Goal: Check status: Check status

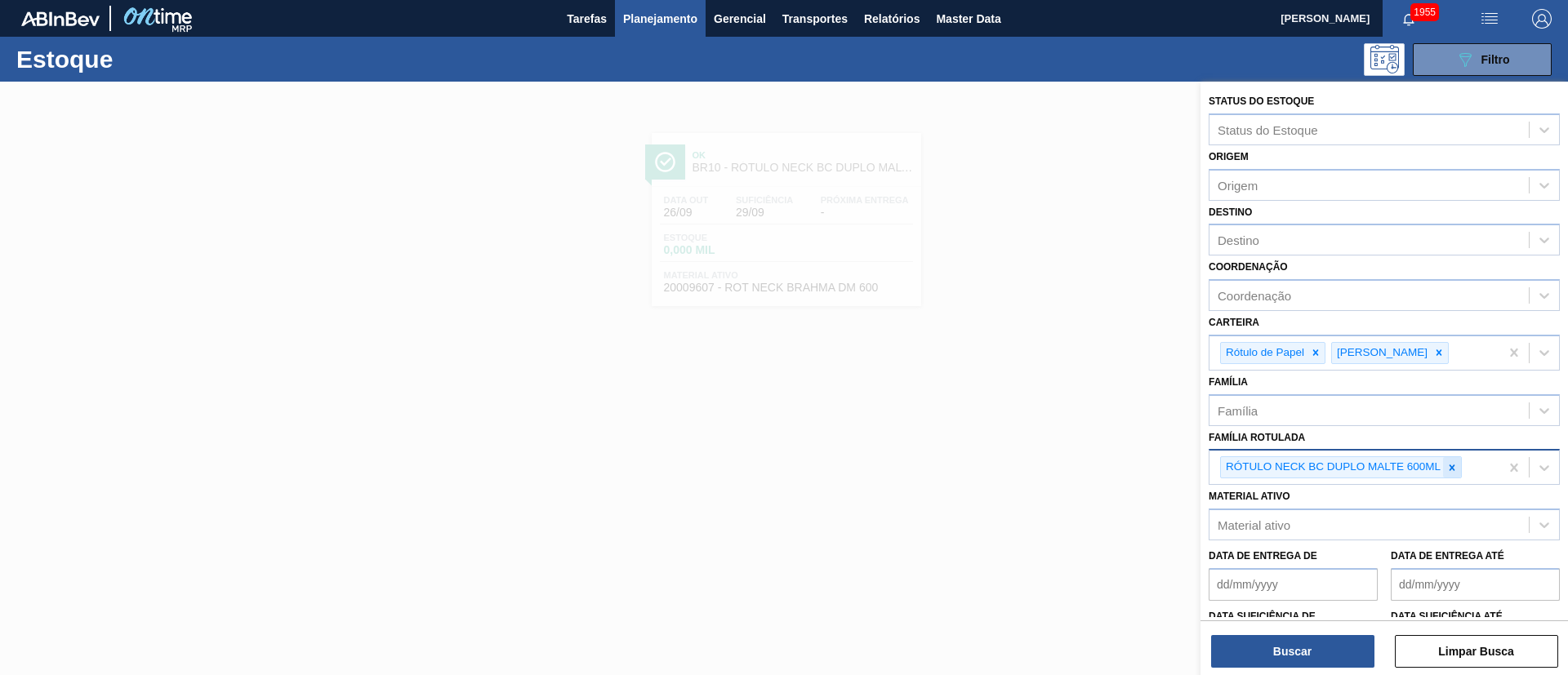
click at [1445, 464] on div at bounding box center [1452, 468] width 18 height 20
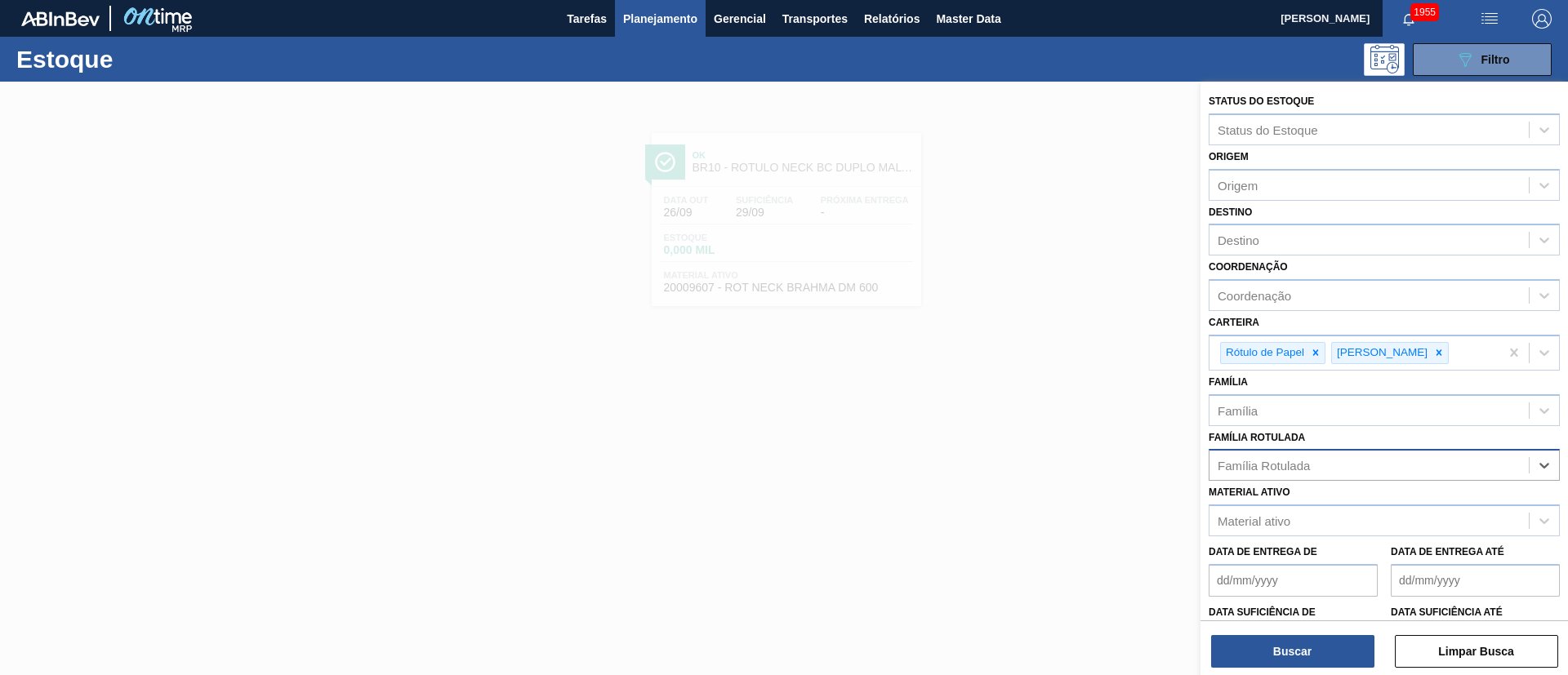
paste Rotulada "RÓTULO BUD FRONT 330ML"
type Rotulada "RÓTULO BUD FRONT 330ML"
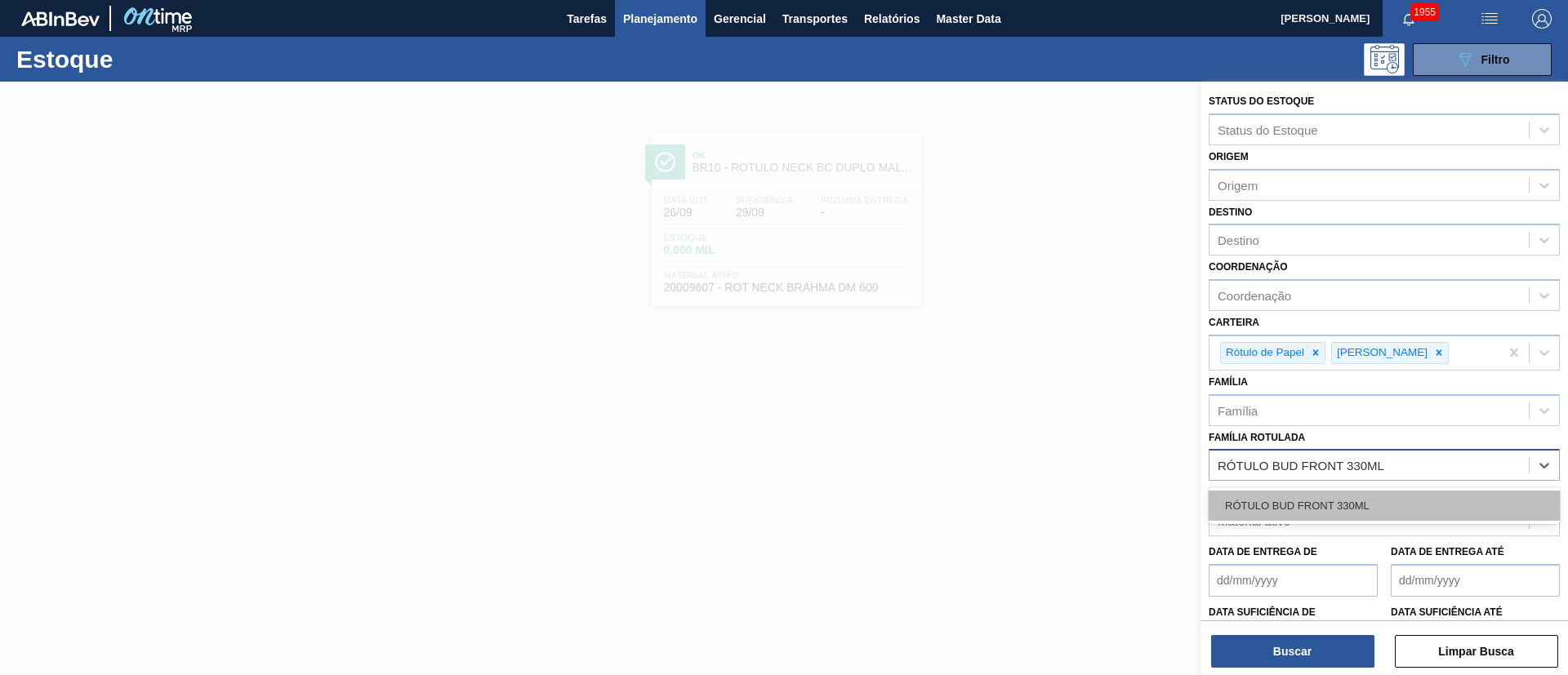
click at [1294, 506] on div "RÓTULO BUD FRONT 330ML" at bounding box center [1384, 506] width 351 height 30
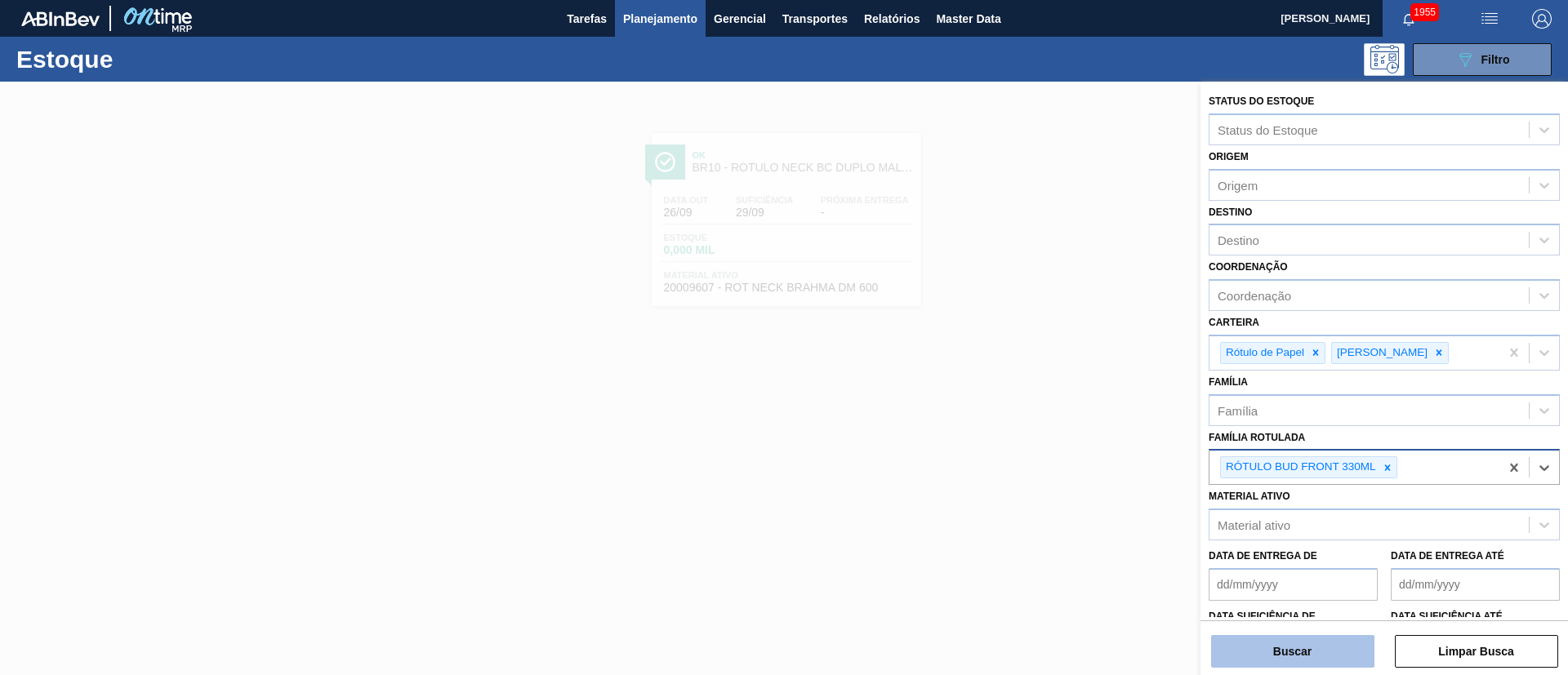
click at [1275, 642] on button "Buscar" at bounding box center [1293, 651] width 163 height 33
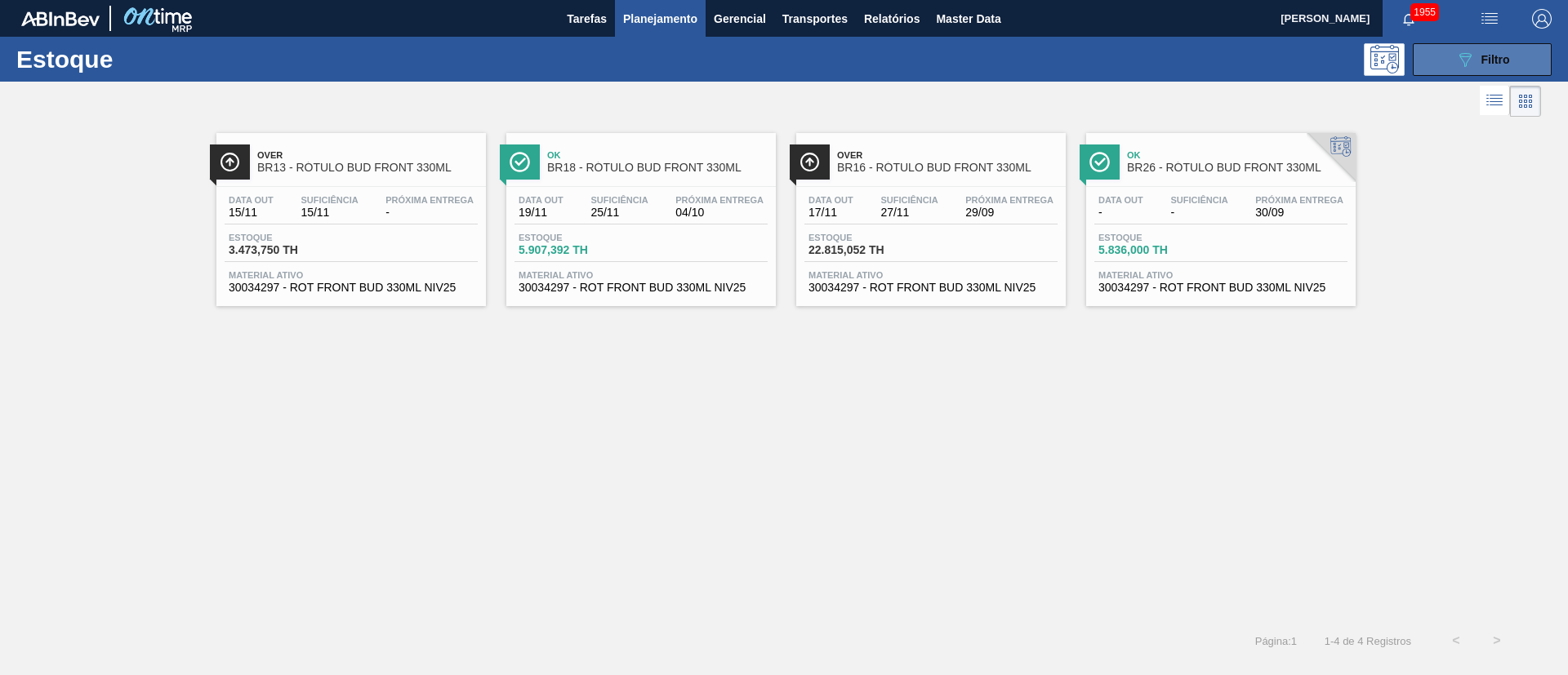
click at [1516, 53] on button "089F7B8B-B2A5-4AFE-B5C0-19BA573D28AC Filtro" at bounding box center [1481, 59] width 139 height 33
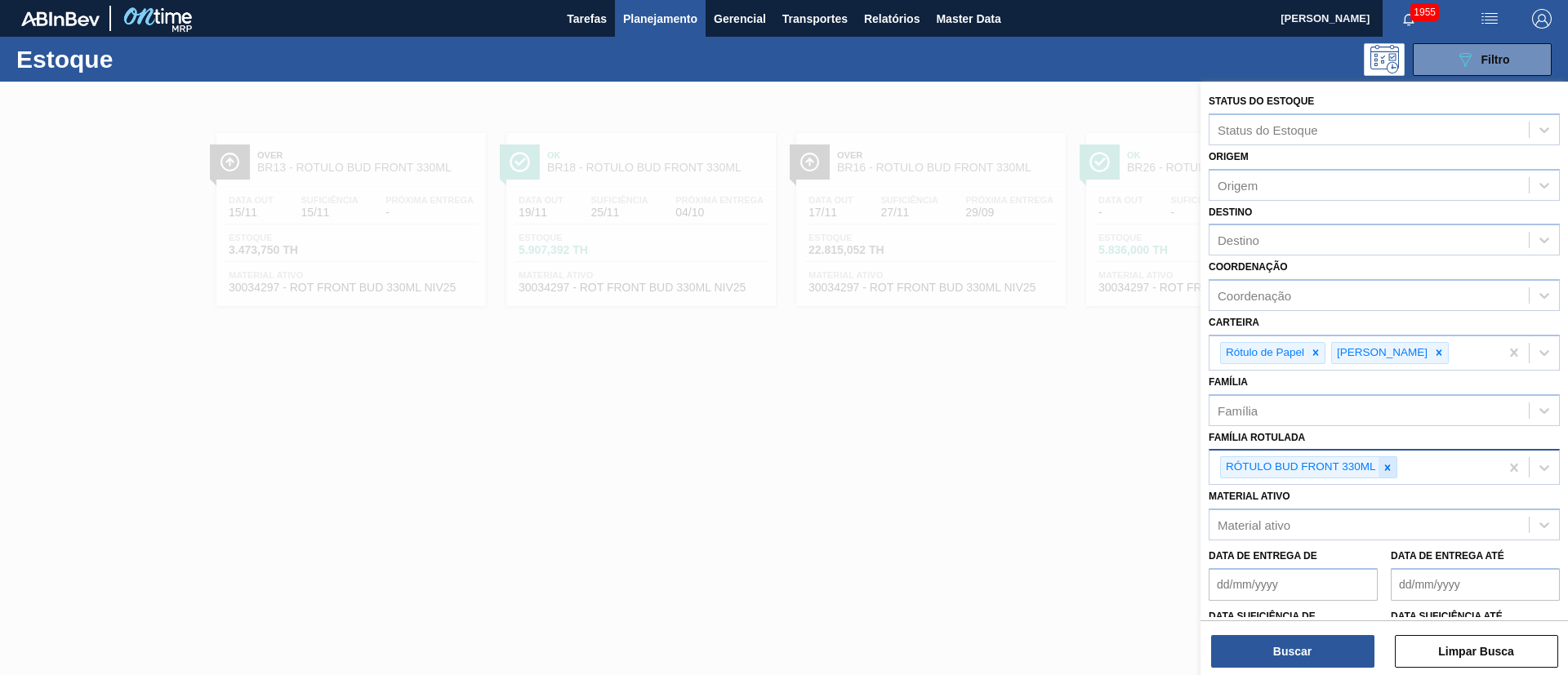
click at [1385, 468] on icon at bounding box center [1387, 468] width 11 height 11
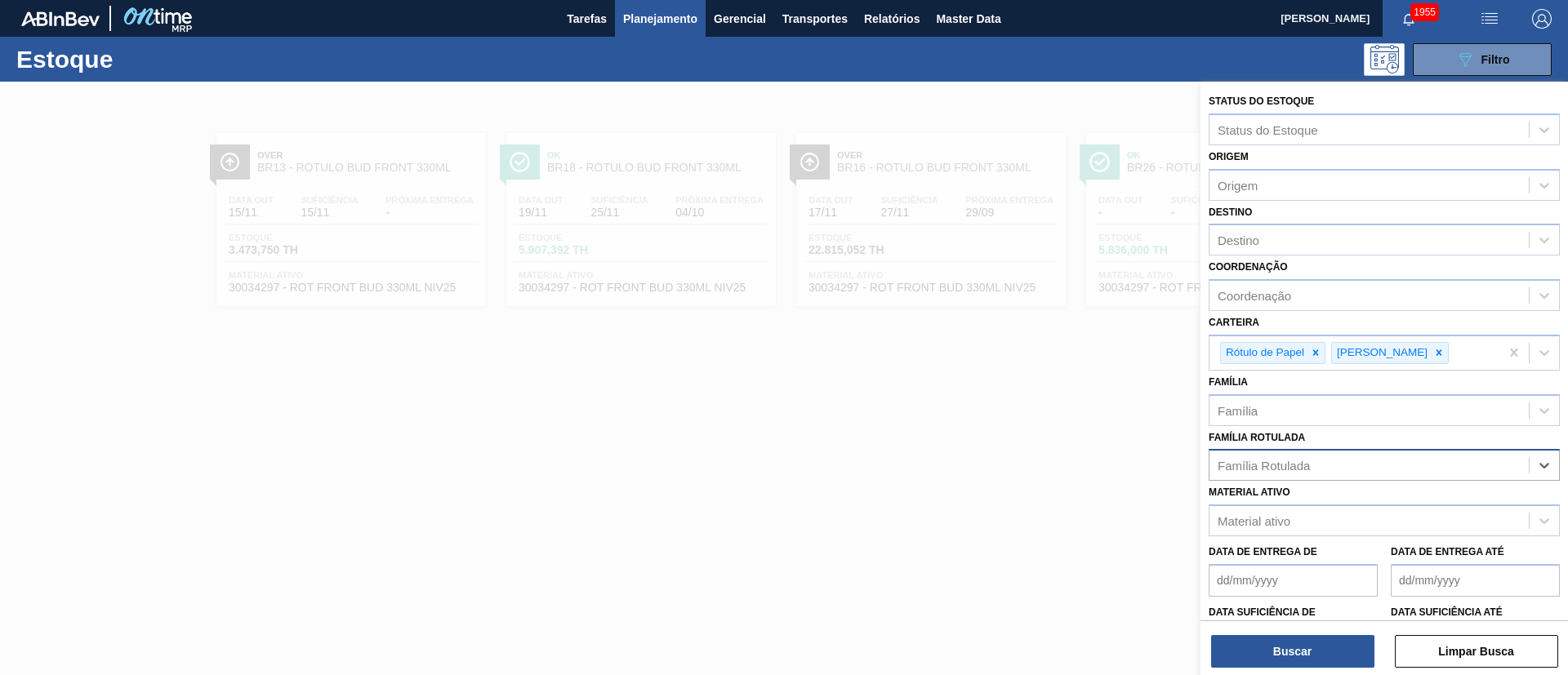
paste Rotulada "RÓTULO BUD NECK 330ML"
type Rotulada "RÓTULO BUD NECK 330ML"
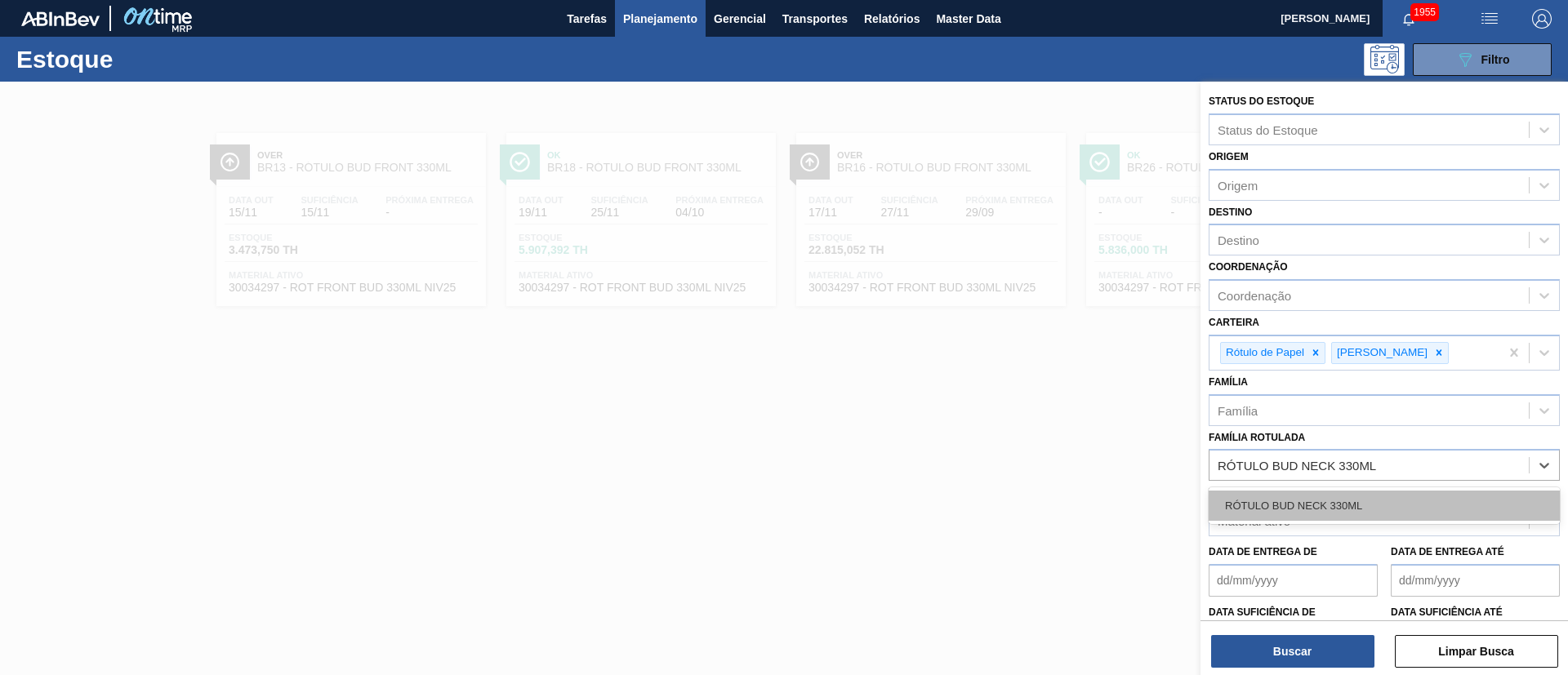
click at [1298, 506] on div "RÓTULO BUD NECK 330ML" at bounding box center [1384, 506] width 351 height 30
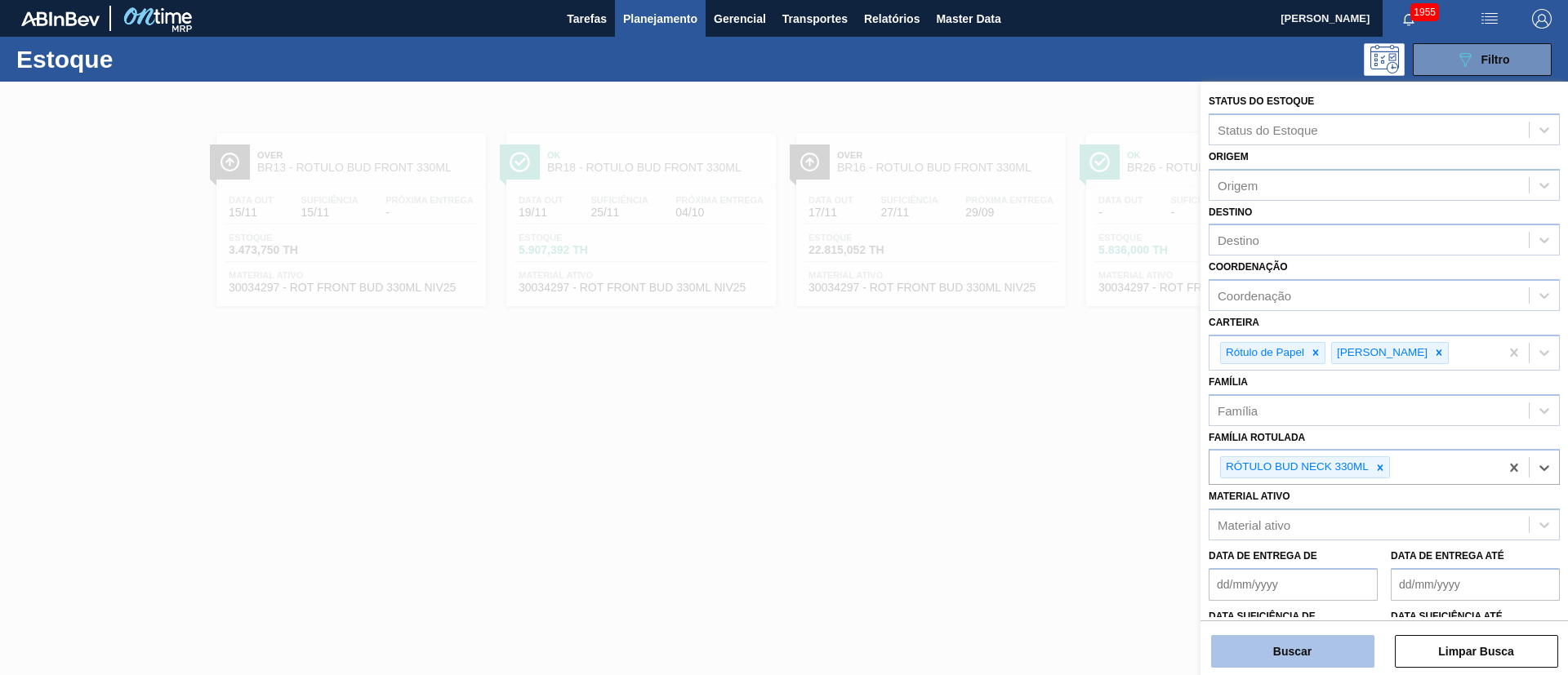
click at [1238, 649] on button "Buscar" at bounding box center [1293, 651] width 163 height 33
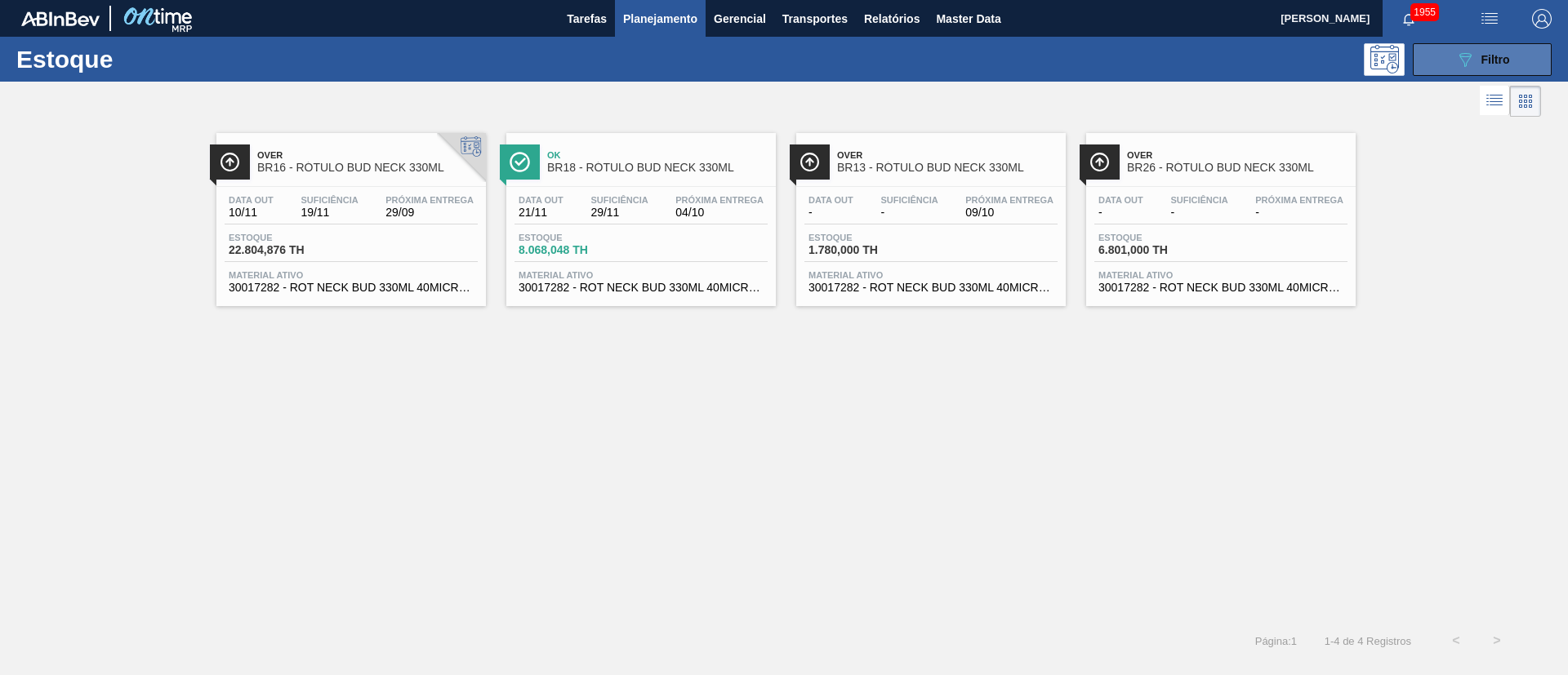
click at [1523, 52] on button "089F7B8B-B2A5-4AFE-B5C0-19BA573D28AC Filtro" at bounding box center [1481, 59] width 139 height 33
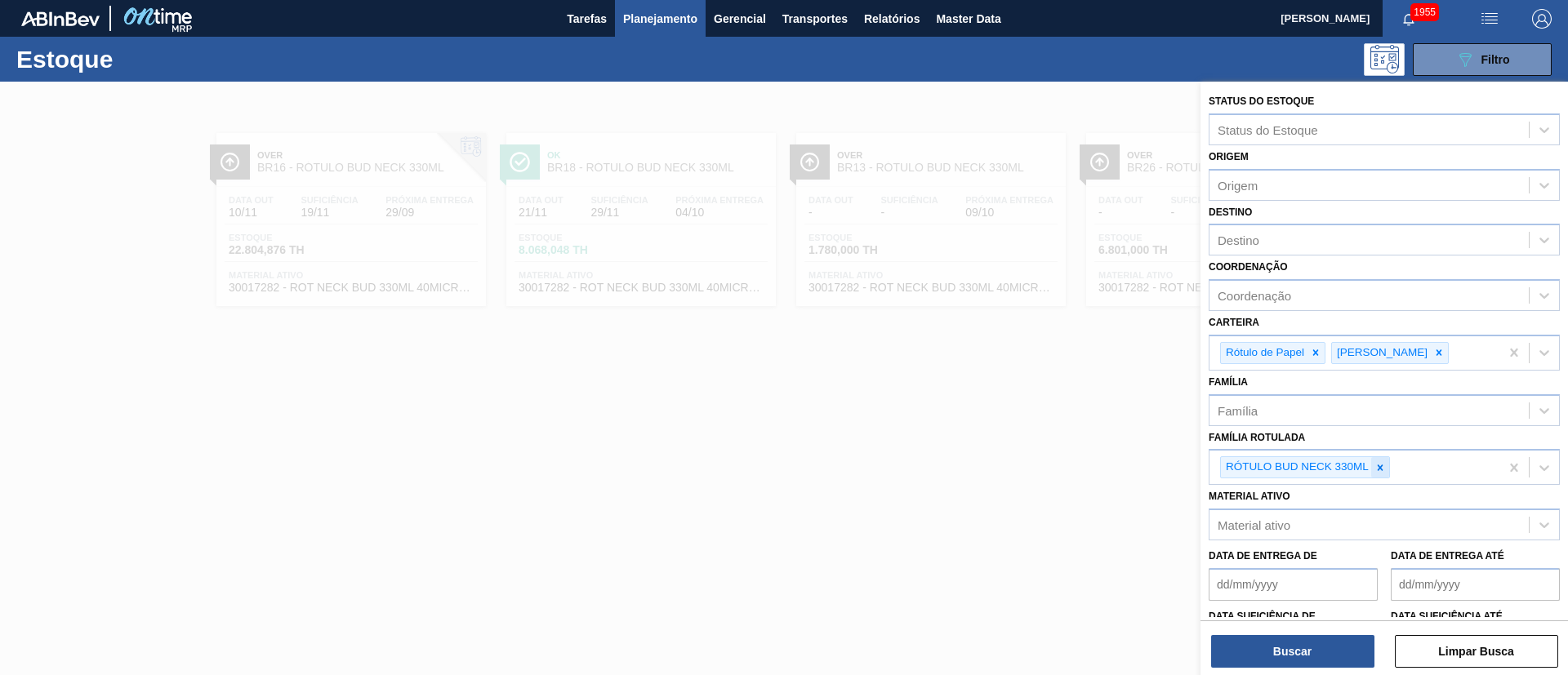
click at [1380, 476] on div at bounding box center [1380, 468] width 18 height 20
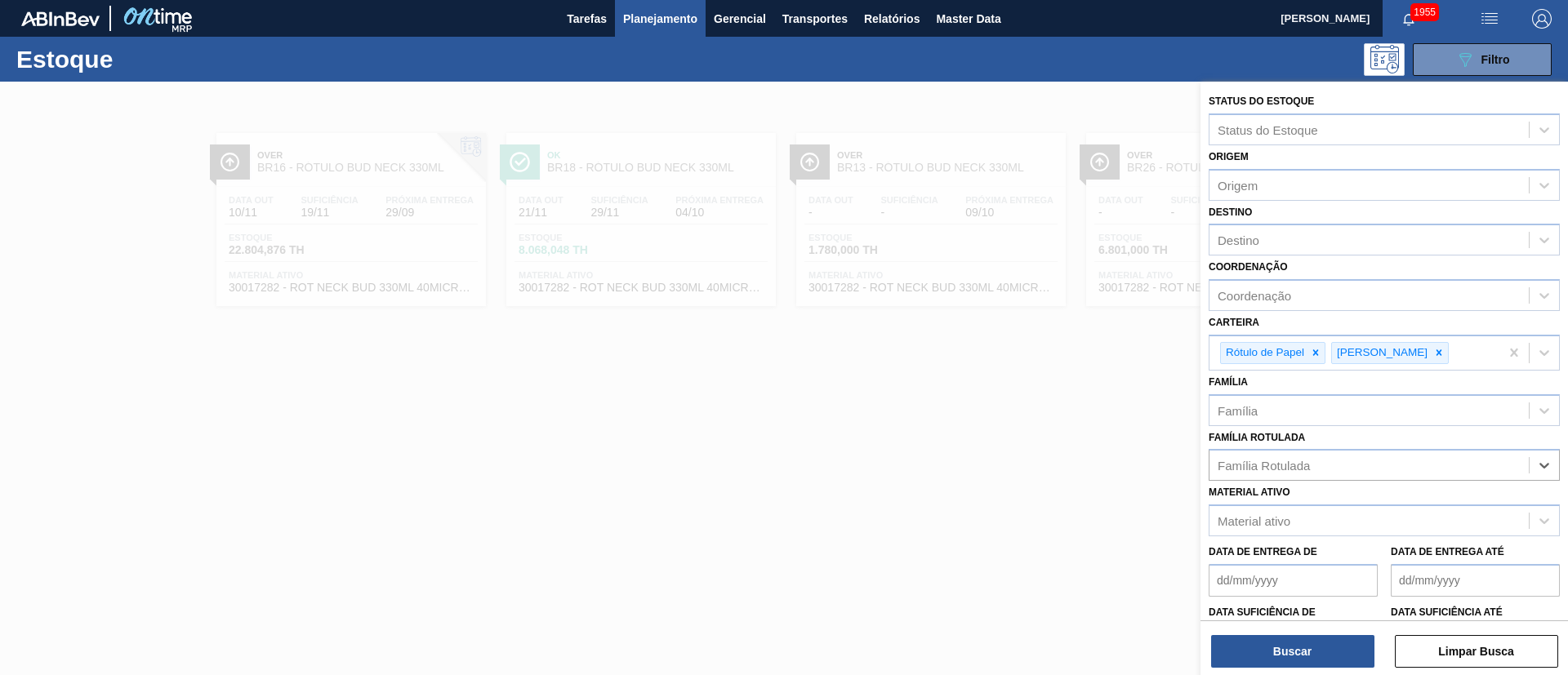
paste Rotulada "RÓTULO BACK MICHELOB LN 330ML"
type Rotulada "RÓTULO BACK MICHELOB LN 330ML"
drag, startPoint x: 1303, startPoint y: 506, endPoint x: 1294, endPoint y: 603, distance: 97.4
click at [1300, 511] on div "RÓTULO BACK MICHELOB LN 330ML" at bounding box center [1384, 506] width 351 height 30
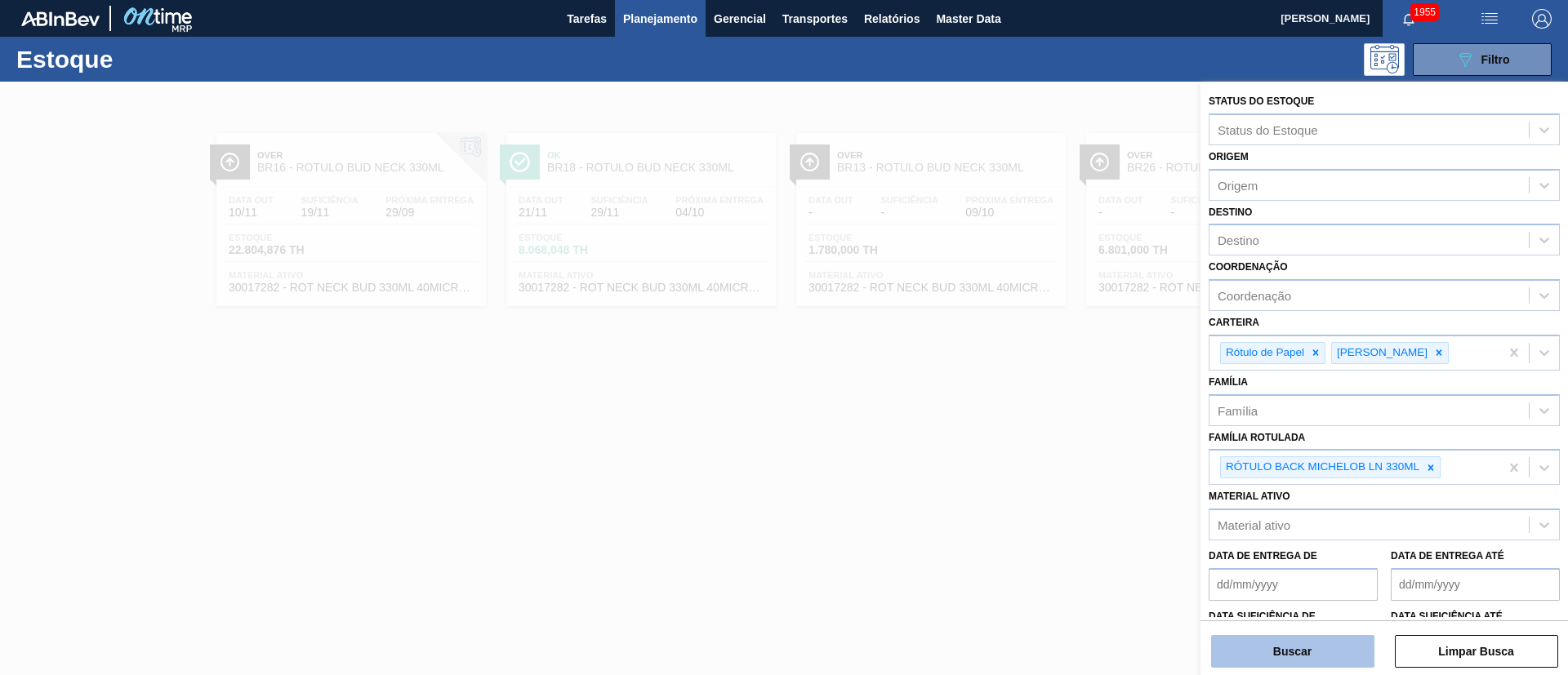
click at [1283, 653] on button "Buscar" at bounding box center [1293, 651] width 163 height 33
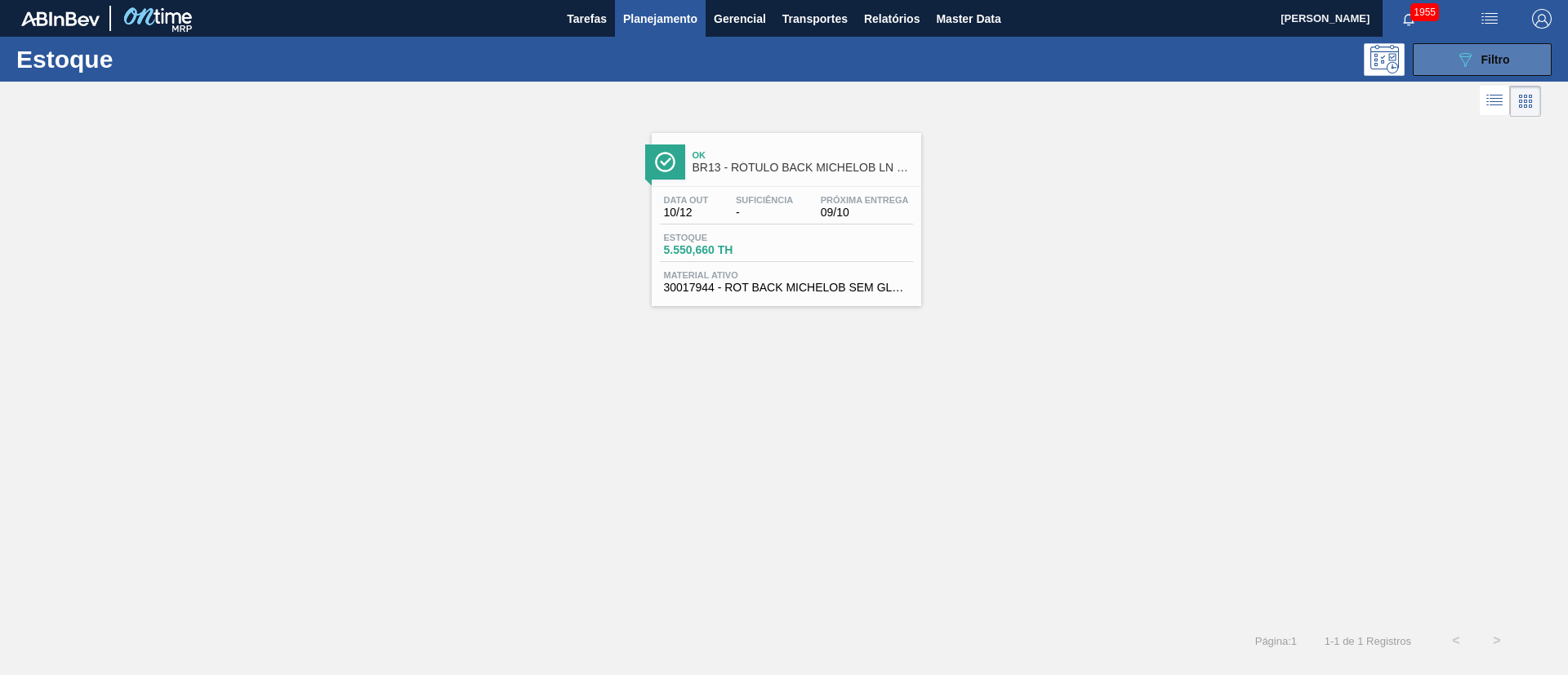
click at [1481, 66] on div "089F7B8B-B2A5-4AFE-B5C0-19BA573D28AC Filtro" at bounding box center [1482, 60] width 55 height 20
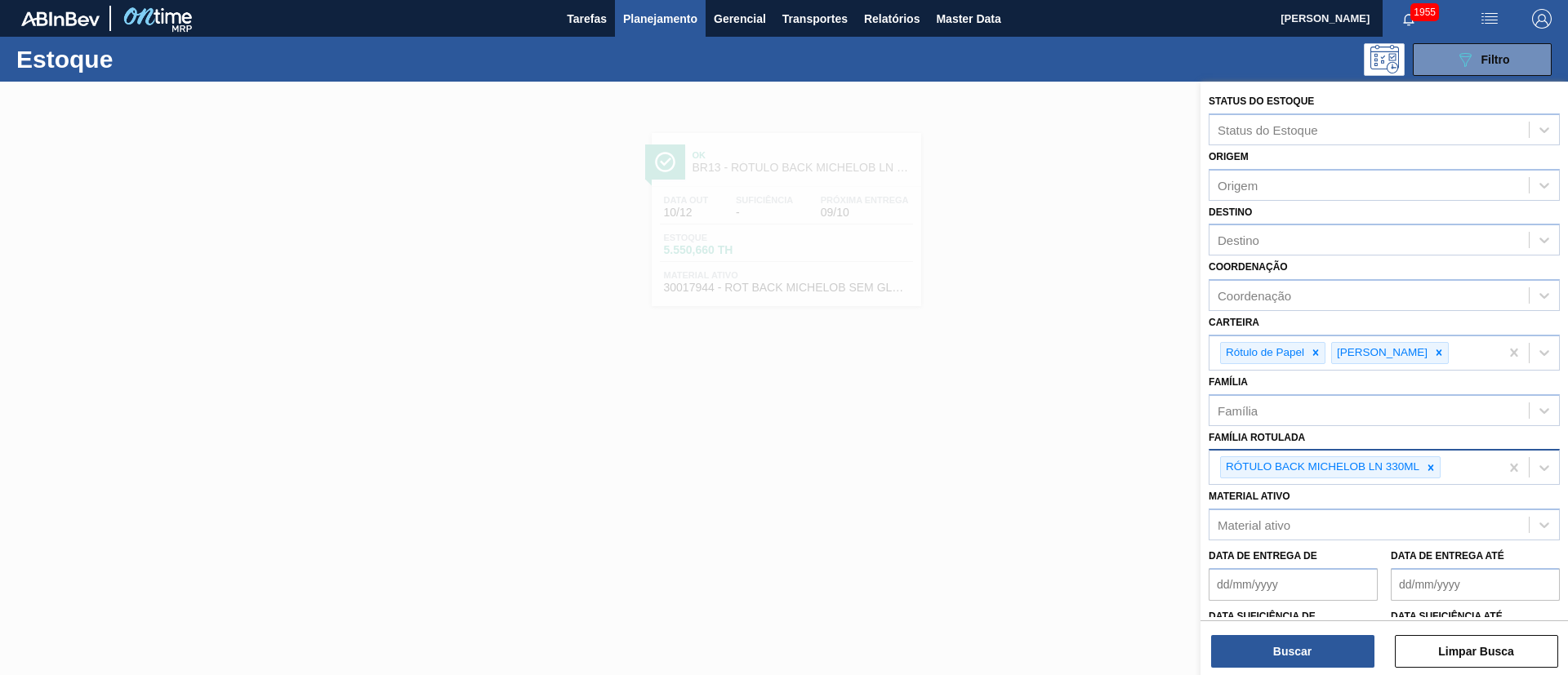
click at [1451, 463] on div "RÓTULO BACK MICHELOB LN 330ML" at bounding box center [1354, 468] width 290 height 34
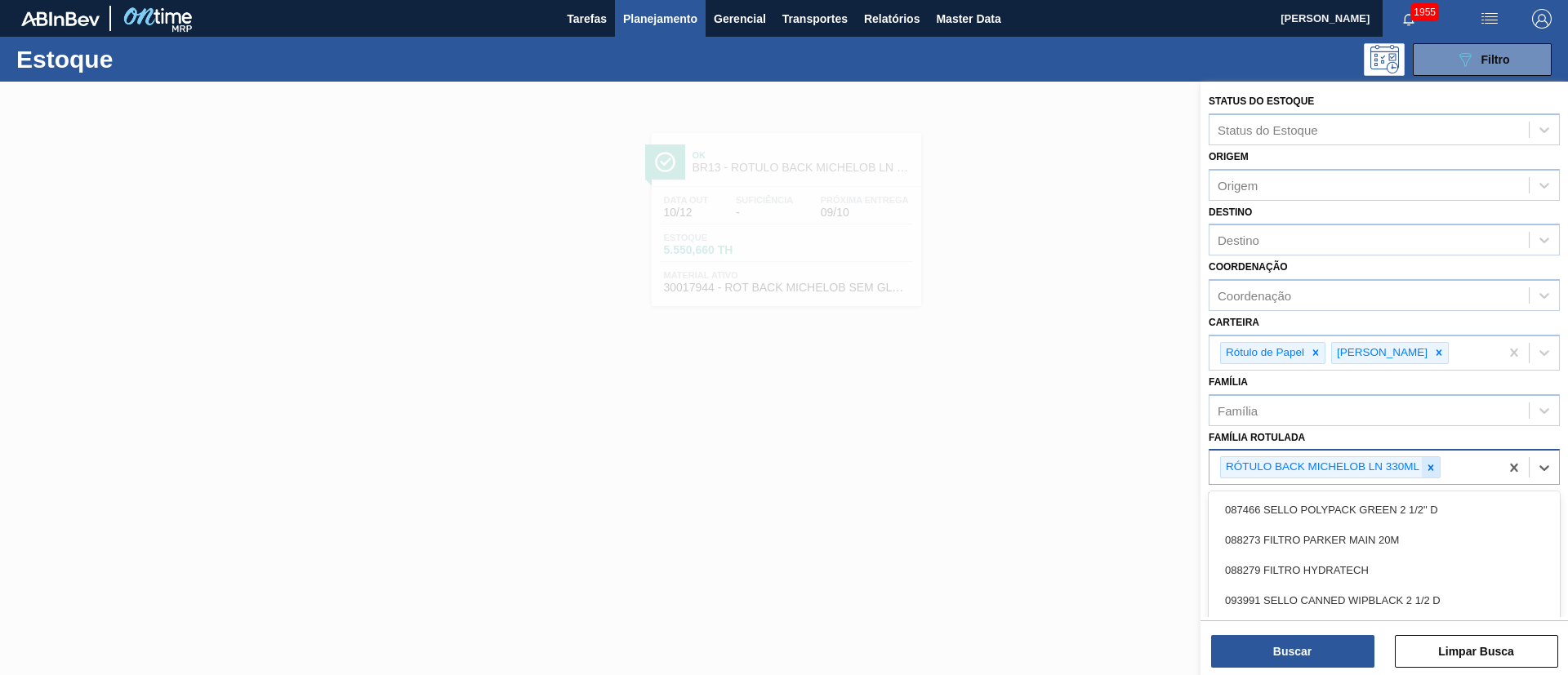
paste Rotulada "RÓTULO FRONT MICHELOB LN 330ML"
type Rotulada "RÓTULO FRONT MICHELOB LN 330ML"
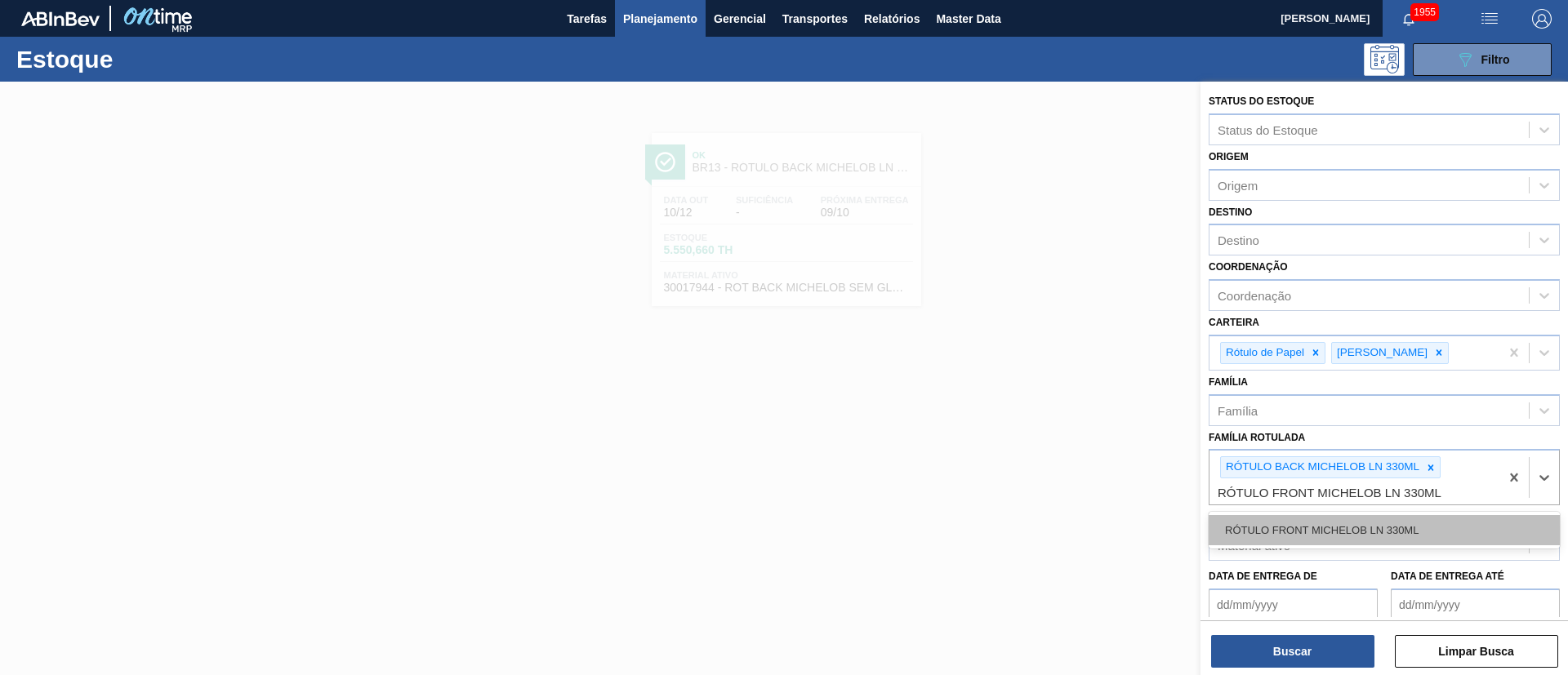
click at [1311, 520] on div "RÓTULO FRONT MICHELOB LN 330ML" at bounding box center [1384, 530] width 351 height 30
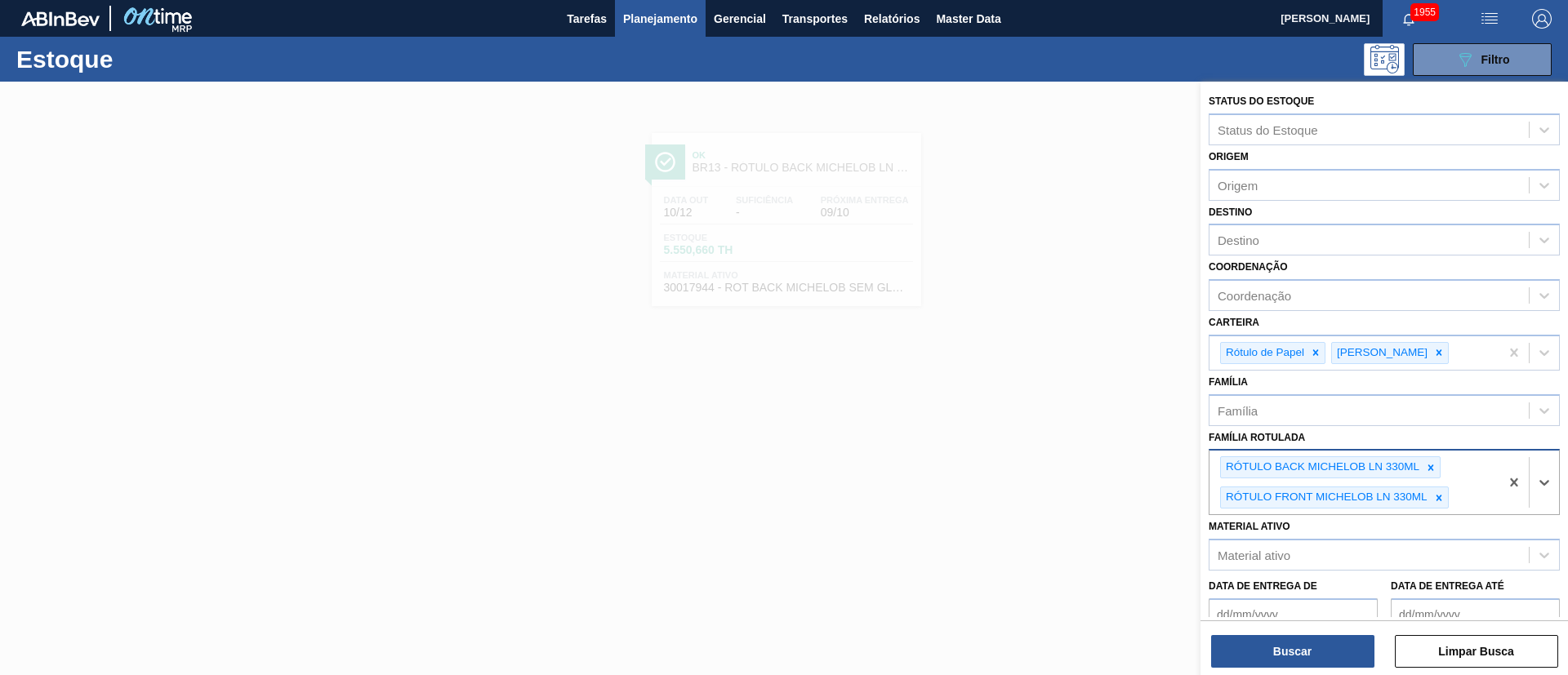
paste Rotulada "RÓTULO NECK MICHELOB LN 330ML"
type Rotulada "RÓTULO NECK MICHELOB LN 330ML"
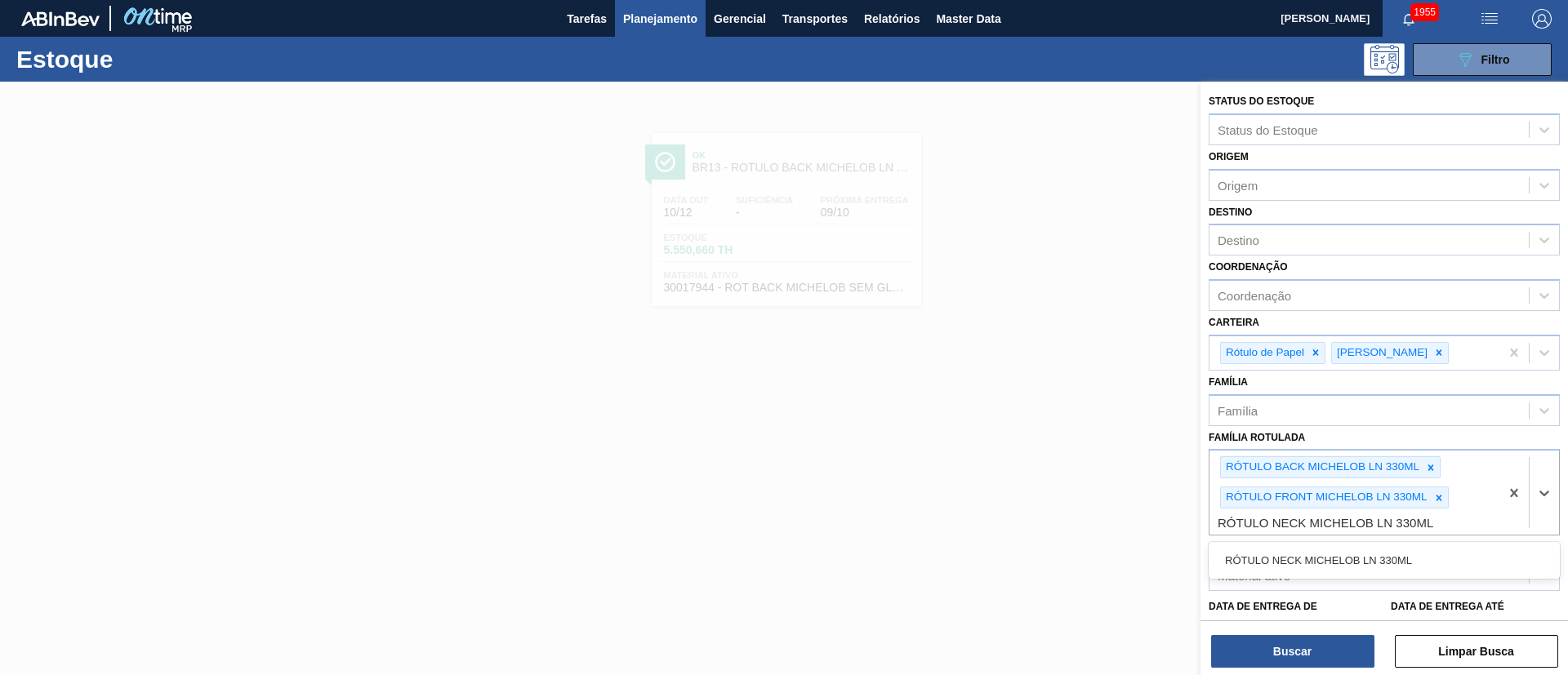
click at [1305, 564] on div "RÓTULO NECK MICHELOB LN 330ML" at bounding box center [1384, 560] width 351 height 30
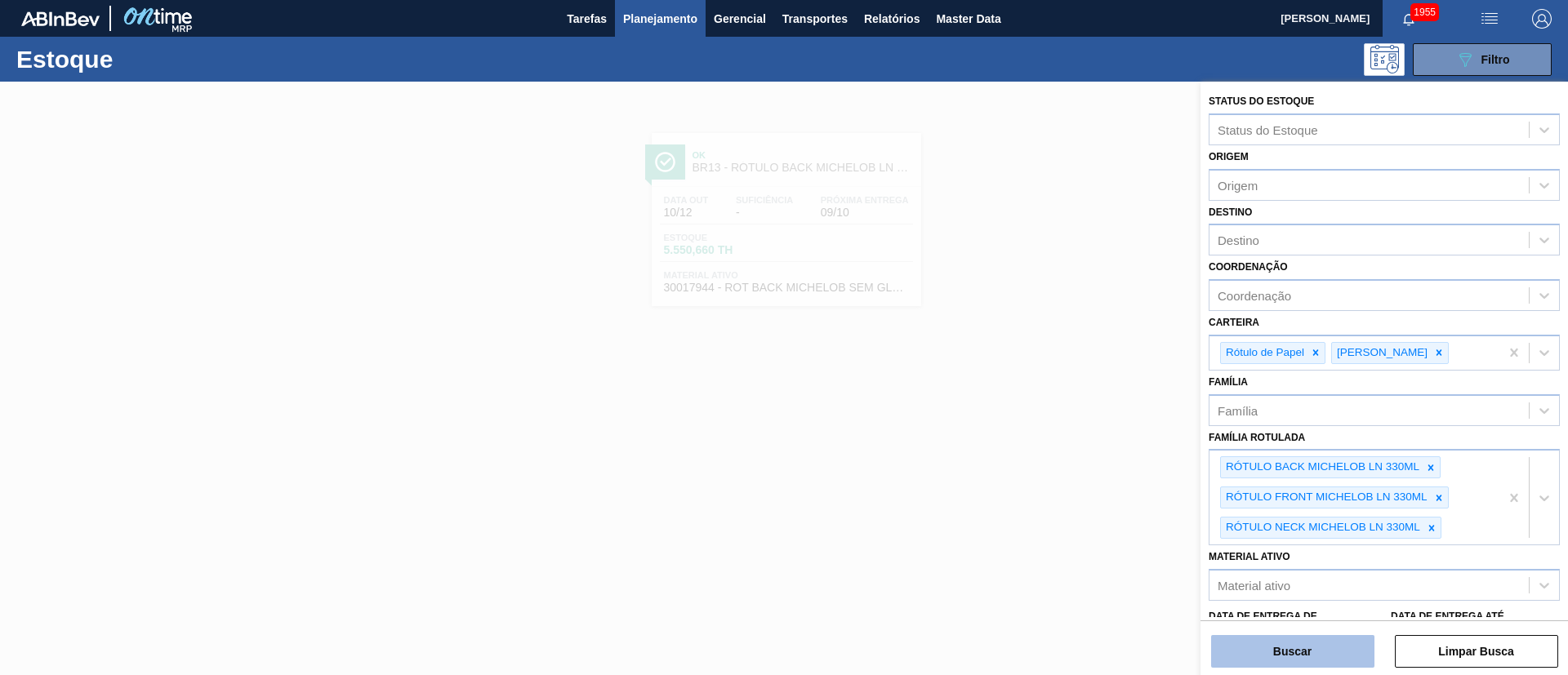
click at [1290, 653] on button "Buscar" at bounding box center [1293, 651] width 163 height 33
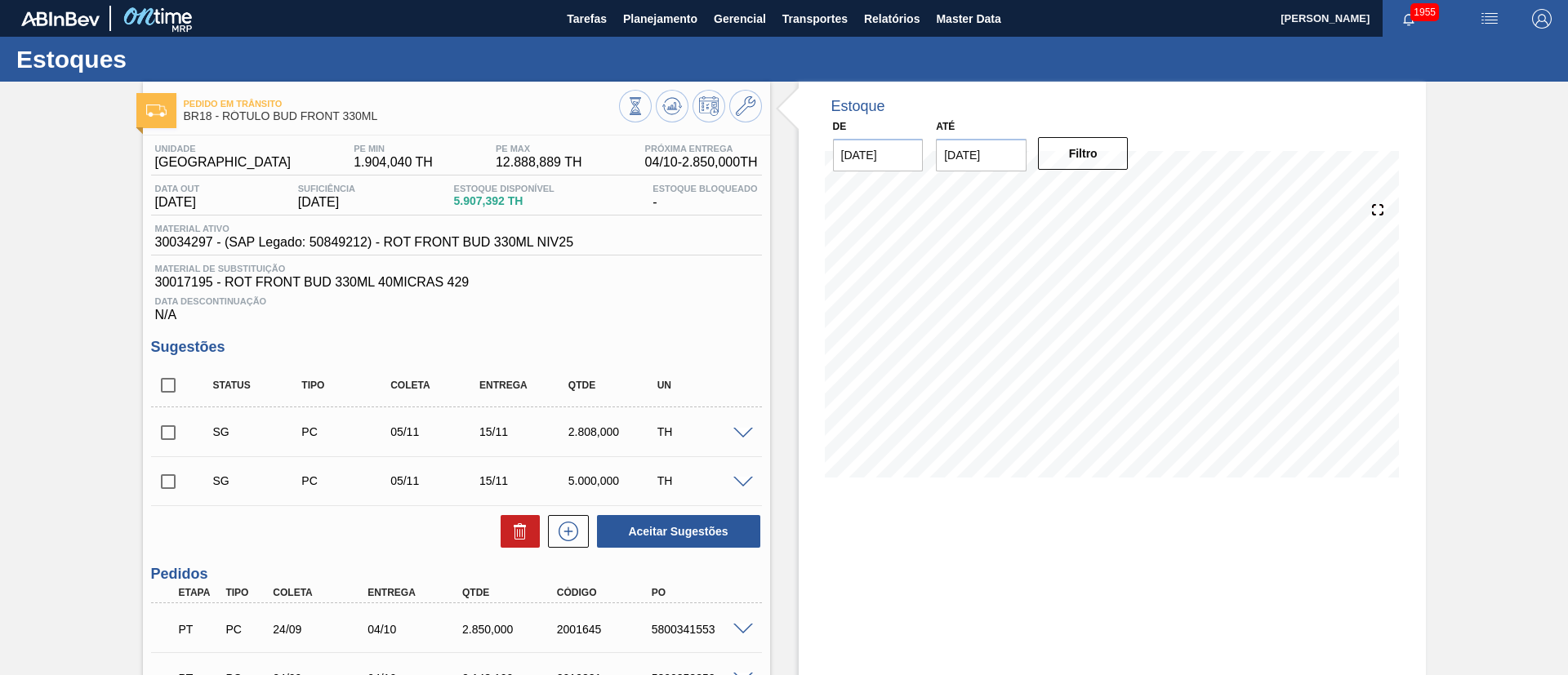
scroll to position [123, 0]
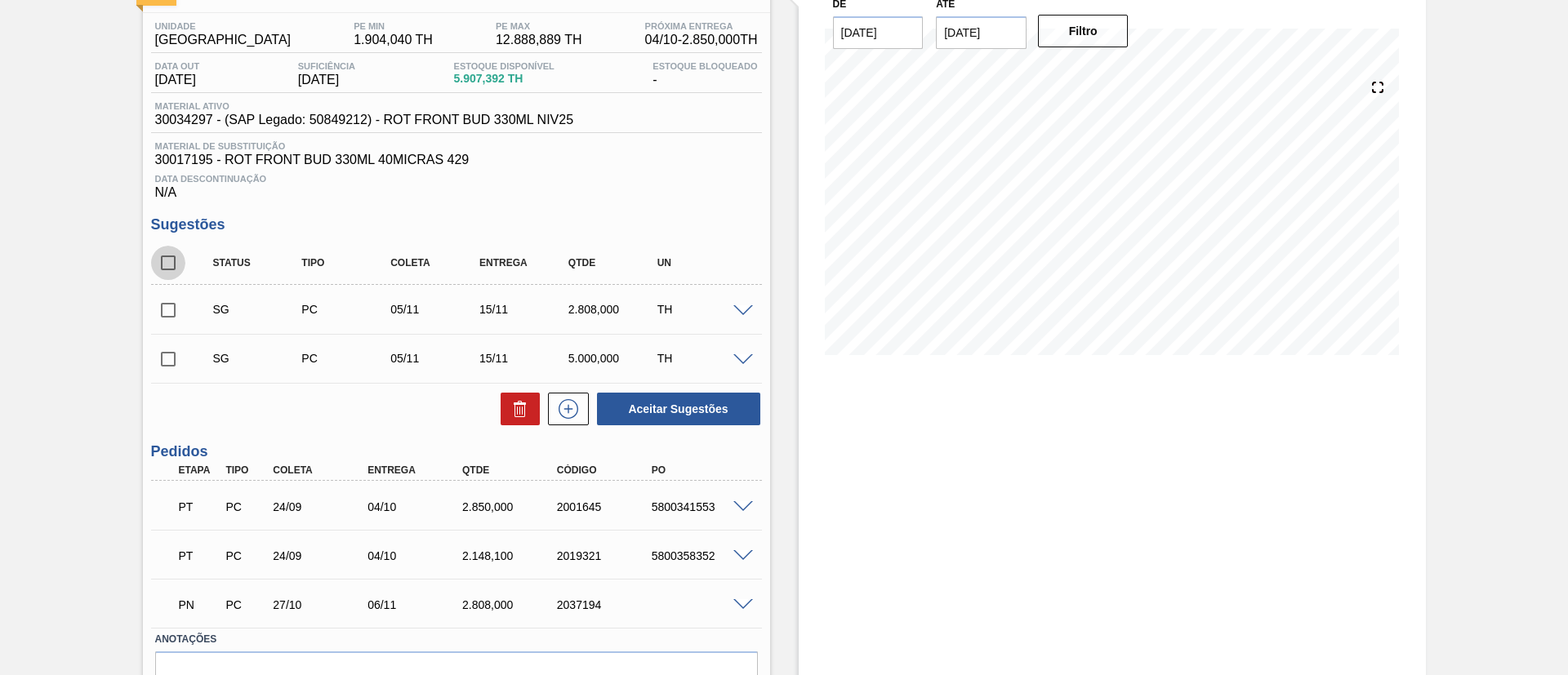
click at [183, 260] on input "checkbox" at bounding box center [168, 263] width 34 height 34
checkbox input "true"
click at [519, 404] on icon at bounding box center [519, 404] width 12 height 2
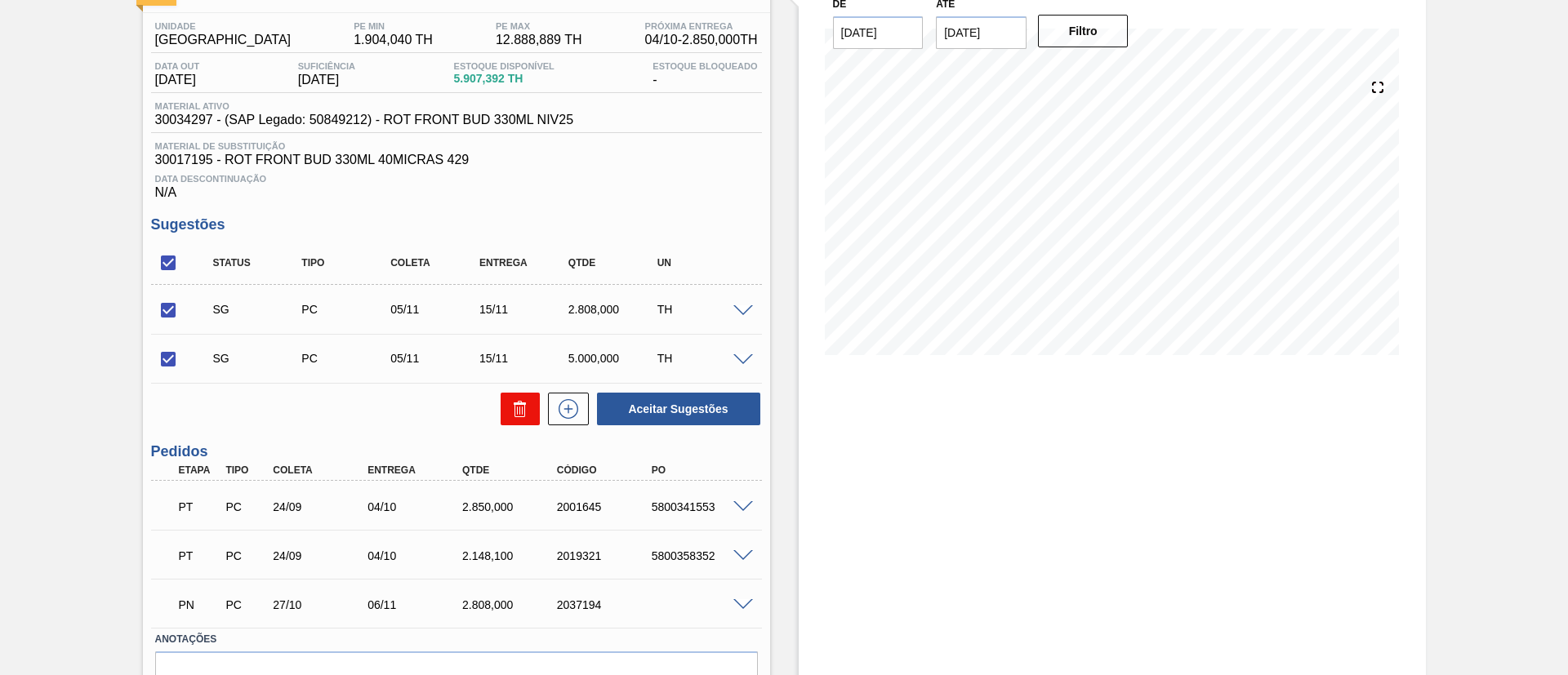
checkbox input "false"
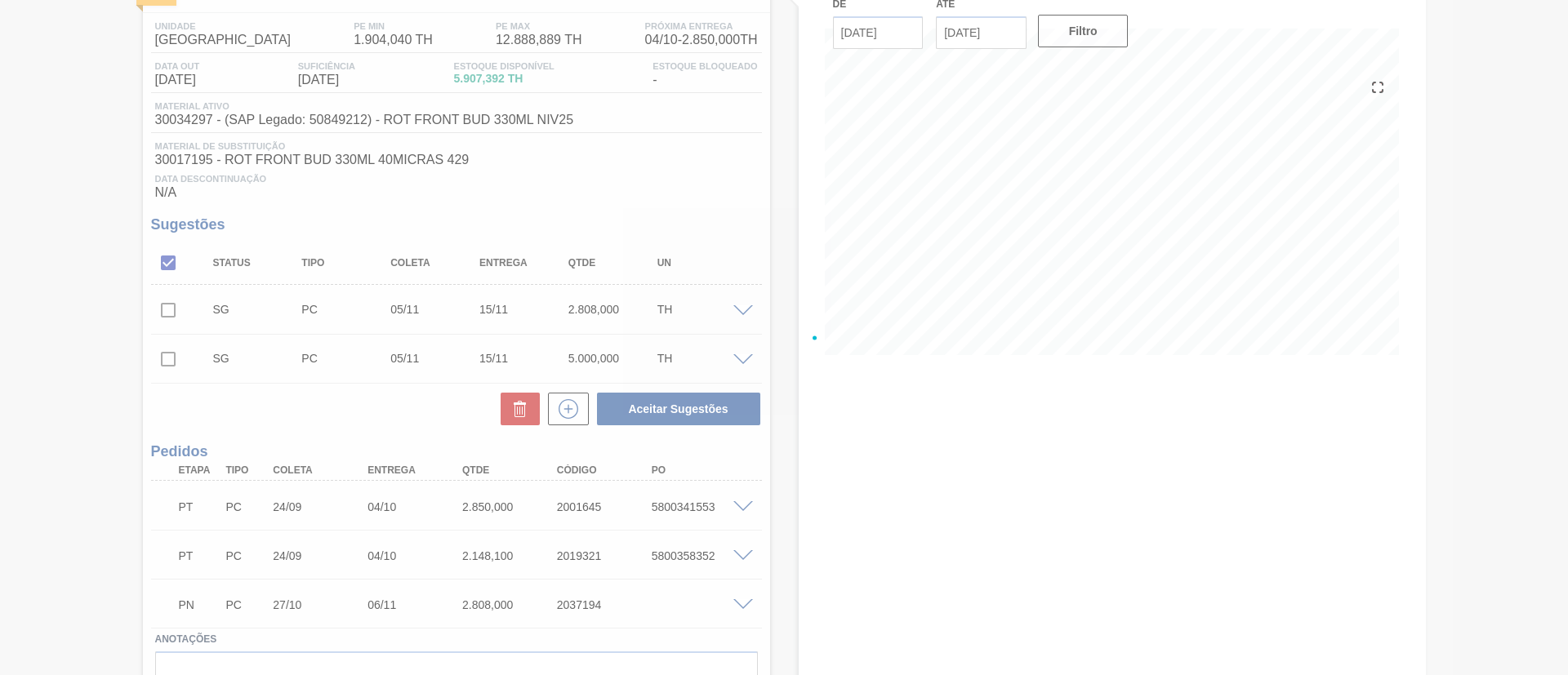
scroll to position [93, 0]
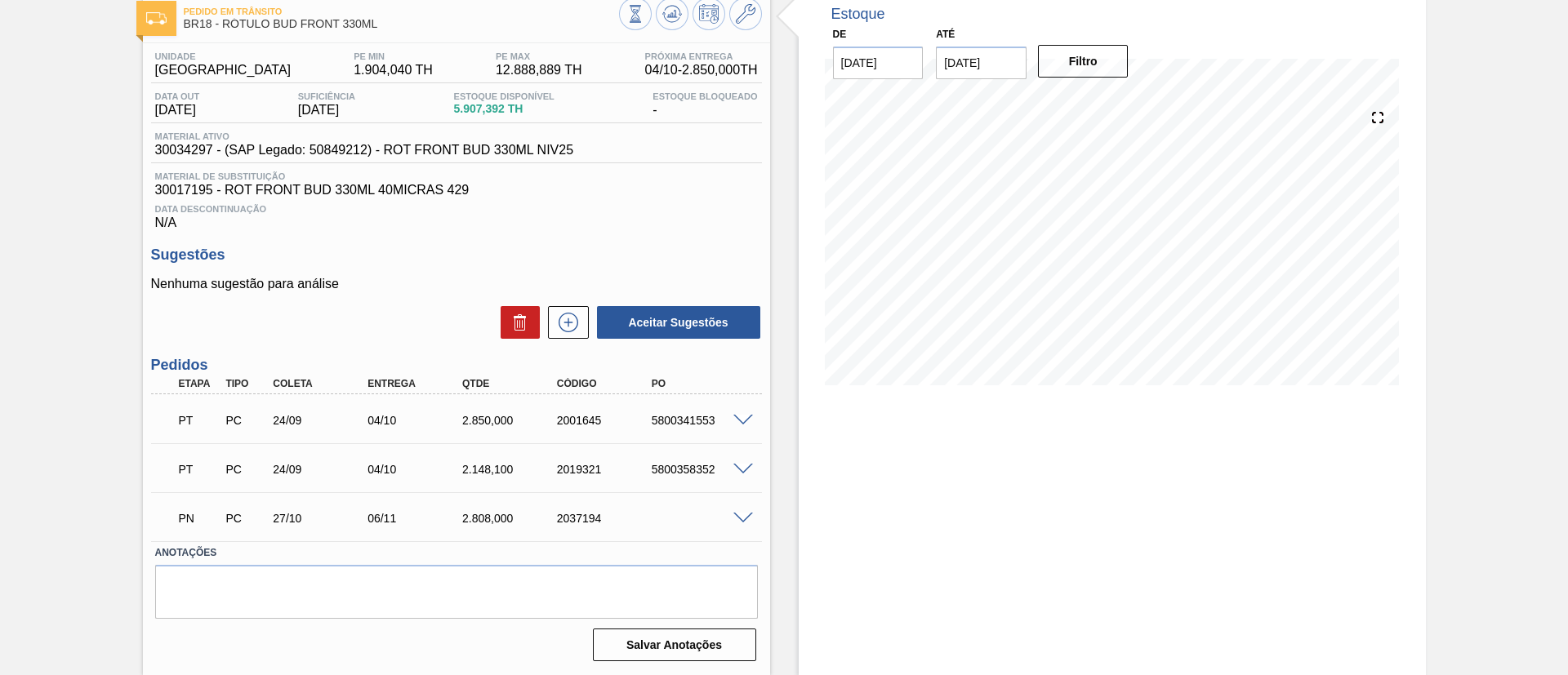
click at [996, 70] on input "01/11/2025" at bounding box center [981, 63] width 91 height 33
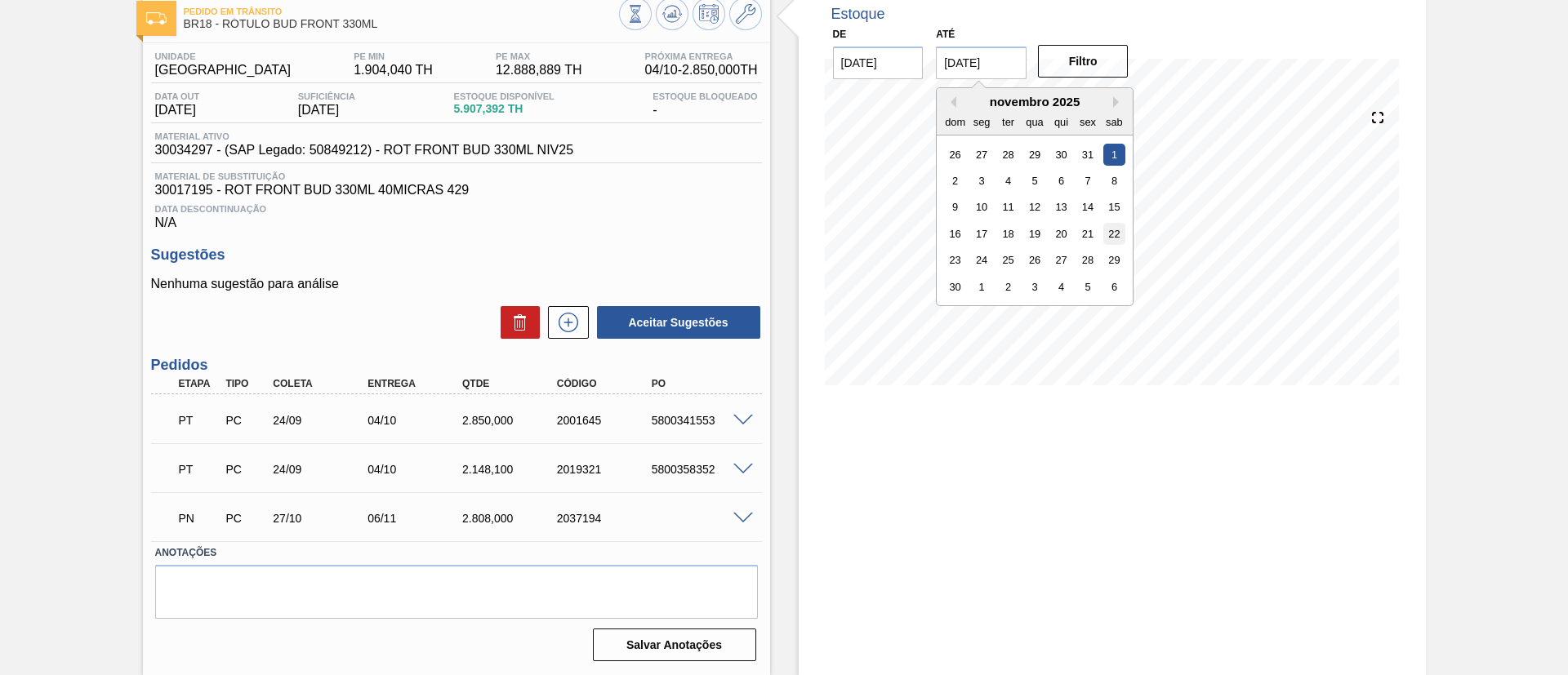
click at [1118, 239] on div "22" at bounding box center [1114, 234] width 22 height 22
type input "22/11/2025"
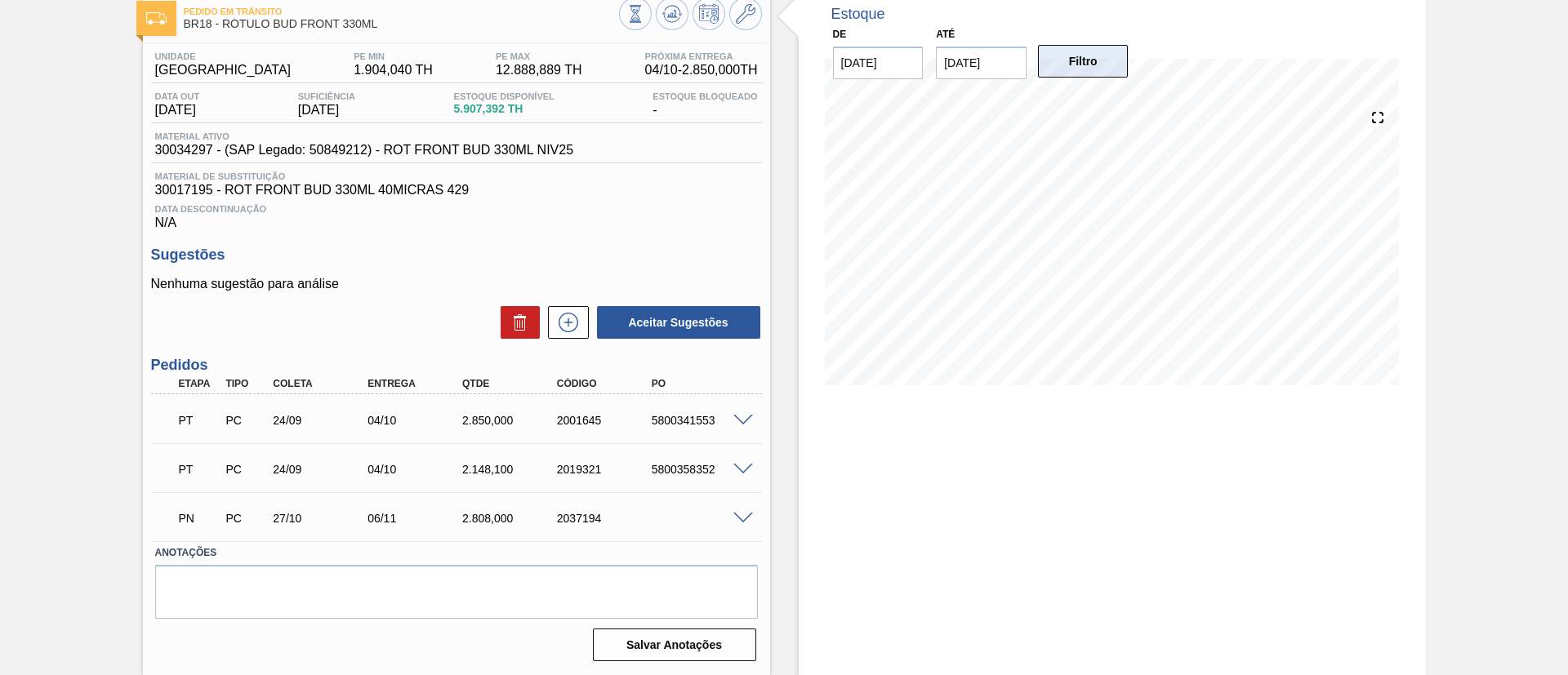
click at [1077, 72] on button "Filtro" at bounding box center [1083, 61] width 91 height 33
click at [572, 334] on button at bounding box center [568, 322] width 41 height 33
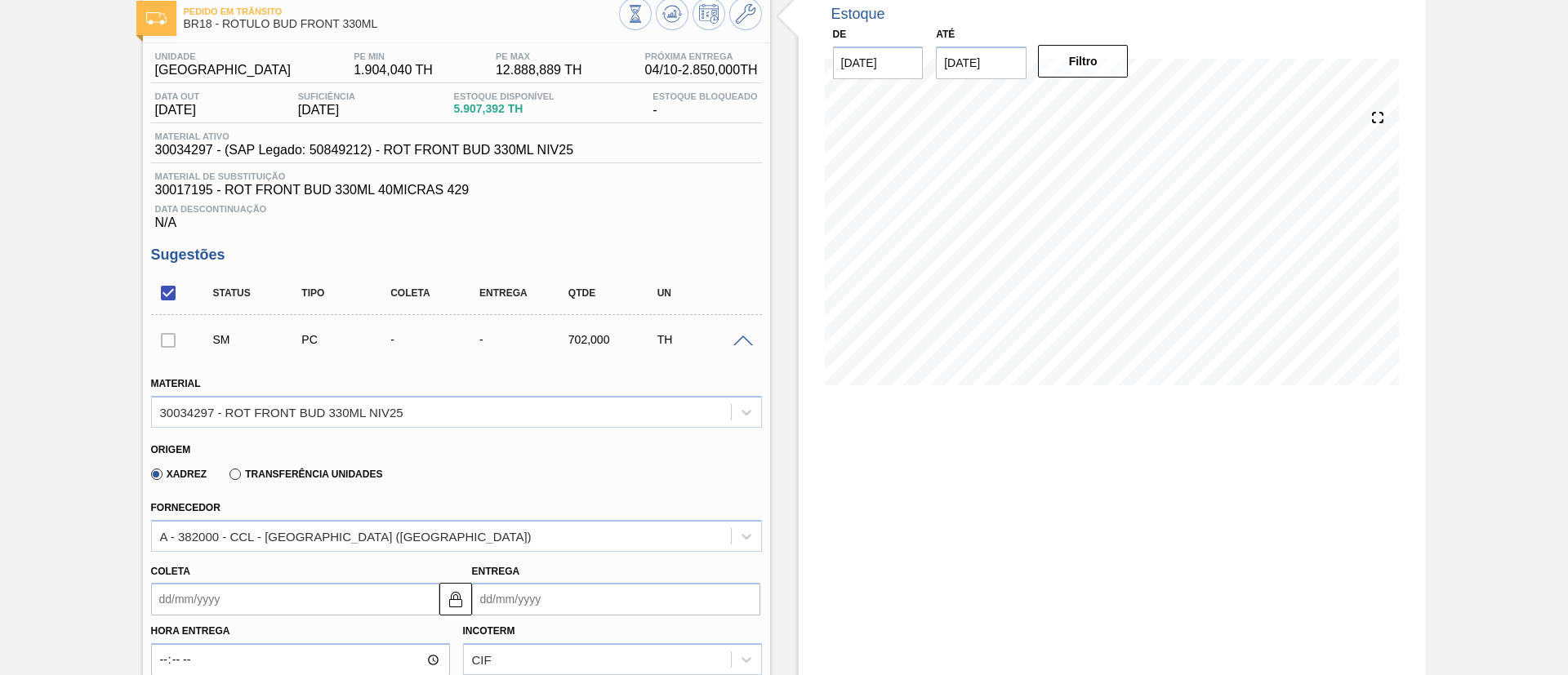
scroll to position [337, 0]
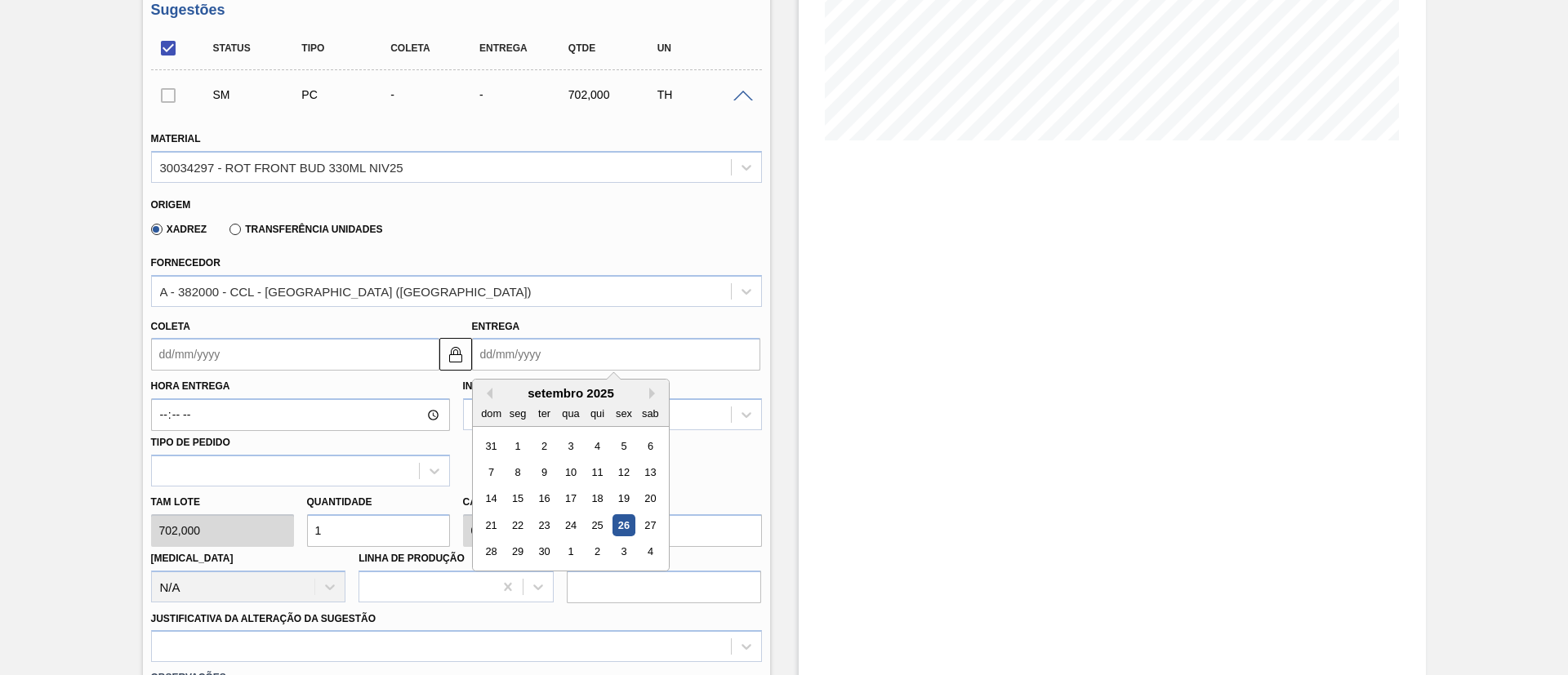
click at [524, 358] on input "Entrega" at bounding box center [616, 354] width 288 height 33
click at [648, 388] on div "setembro 2025" at bounding box center [570, 393] width 196 height 14
click at [649, 398] on button "Next Month" at bounding box center [654, 393] width 11 height 11
click at [539, 526] on div "21" at bounding box center [543, 525] width 22 height 22
type input "11/10/2025"
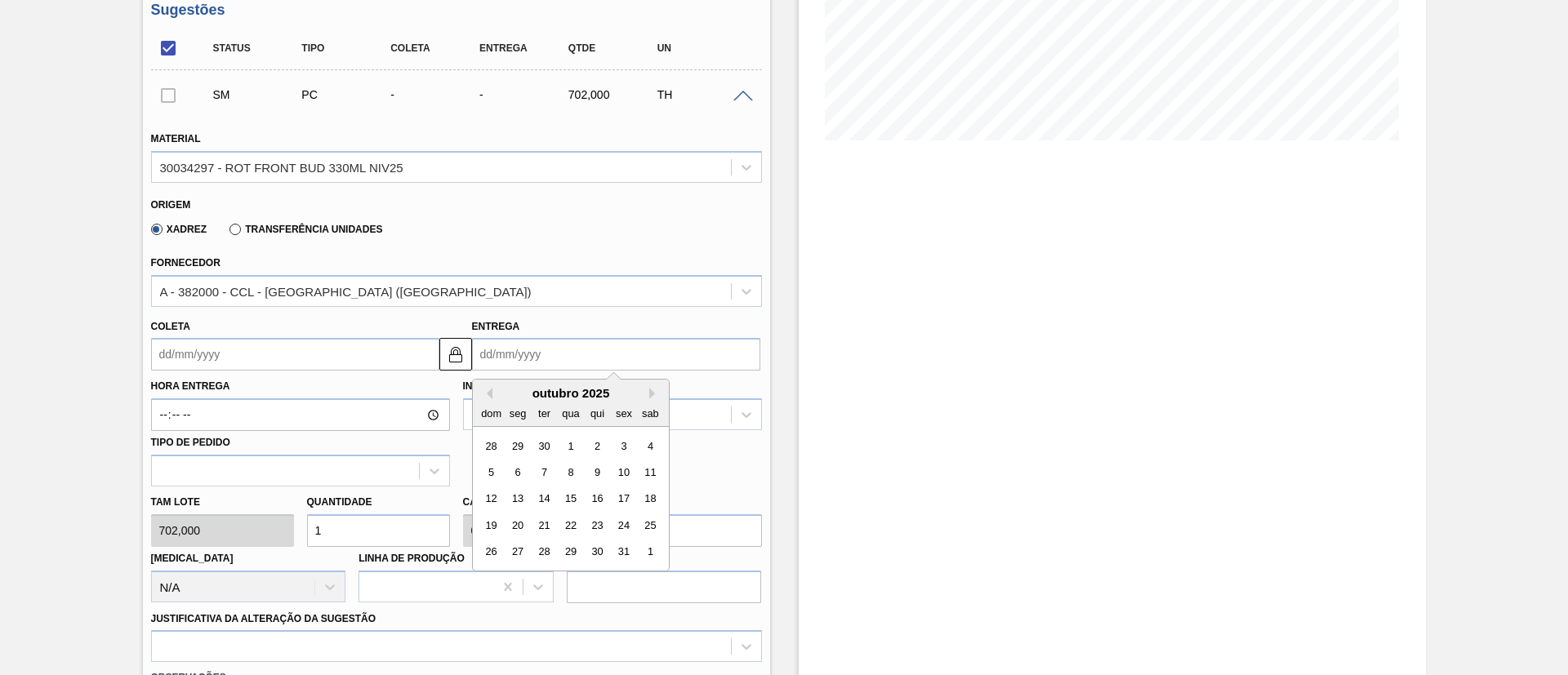
type input "21/10/2025"
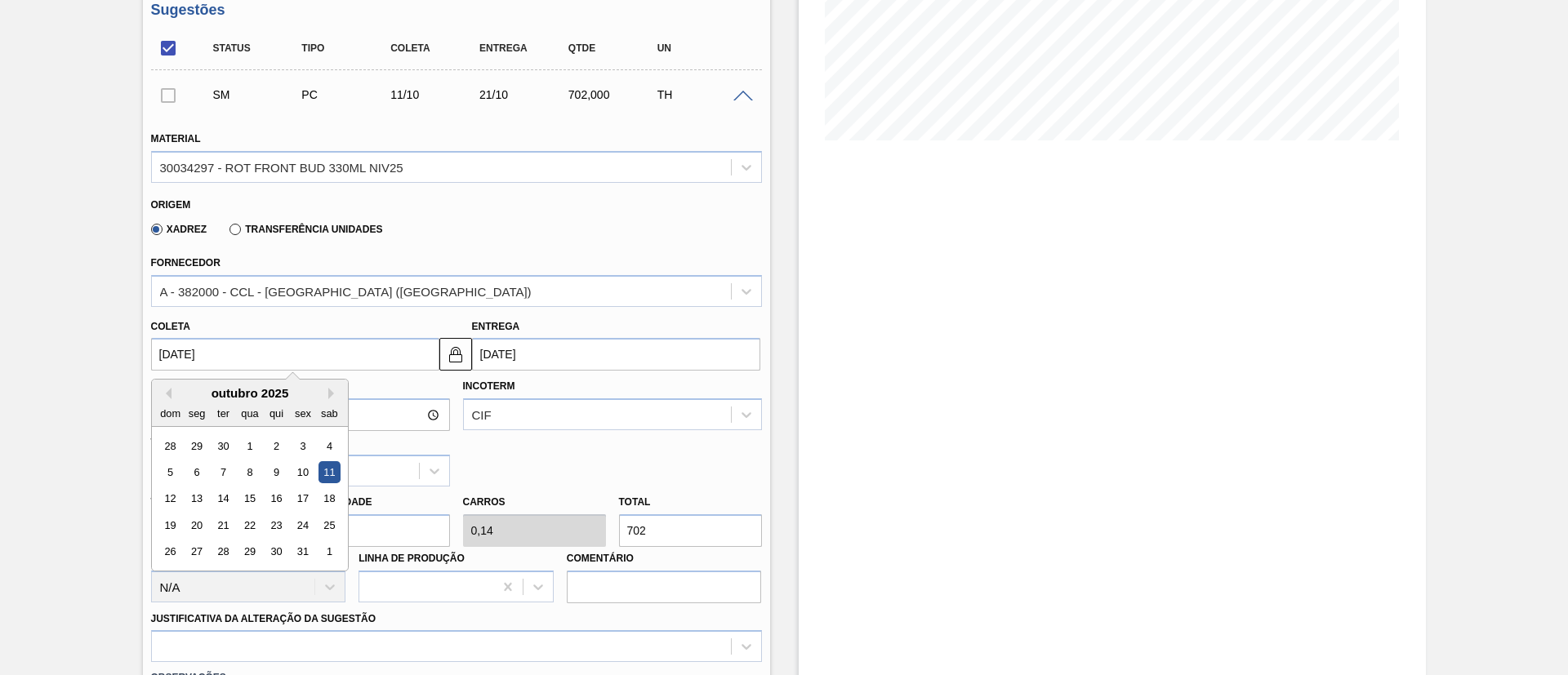
click at [284, 357] on input "11/10/2025" at bounding box center [295, 354] width 288 height 33
click at [201, 493] on div "13" at bounding box center [196, 500] width 22 height 22
type input "13/10/2025"
type input "23/10/2025"
click at [192, 345] on input "13/10/2025" at bounding box center [295, 354] width 288 height 33
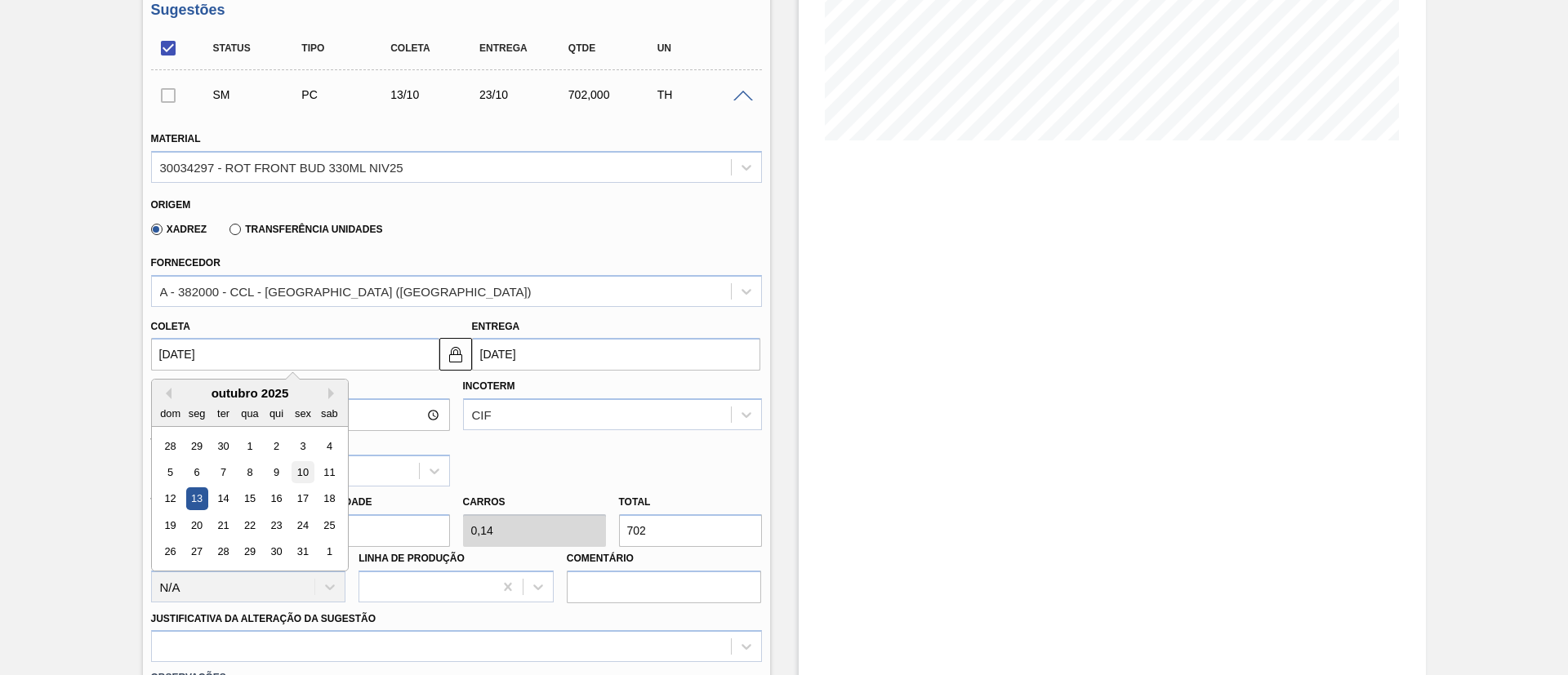
click at [300, 481] on div "10" at bounding box center [302, 473] width 22 height 22
type input "[DATE]"
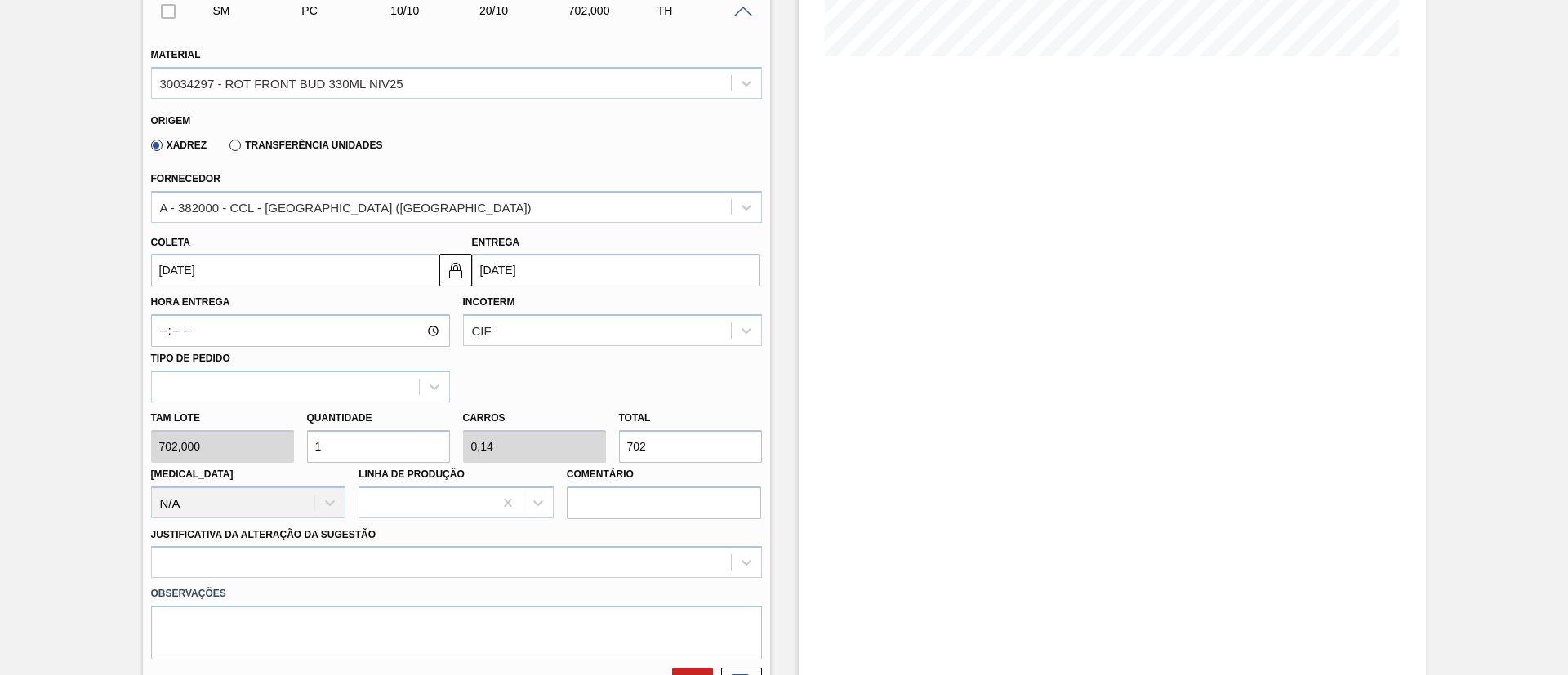
scroll to position [460, 0]
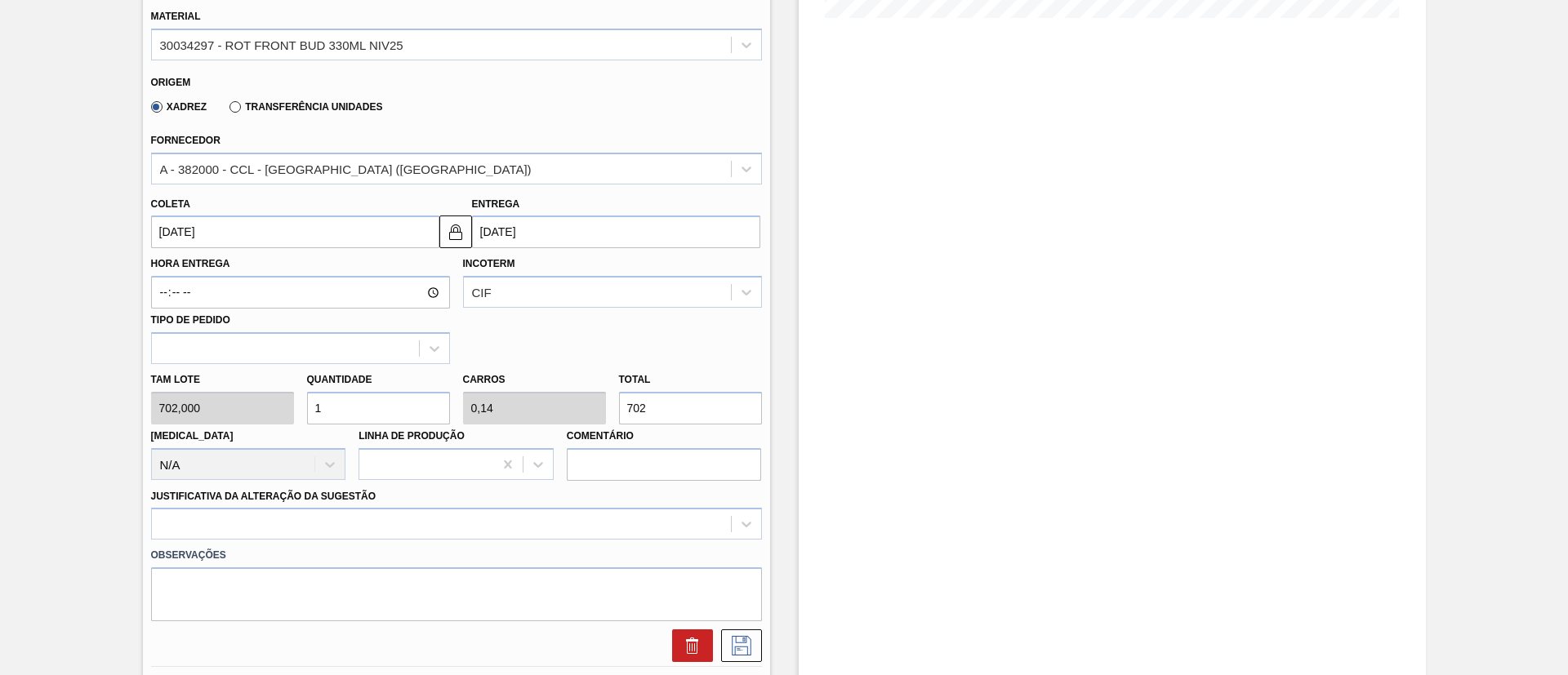
click at [282, 416] on div "Tam lote 702,000 Quantidade 1 Carros 0,14 Total 702 Doca N/A Linha de Produção …" at bounding box center [457, 422] width 624 height 117
type input "3"
type input "0,421"
type input "2.106"
click at [386, 517] on div at bounding box center [457, 524] width 611 height 32
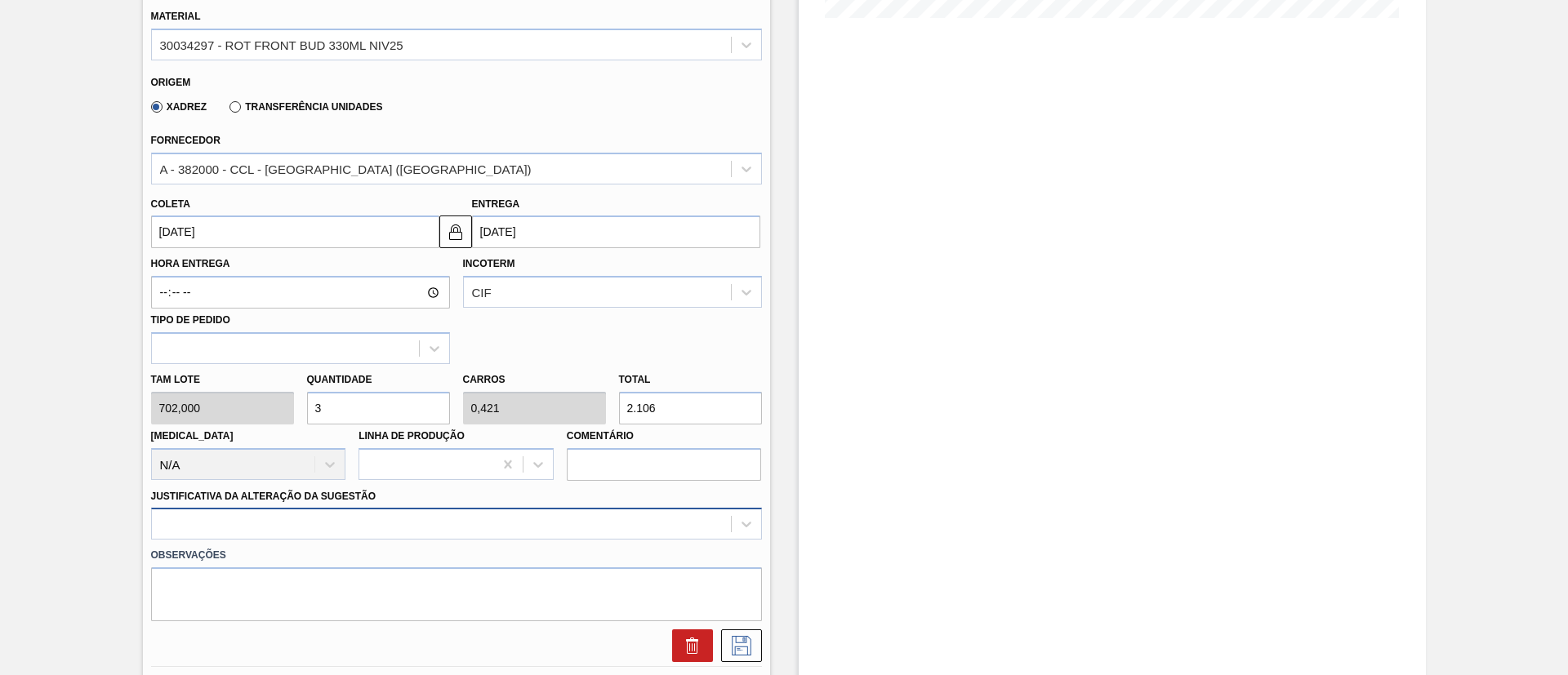
scroll to position [582, 0]
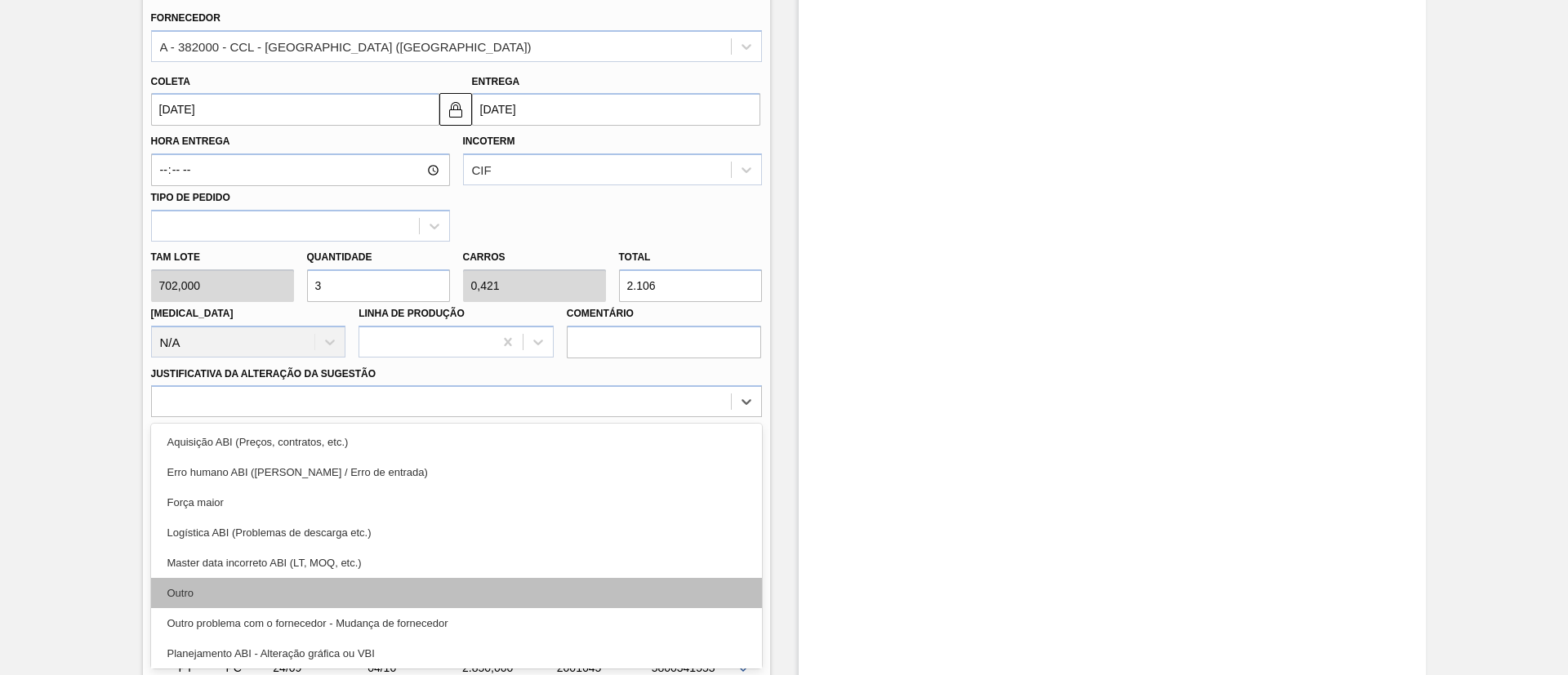
click at [302, 588] on div "Outro" at bounding box center [457, 593] width 611 height 30
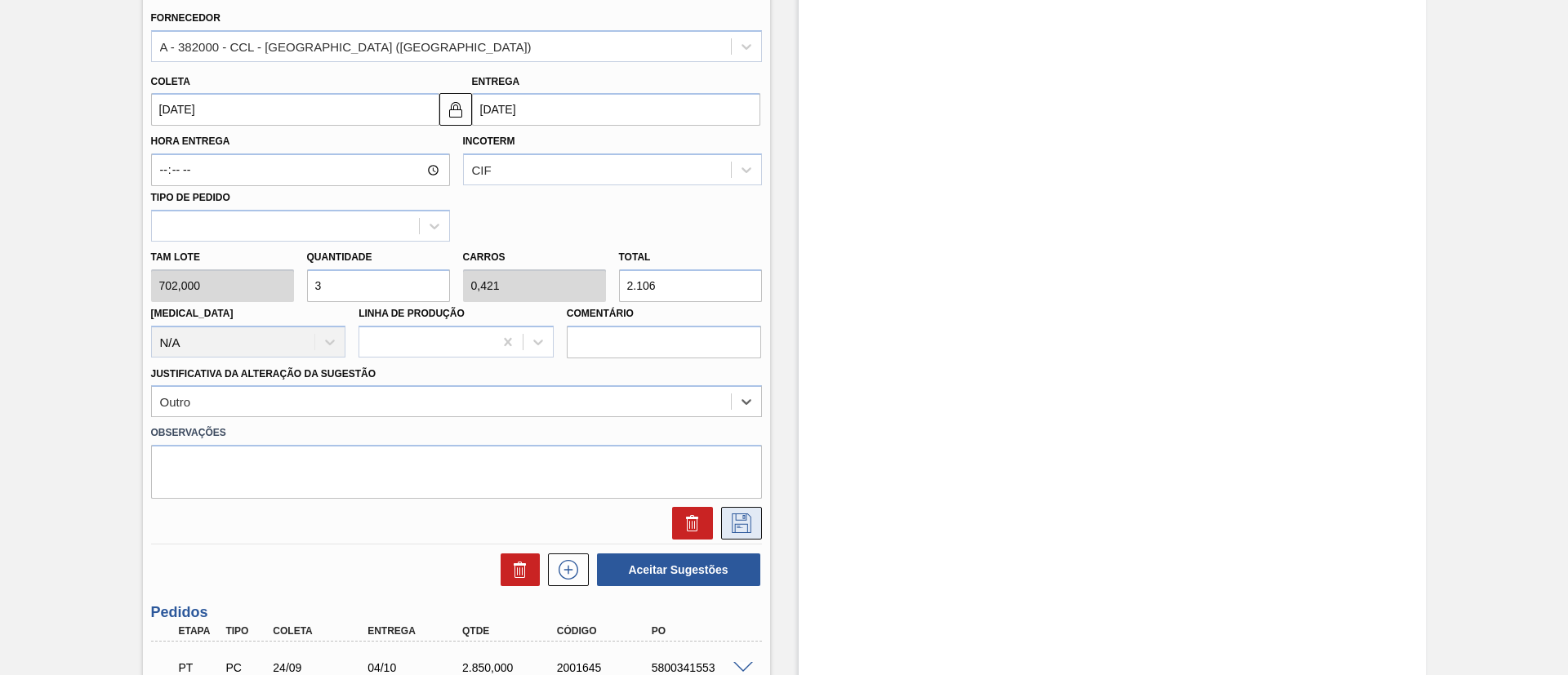
click at [733, 512] on button at bounding box center [741, 523] width 41 height 33
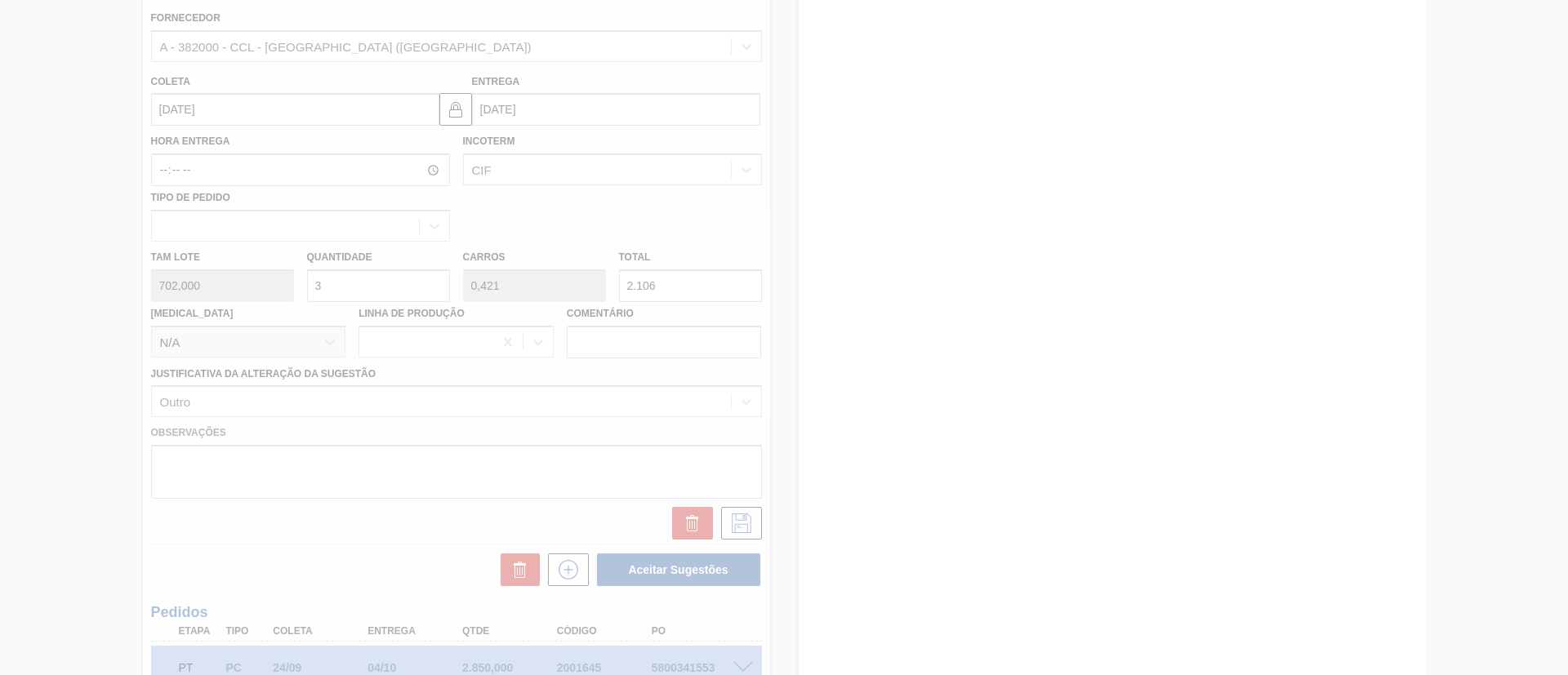
scroll to position [161, 0]
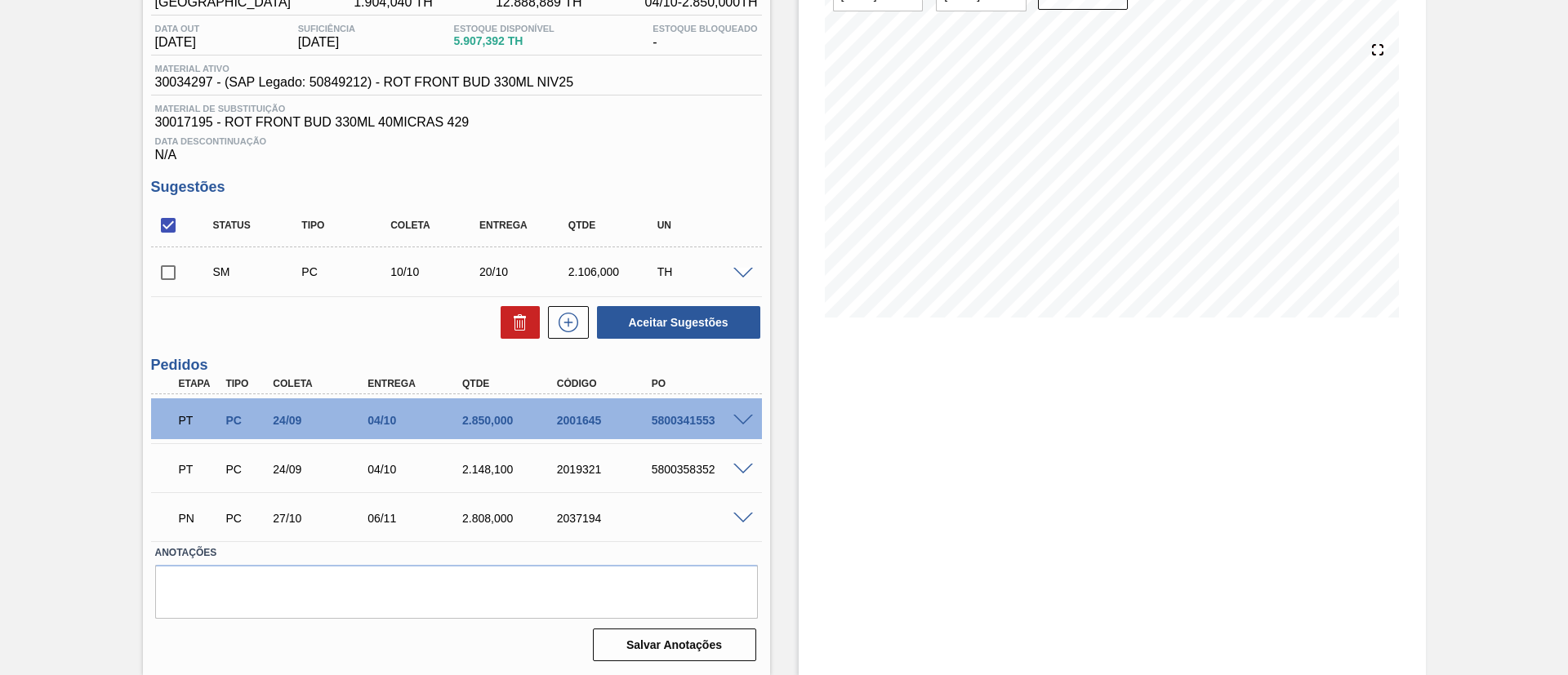
click at [736, 276] on span at bounding box center [744, 274] width 20 height 12
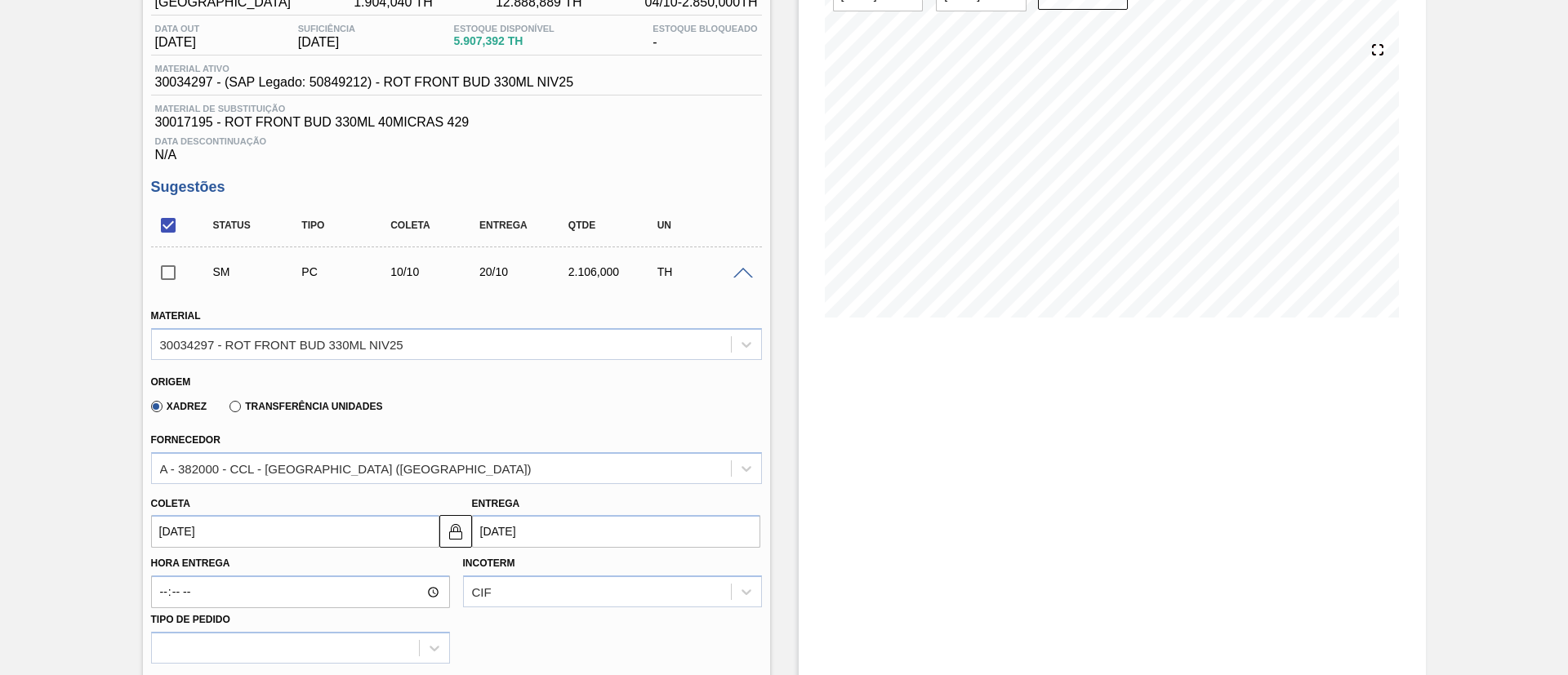
scroll to position [405, 0]
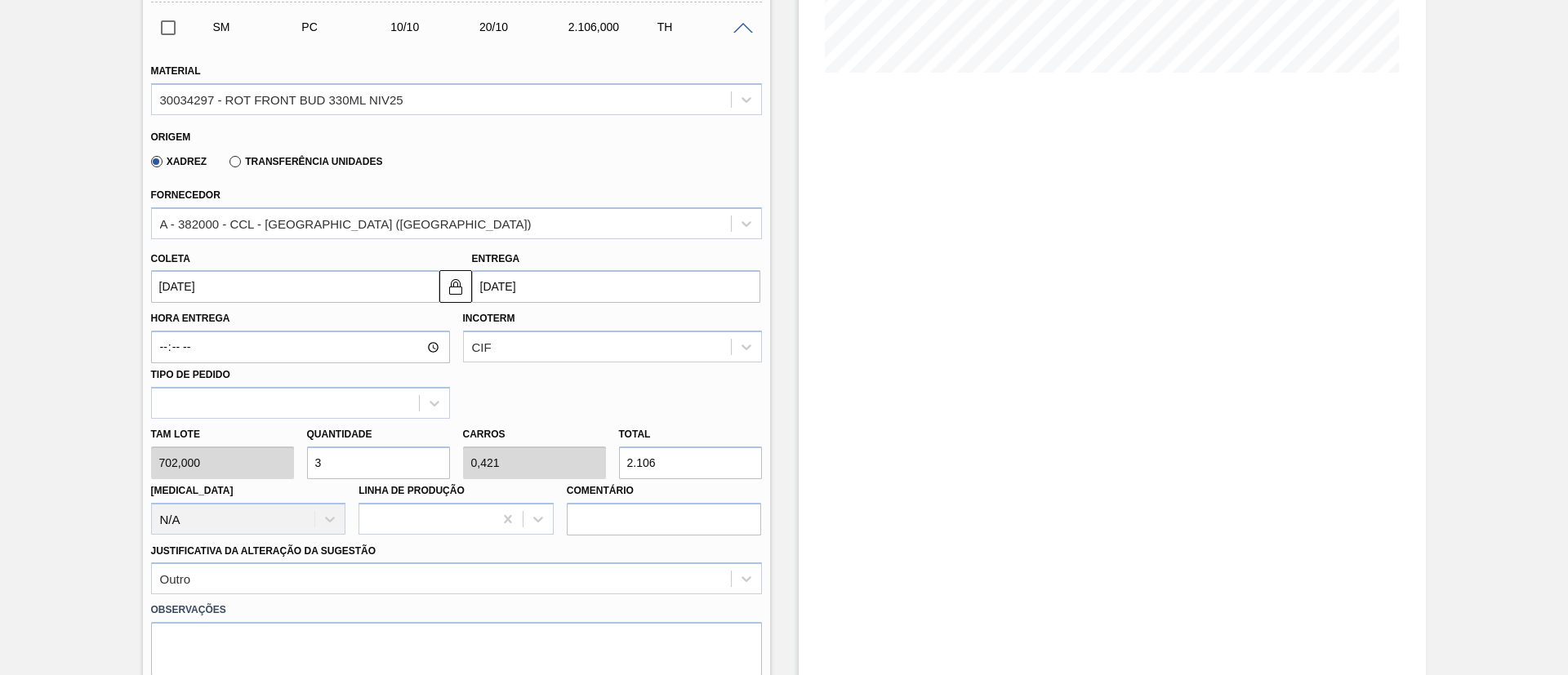
click at [273, 462] on div "Tam lote 702,000 Quantidade 3 Carros 0,421 Total 2.106 Doca N/A Linha de Produç…" at bounding box center [457, 477] width 624 height 117
type input "4"
type input "0,562"
type input "2.808"
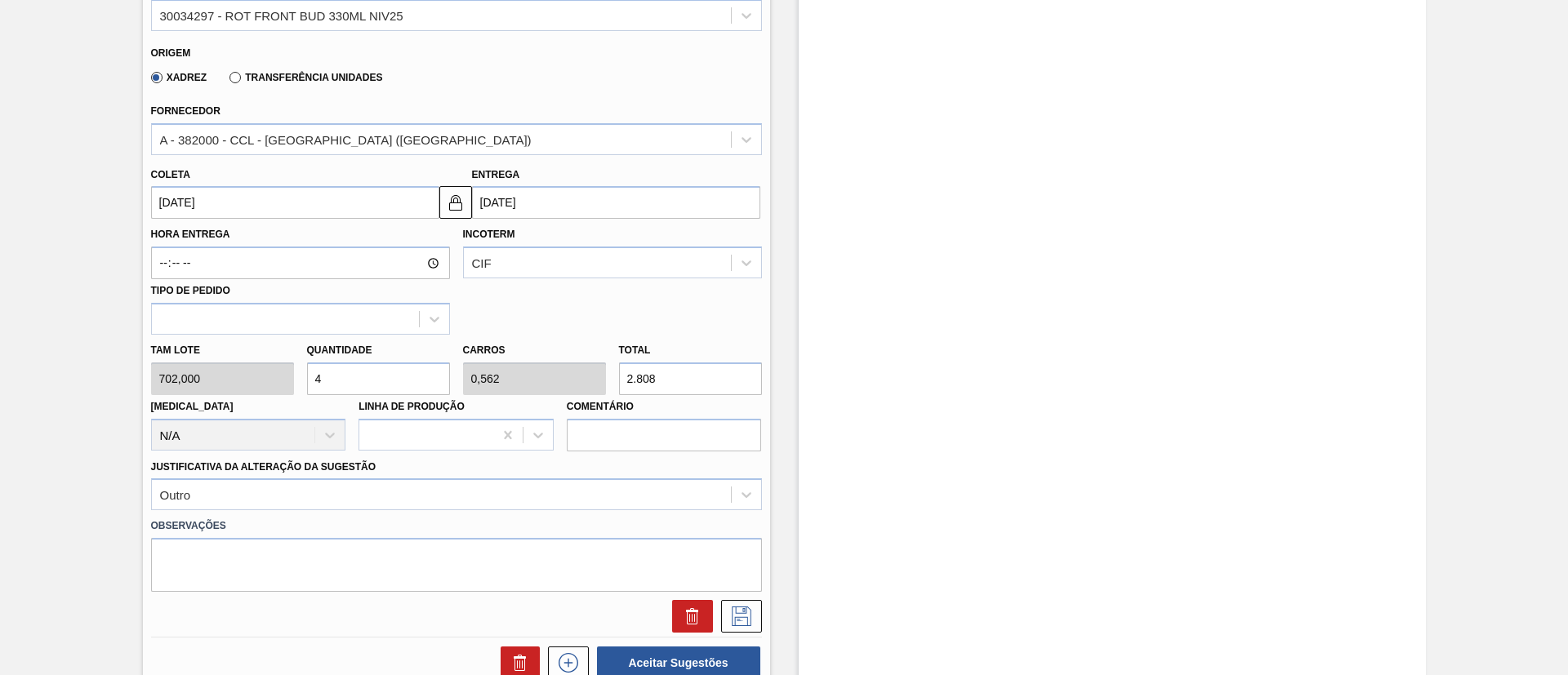
scroll to position [527, 0]
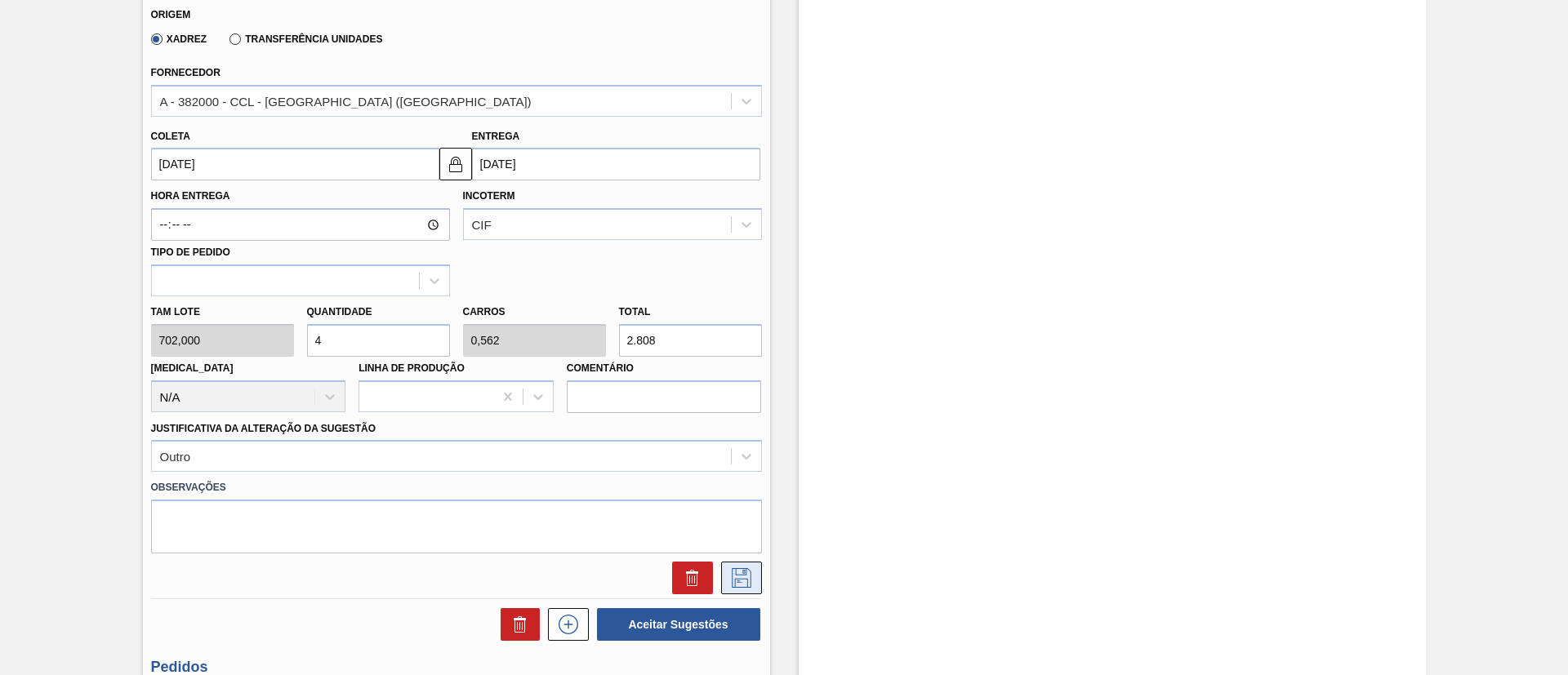
type input "4"
click at [742, 580] on icon at bounding box center [742, 578] width 26 height 20
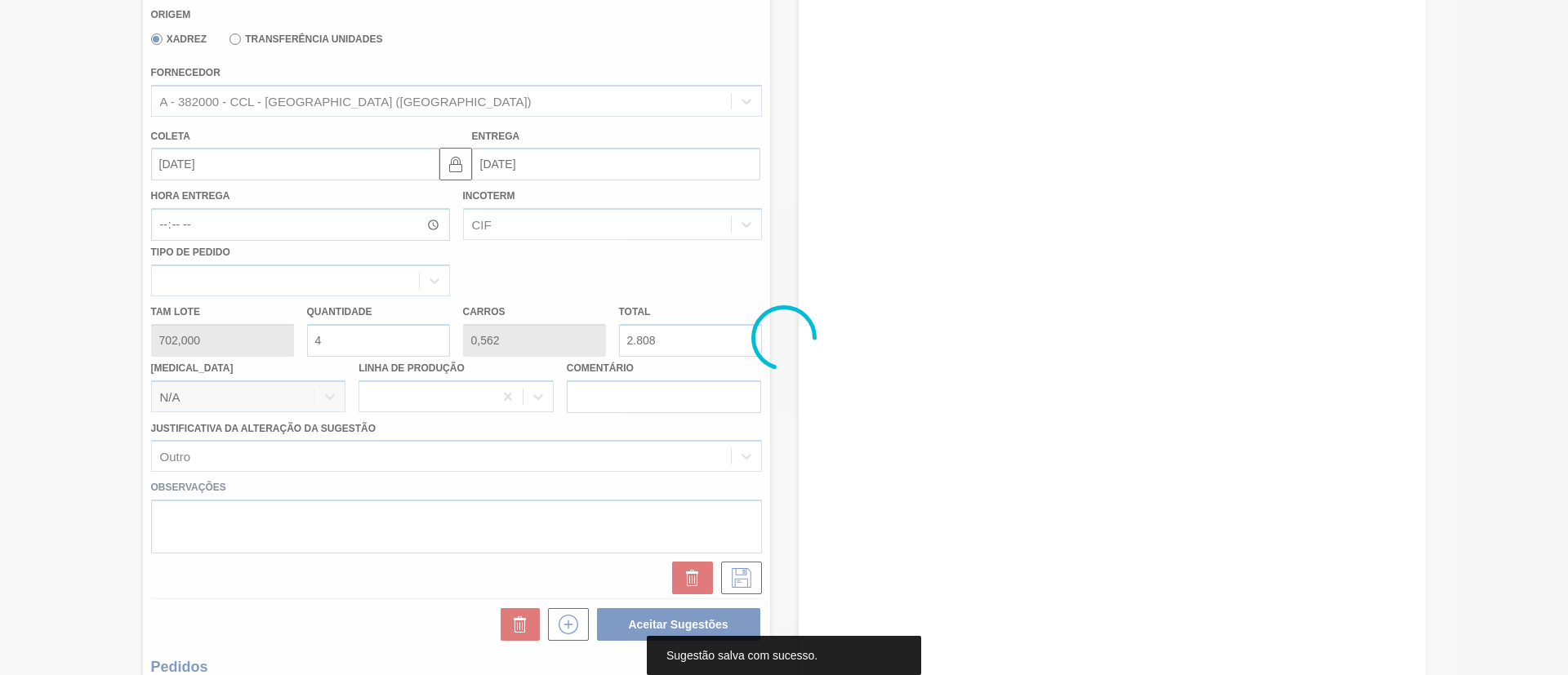
scroll to position [161, 0]
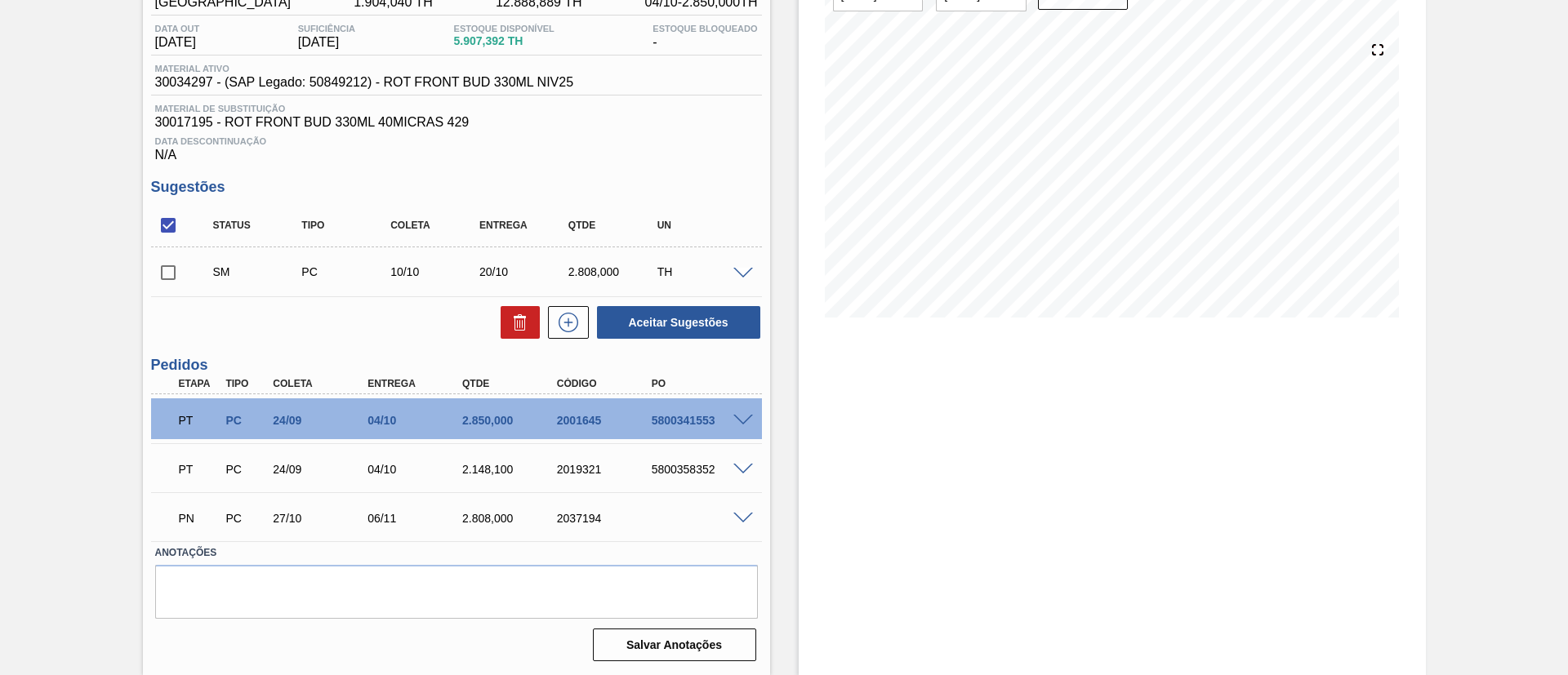
click at [178, 269] on input "checkbox" at bounding box center [168, 272] width 34 height 34
checkbox input "true"
click at [654, 322] on button "Aceitar Sugestões" at bounding box center [679, 322] width 163 height 33
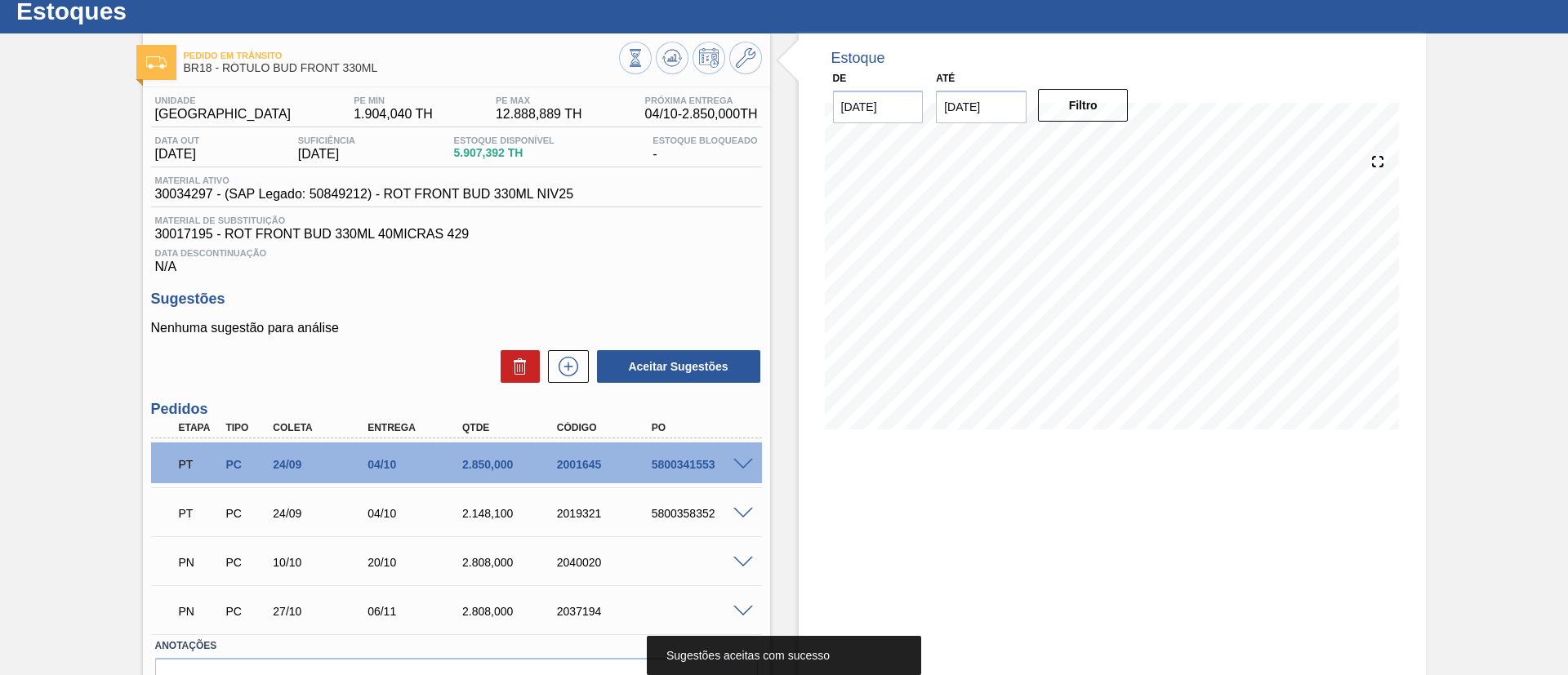
scroll to position [19, 0]
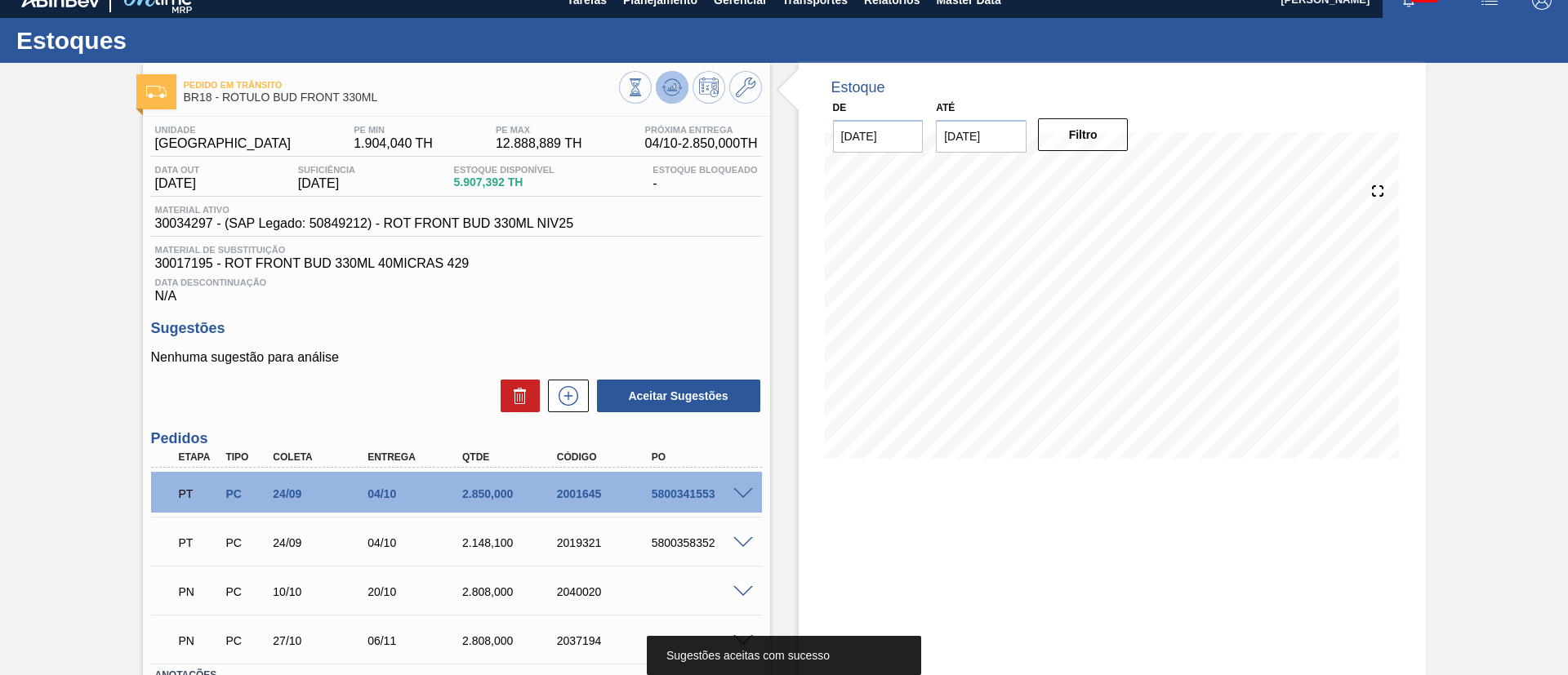
click at [669, 80] on icon at bounding box center [672, 88] width 20 height 20
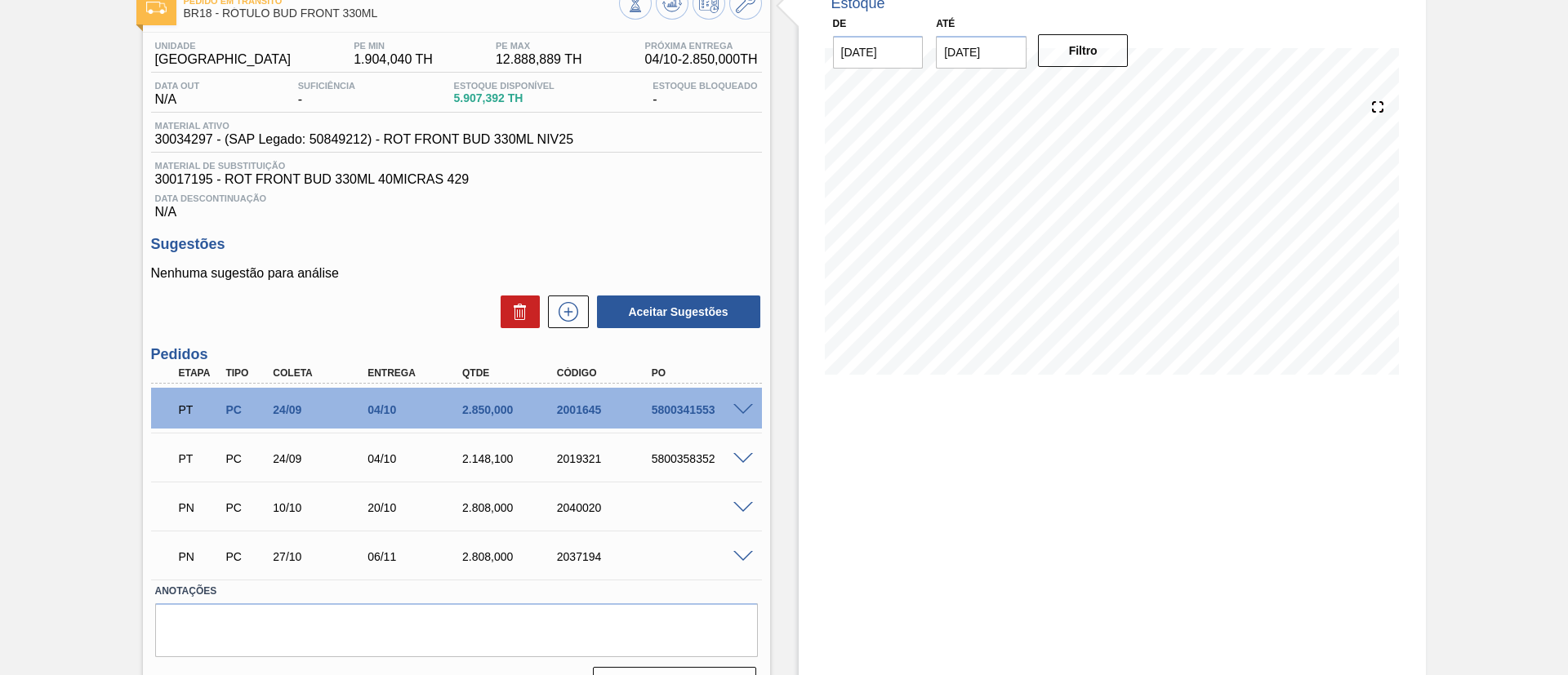
scroll to position [142, 0]
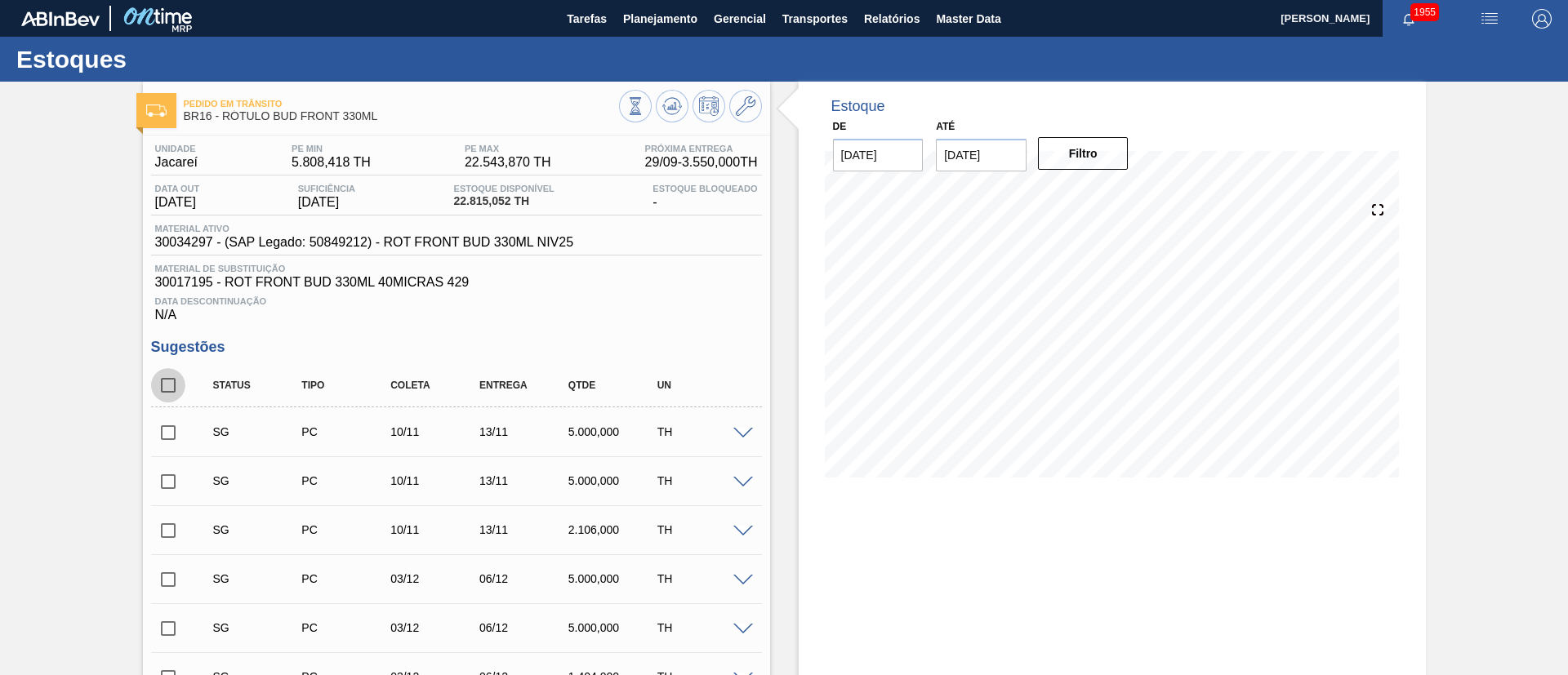
click at [176, 389] on input "checkbox" at bounding box center [168, 385] width 34 height 34
checkbox input "true"
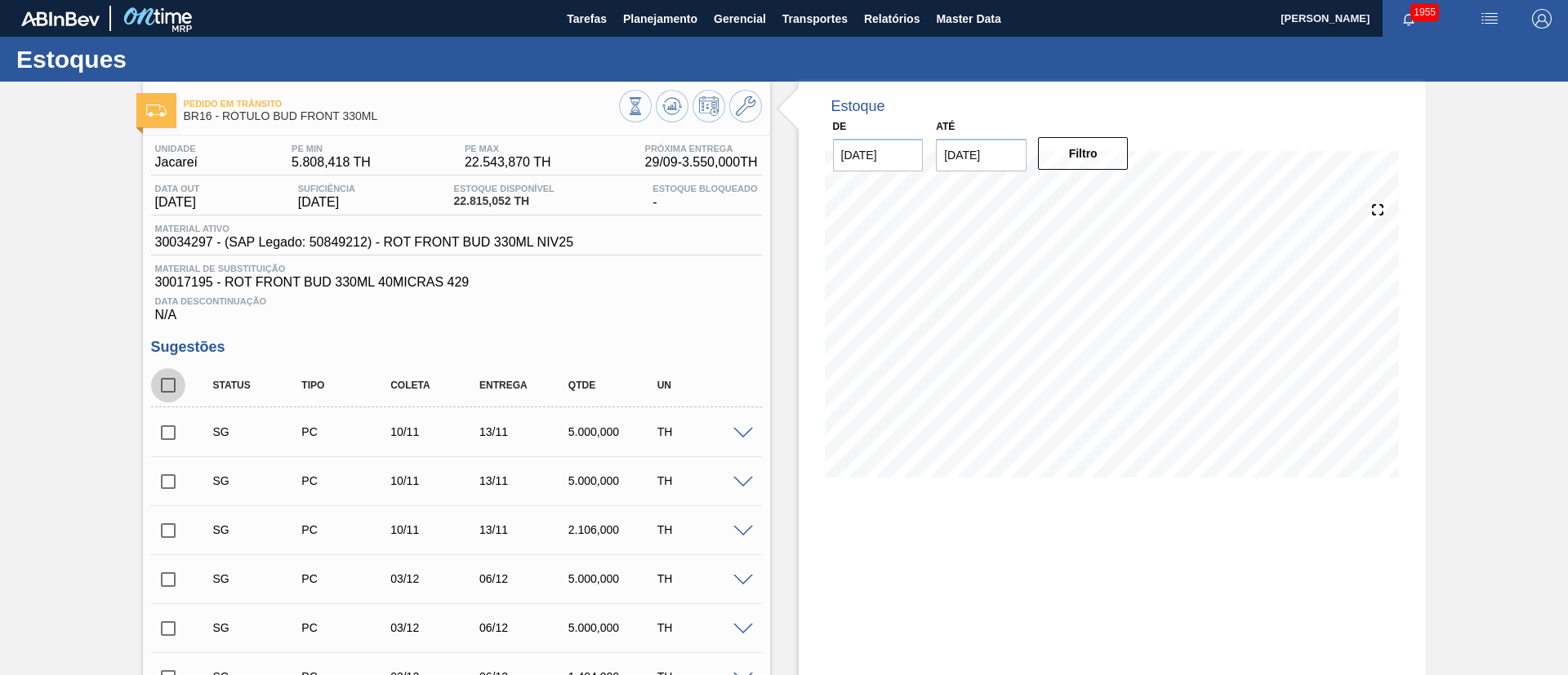
checkbox input "true"
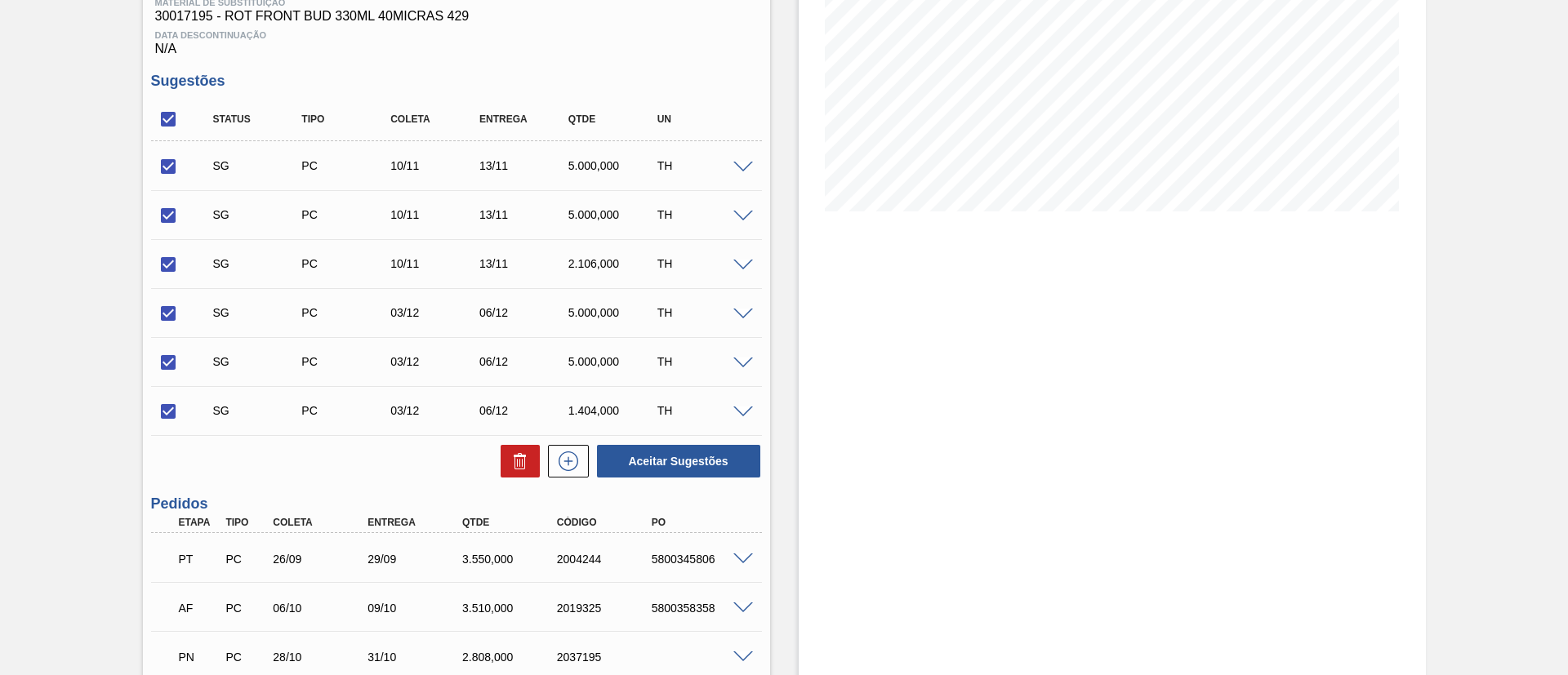
scroll to position [405, 0]
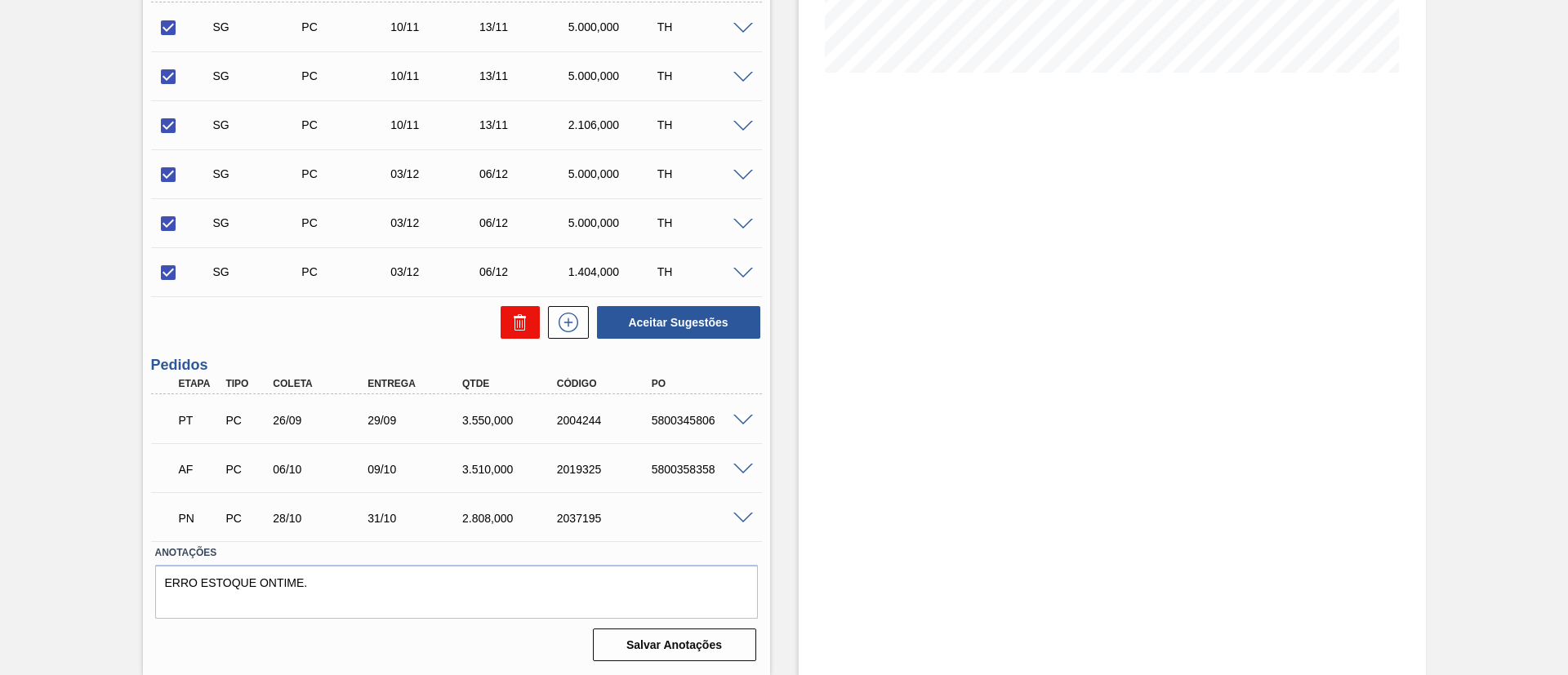
click at [514, 323] on icon at bounding box center [520, 323] width 20 height 20
checkbox input "false"
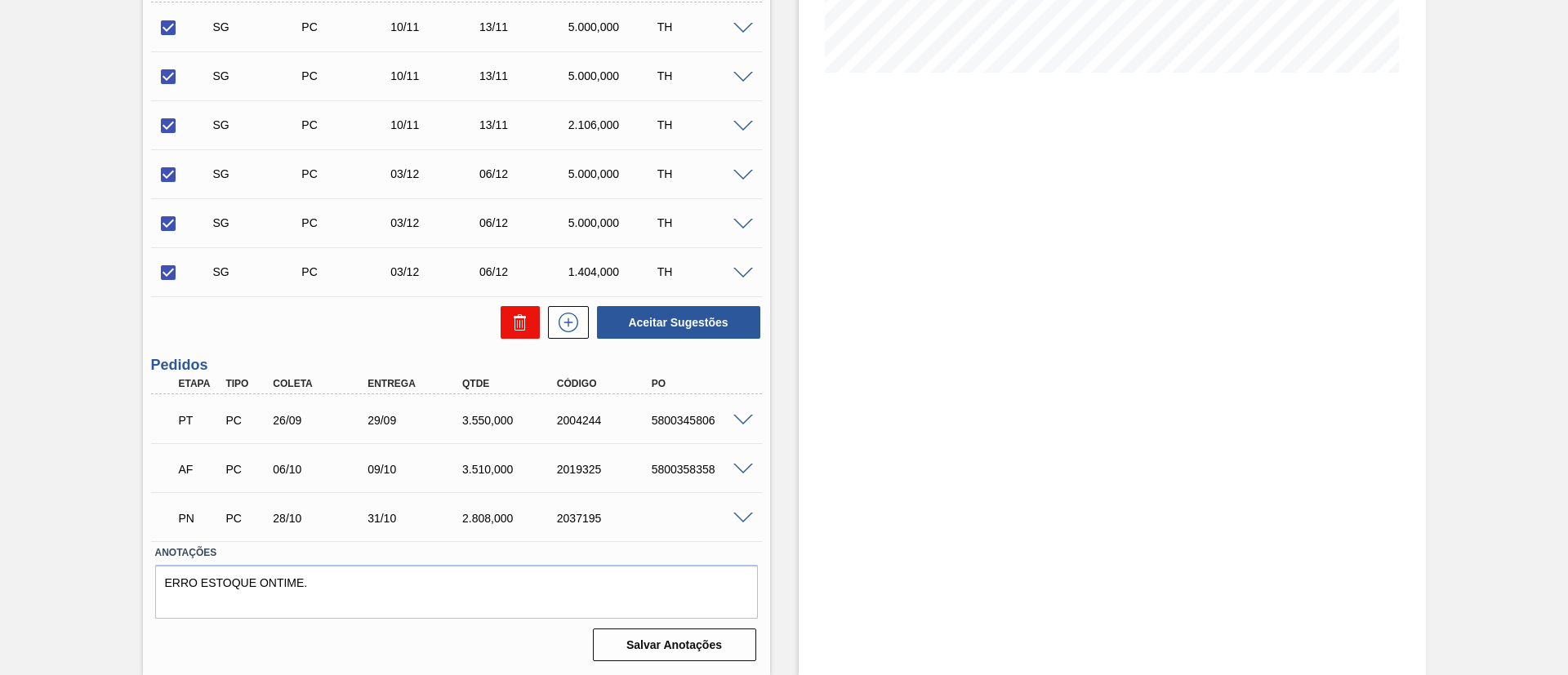
checkbox input "false"
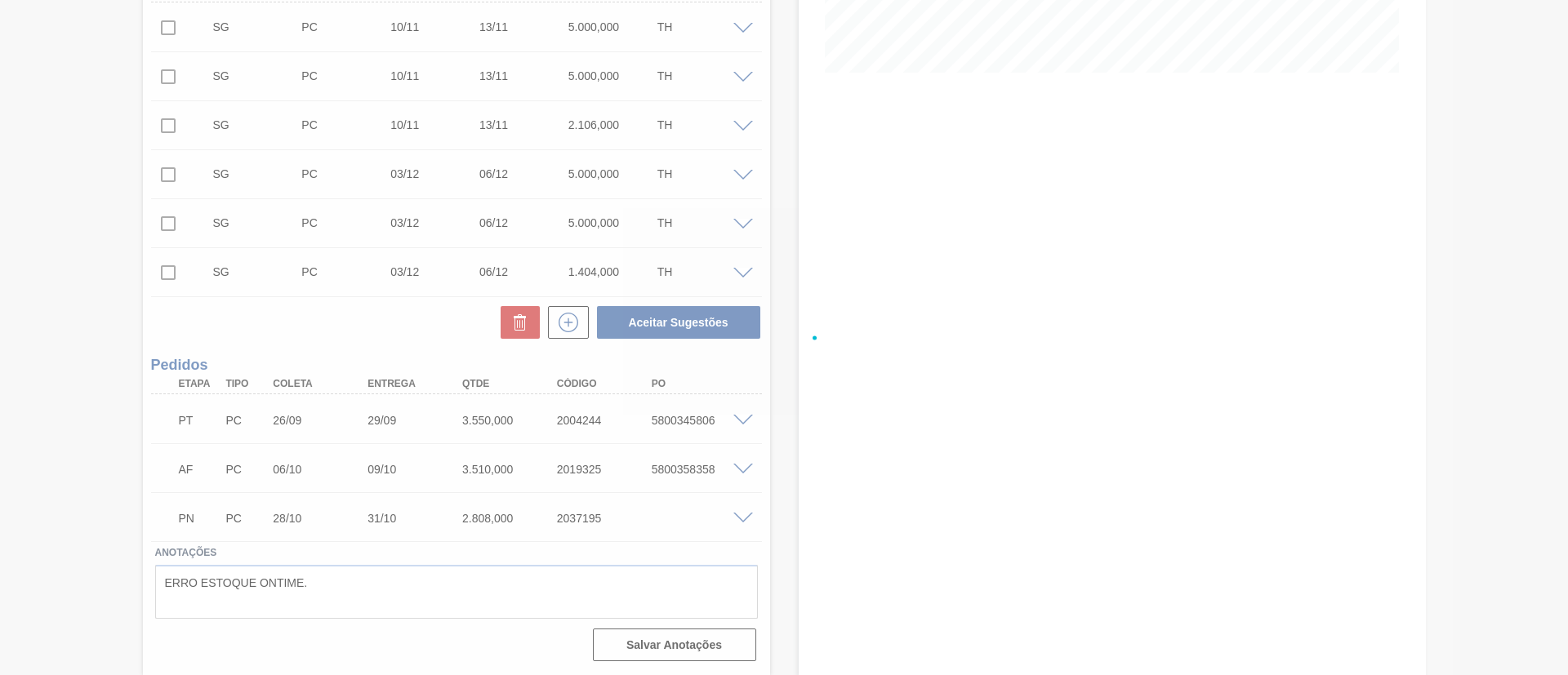
scroll to position [93, 0]
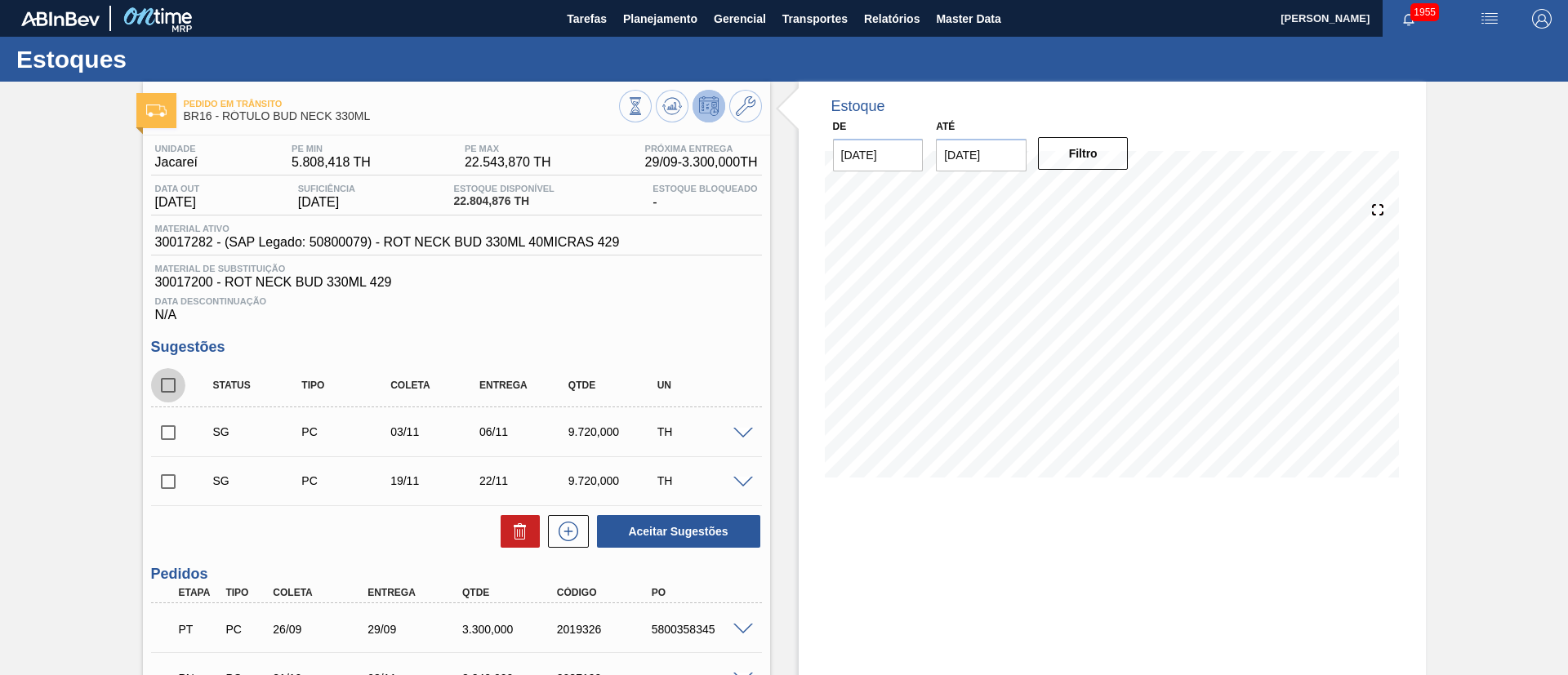
drag, startPoint x: 178, startPoint y: 380, endPoint x: 432, endPoint y: 416, distance: 256.5
click at [176, 380] on input "checkbox" at bounding box center [168, 385] width 34 height 34
checkbox input "true"
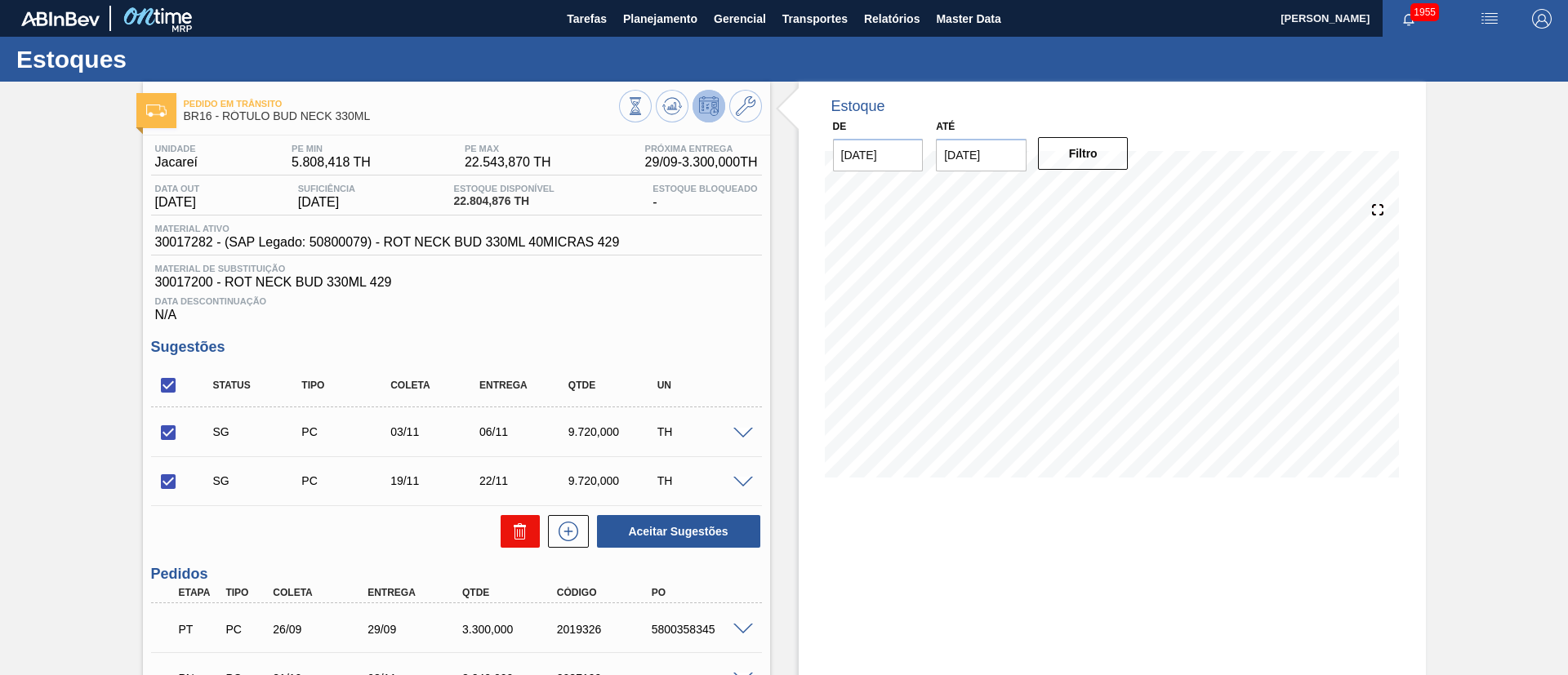
click at [526, 528] on icon at bounding box center [520, 531] width 20 height 20
checkbox input "false"
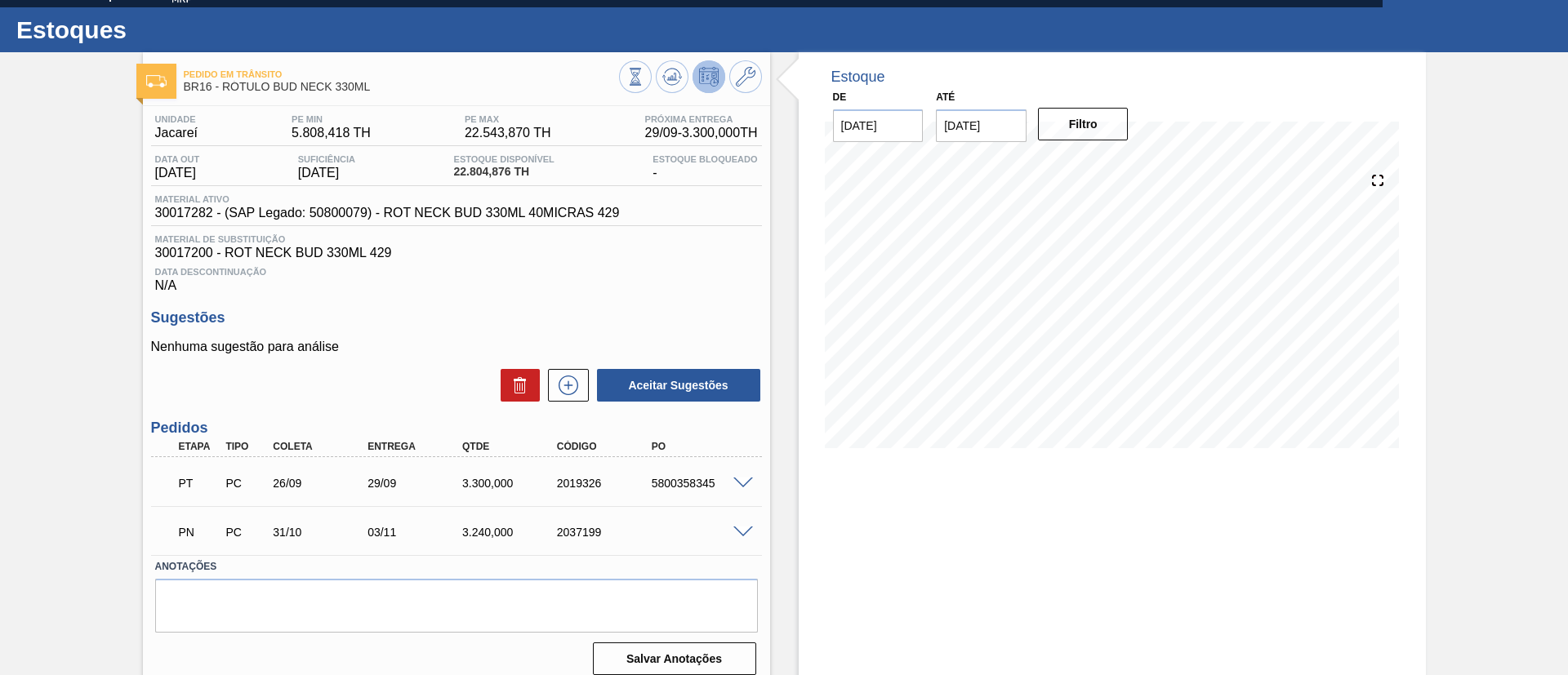
scroll to position [43, 0]
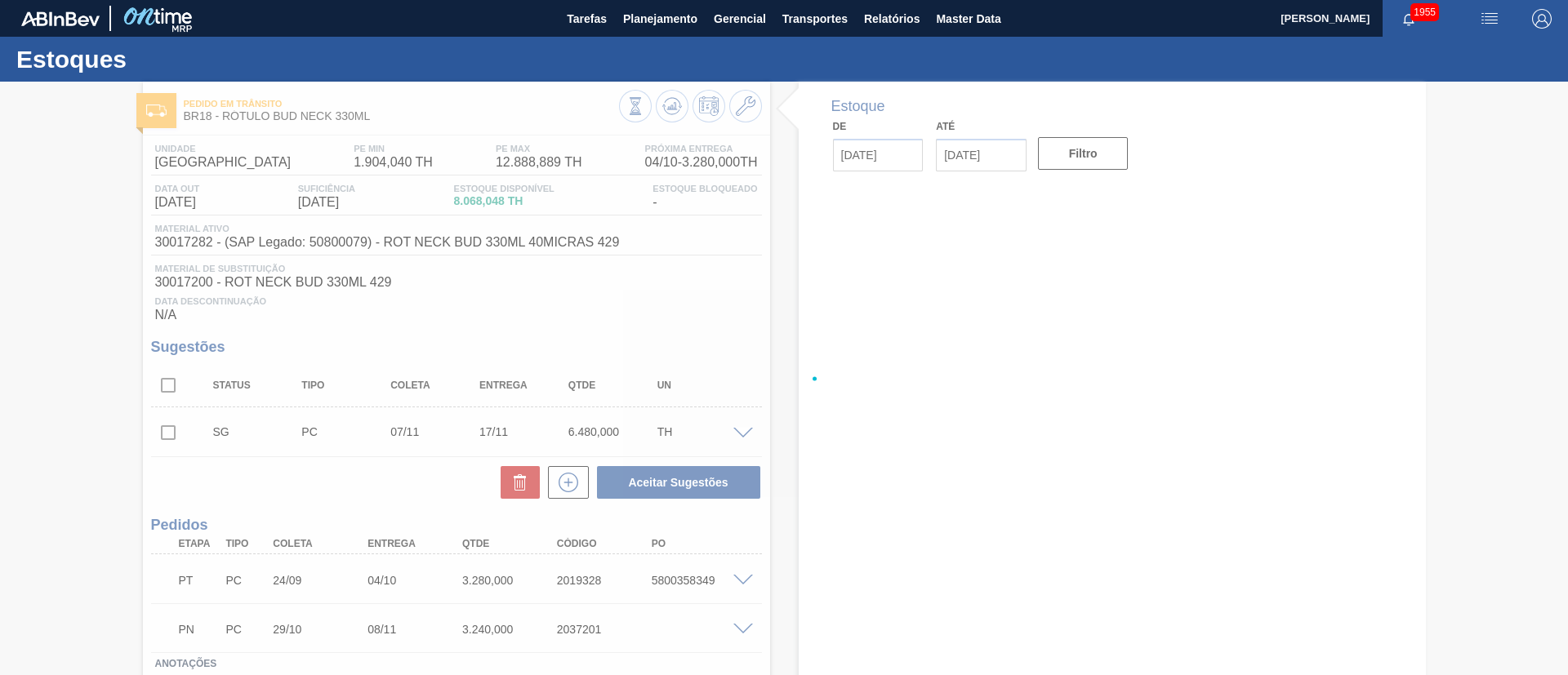
type input "[DATE]"
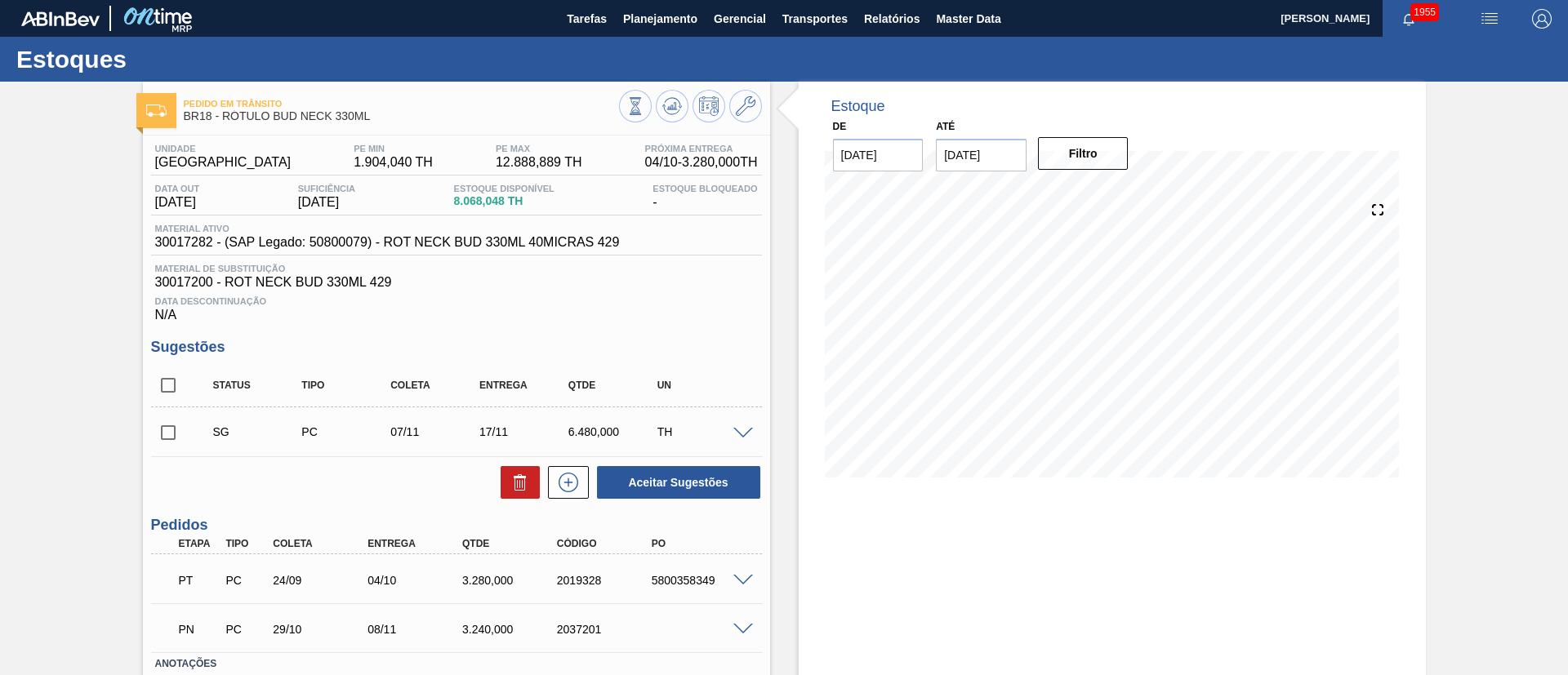
click at [170, 390] on input "checkbox" at bounding box center [168, 385] width 34 height 34
checkbox input "true"
click at [518, 479] on icon at bounding box center [520, 483] width 20 height 20
checkbox input "false"
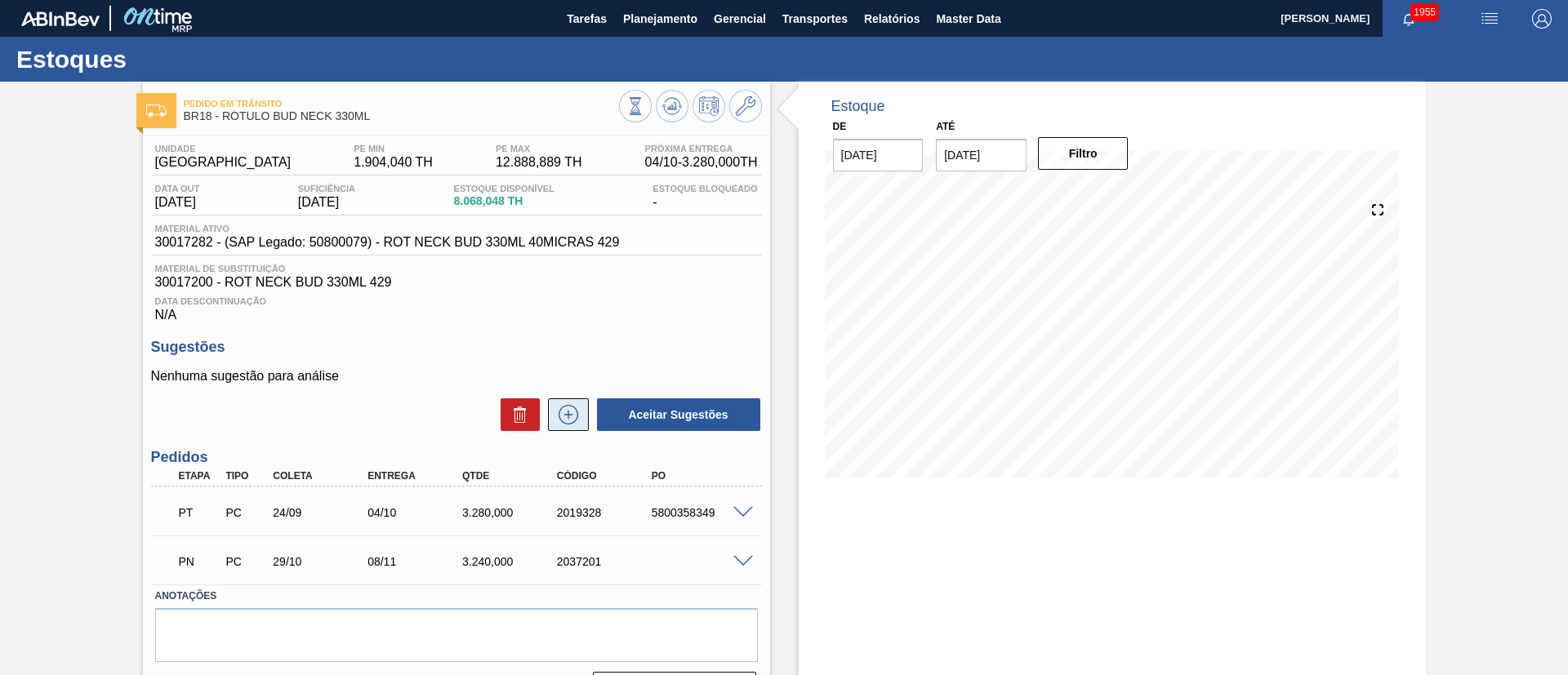
click at [566, 414] on icon at bounding box center [567, 414] width 9 height 1
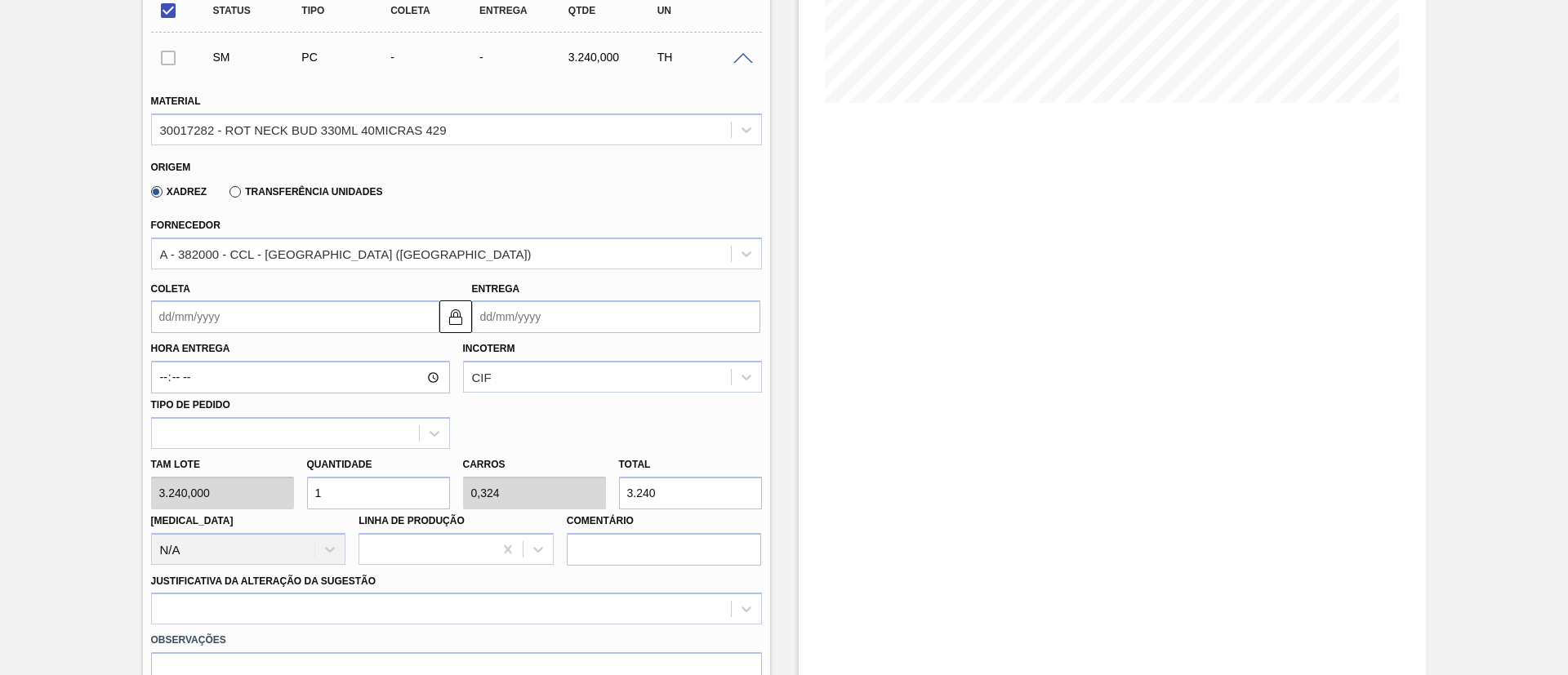
scroll to position [491, 0]
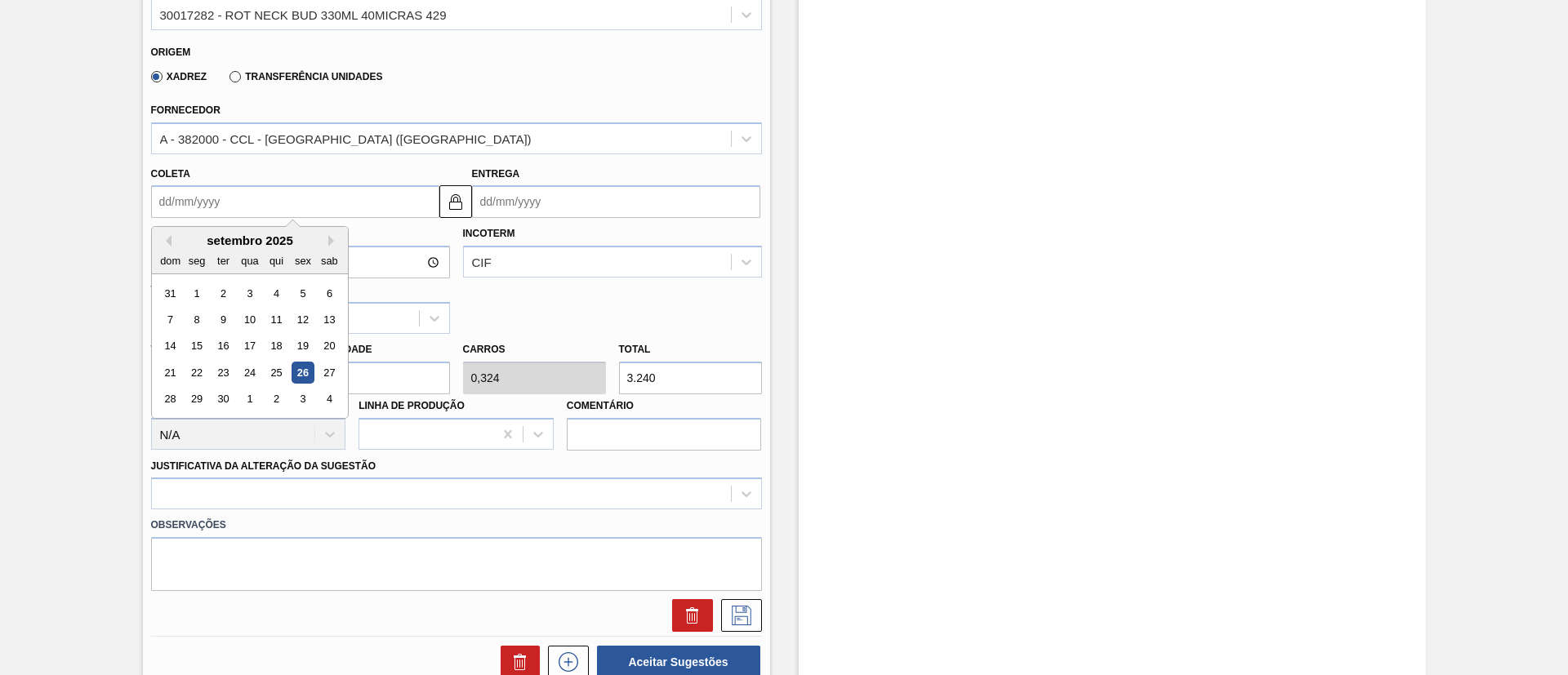
click at [219, 197] on input "Coleta" at bounding box center [295, 201] width 288 height 33
click at [335, 241] on button "Next Month" at bounding box center [333, 240] width 11 height 11
click at [296, 330] on div "10" at bounding box center [302, 320] width 22 height 22
type input "[DATE]"
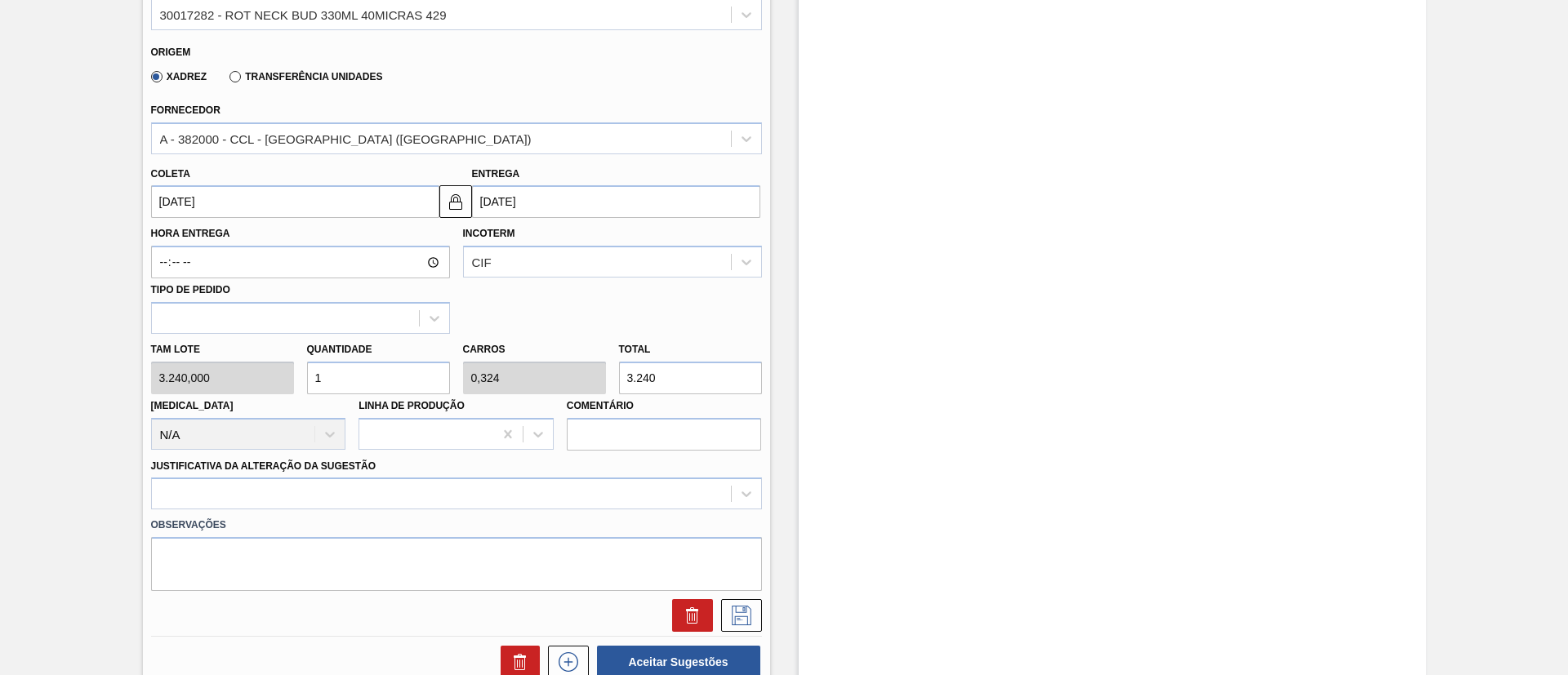
scroll to position [612, 0]
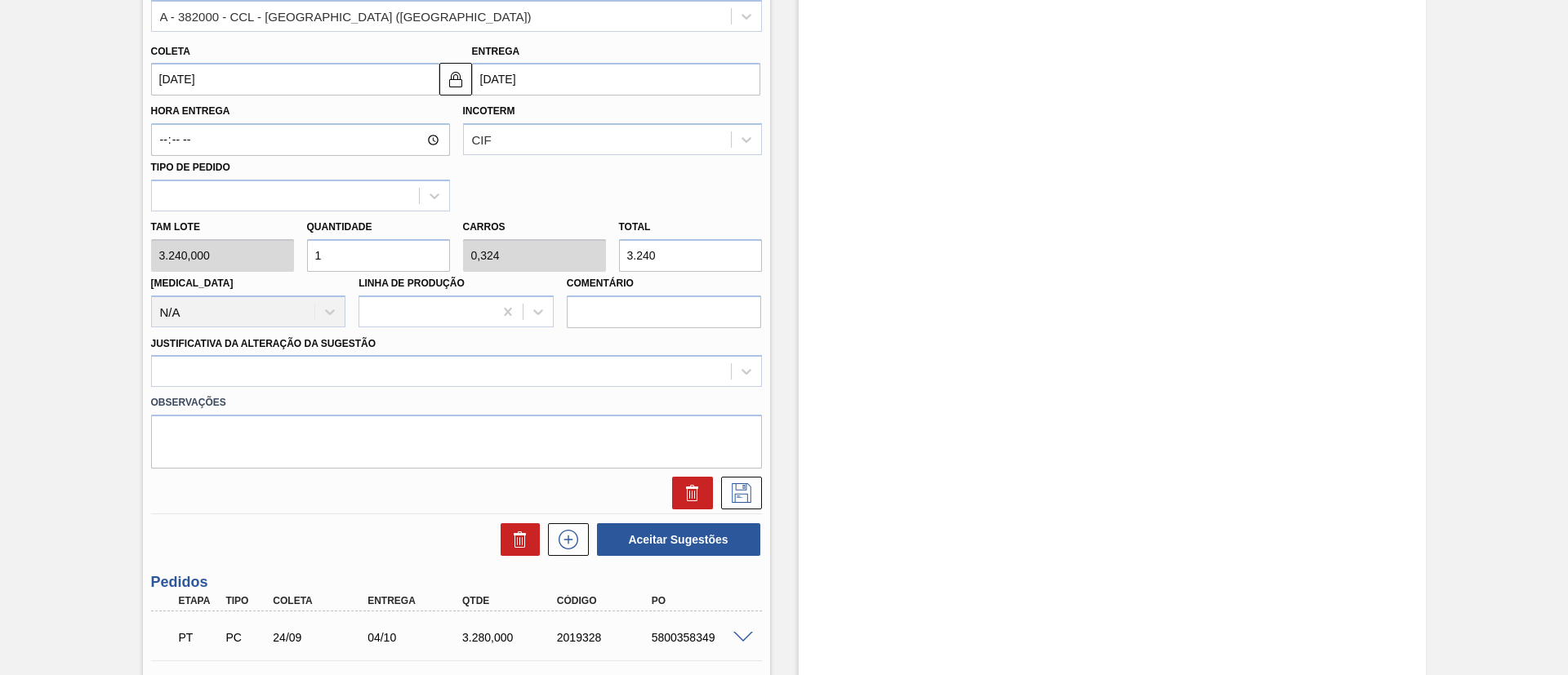
drag, startPoint x: 397, startPoint y: 251, endPoint x: 348, endPoint y: 245, distance: 49.4
click at [348, 245] on input "1" at bounding box center [378, 255] width 143 height 33
click at [325, 364] on div at bounding box center [441, 372] width 579 height 24
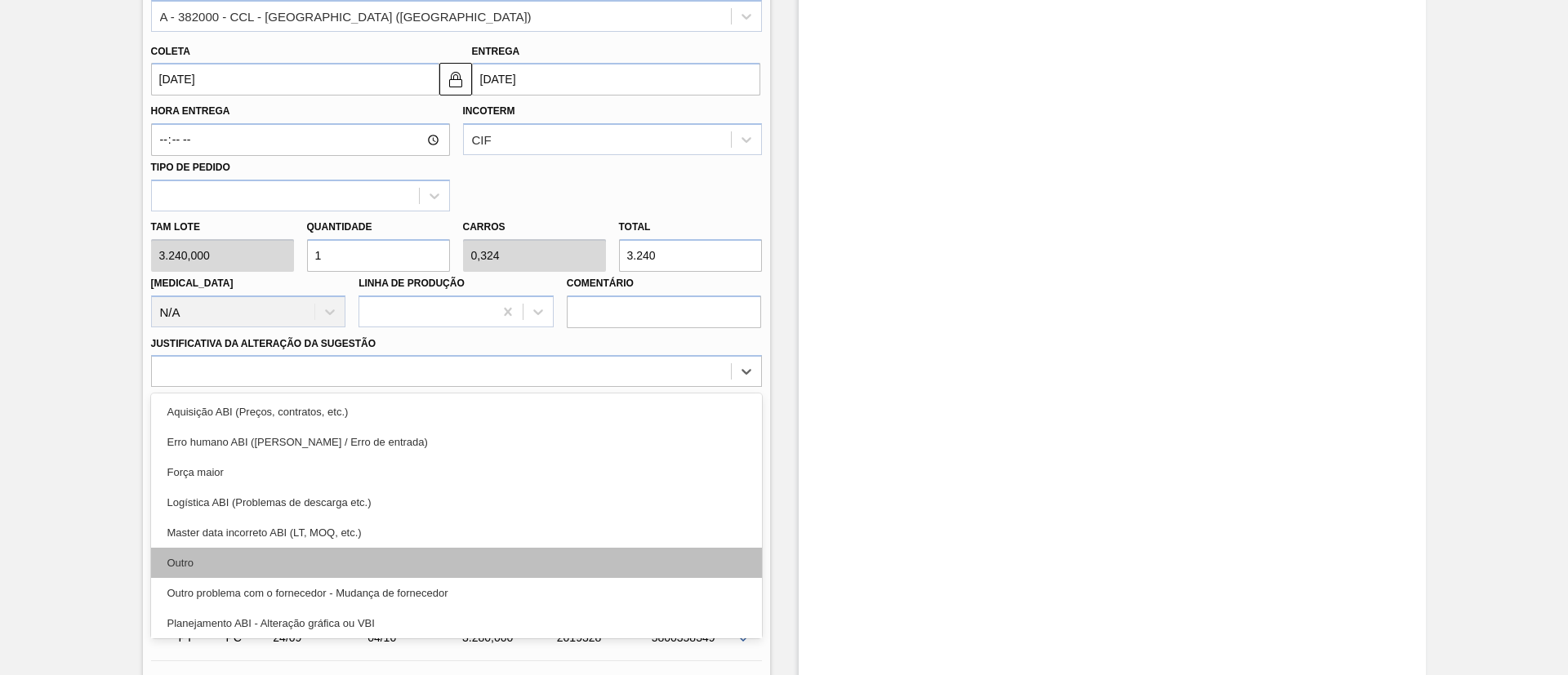
click at [305, 563] on div "Outro" at bounding box center [457, 563] width 611 height 30
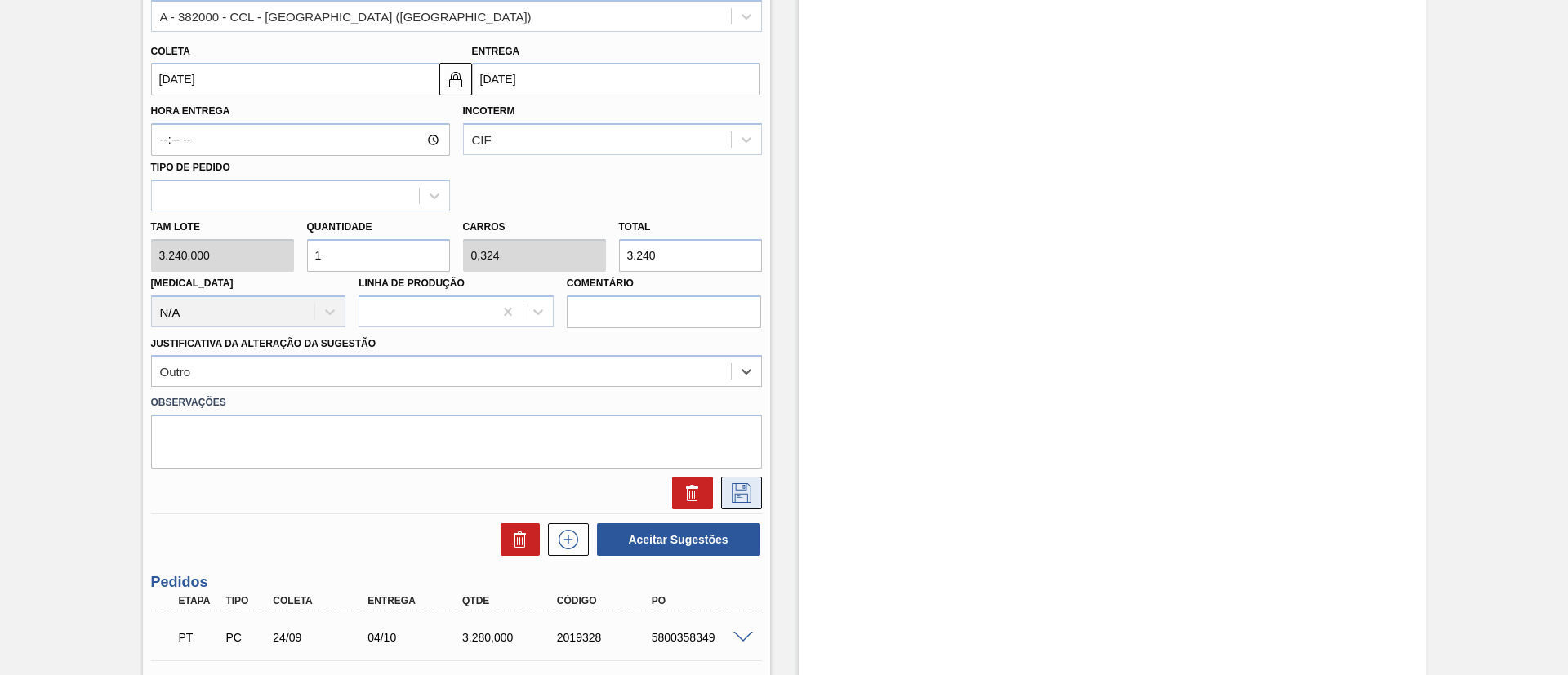
click at [739, 490] on icon at bounding box center [742, 494] width 26 height 20
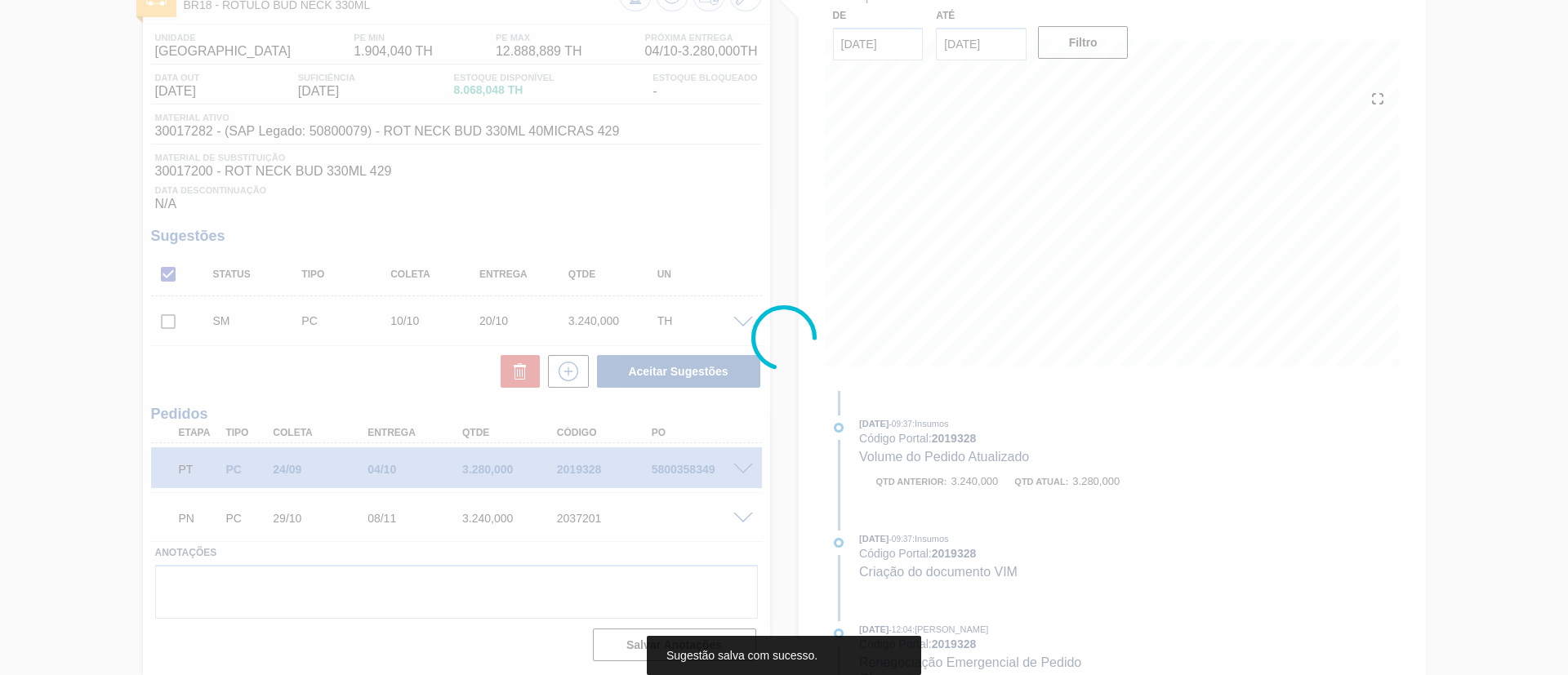
scroll to position [111, 0]
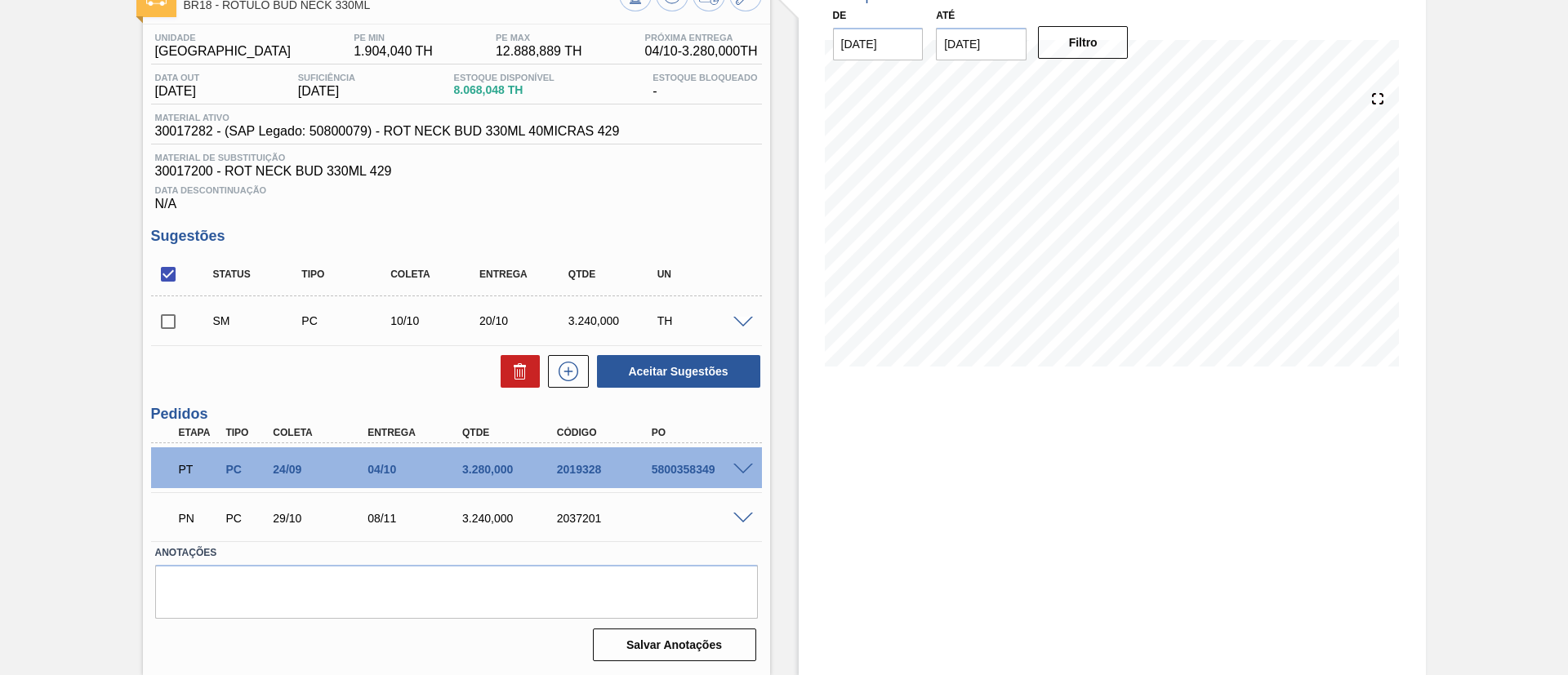
click at [178, 327] on input "checkbox" at bounding box center [168, 322] width 34 height 34
checkbox input "true"
click at [692, 369] on button "Aceitar Sugestões" at bounding box center [679, 371] width 163 height 33
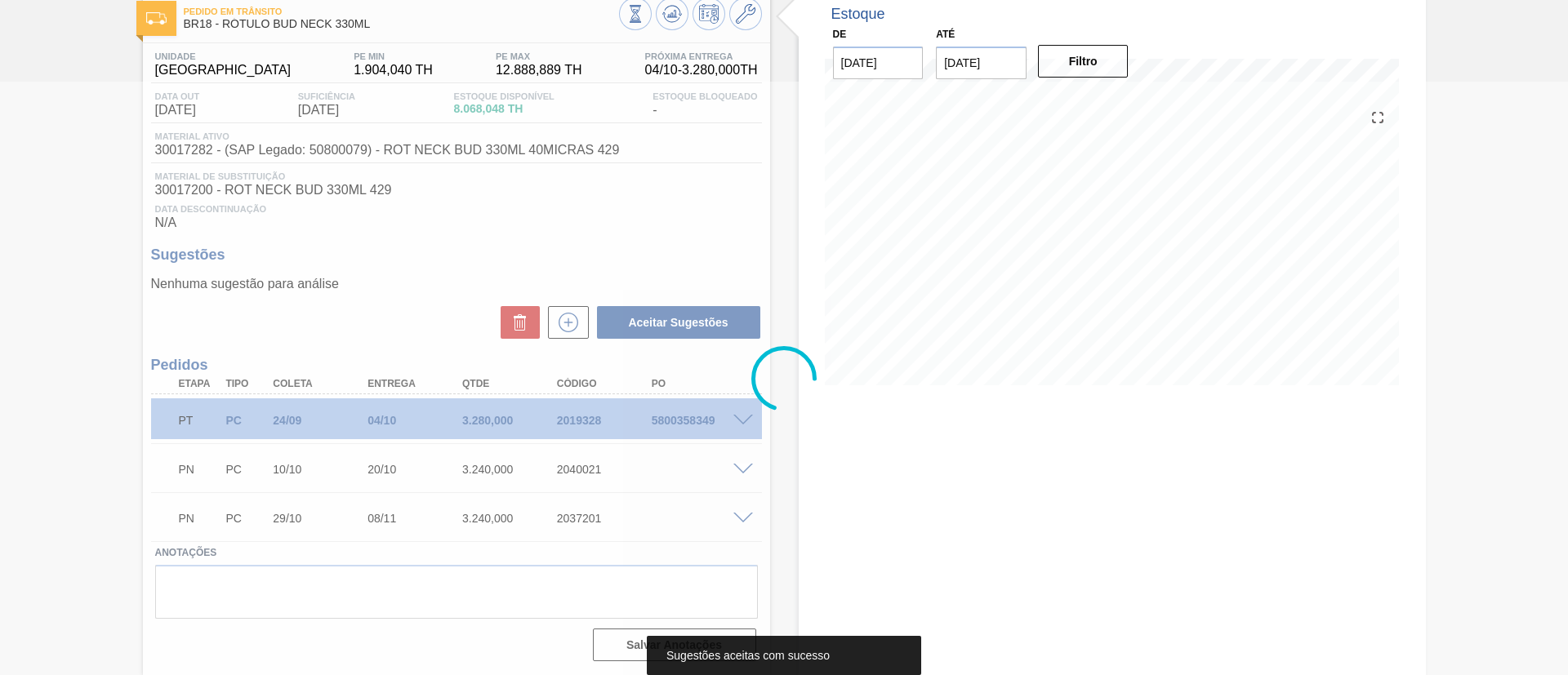
scroll to position [93, 0]
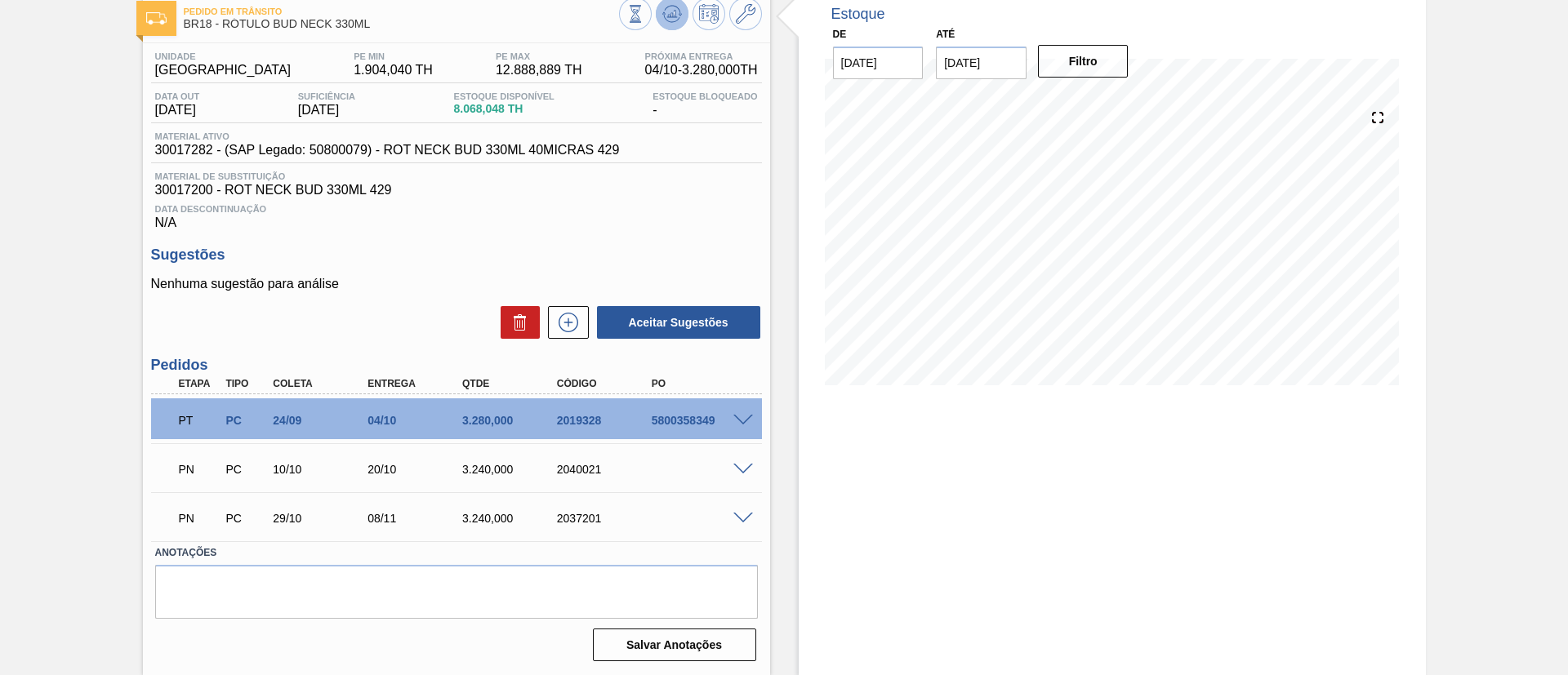
click at [685, 16] on button at bounding box center [672, 14] width 33 height 33
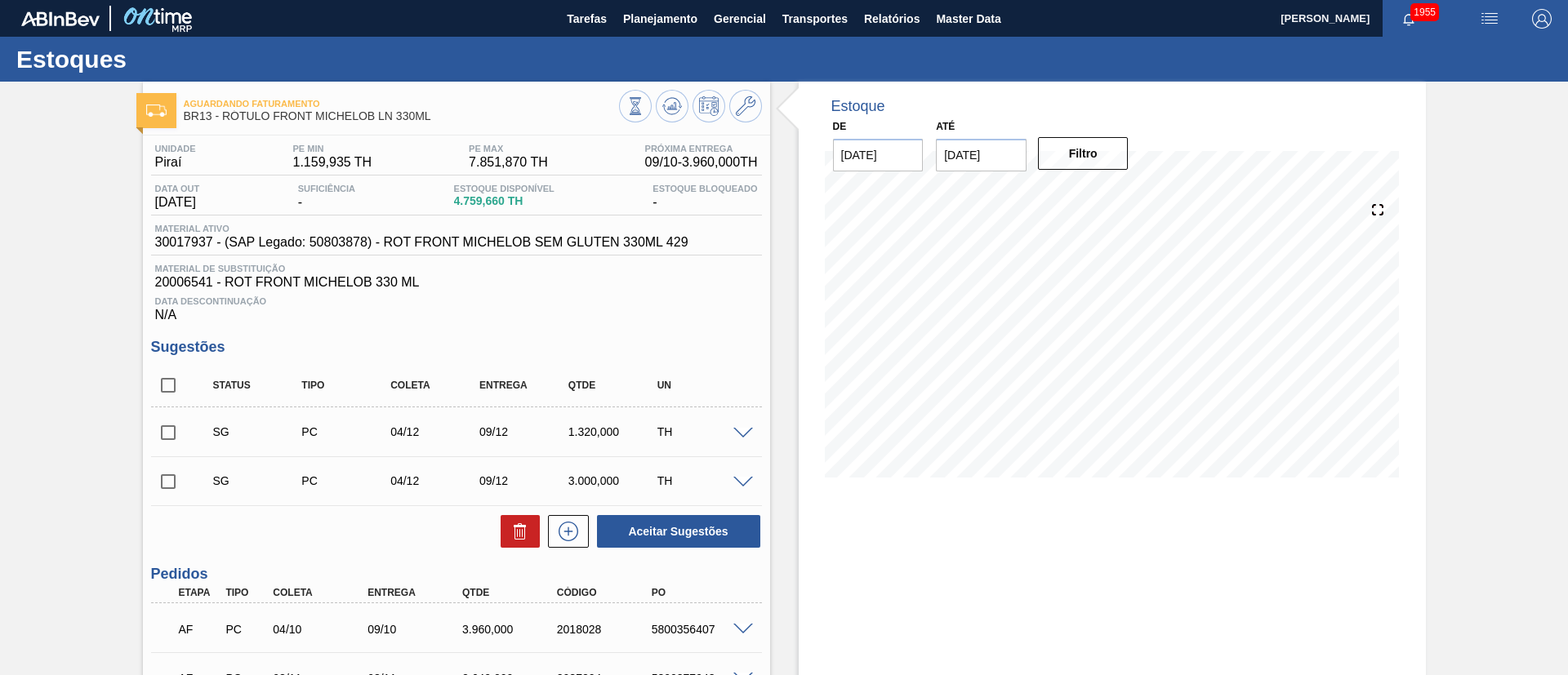
click at [156, 382] on input "checkbox" at bounding box center [168, 385] width 34 height 34
checkbox input "true"
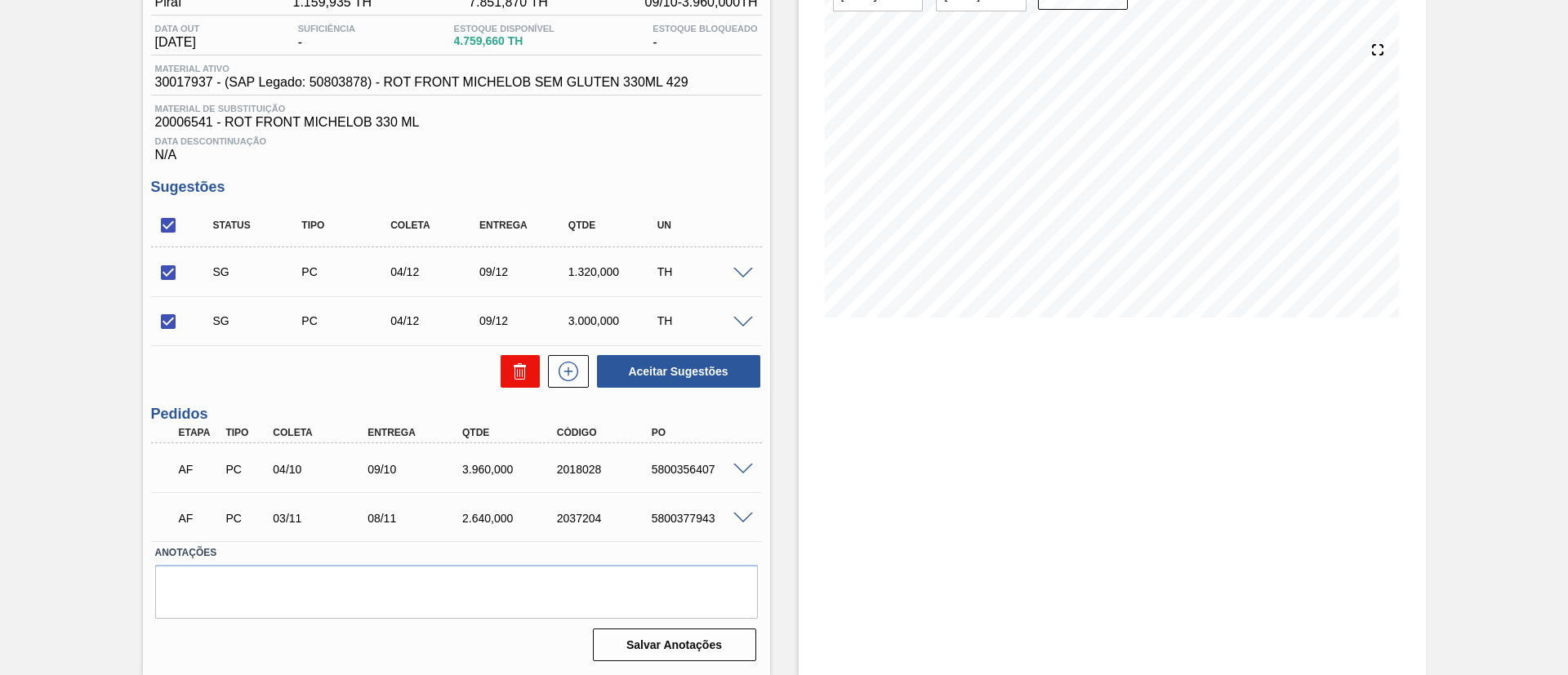
click at [512, 374] on icon at bounding box center [520, 372] width 20 height 20
checkbox input "false"
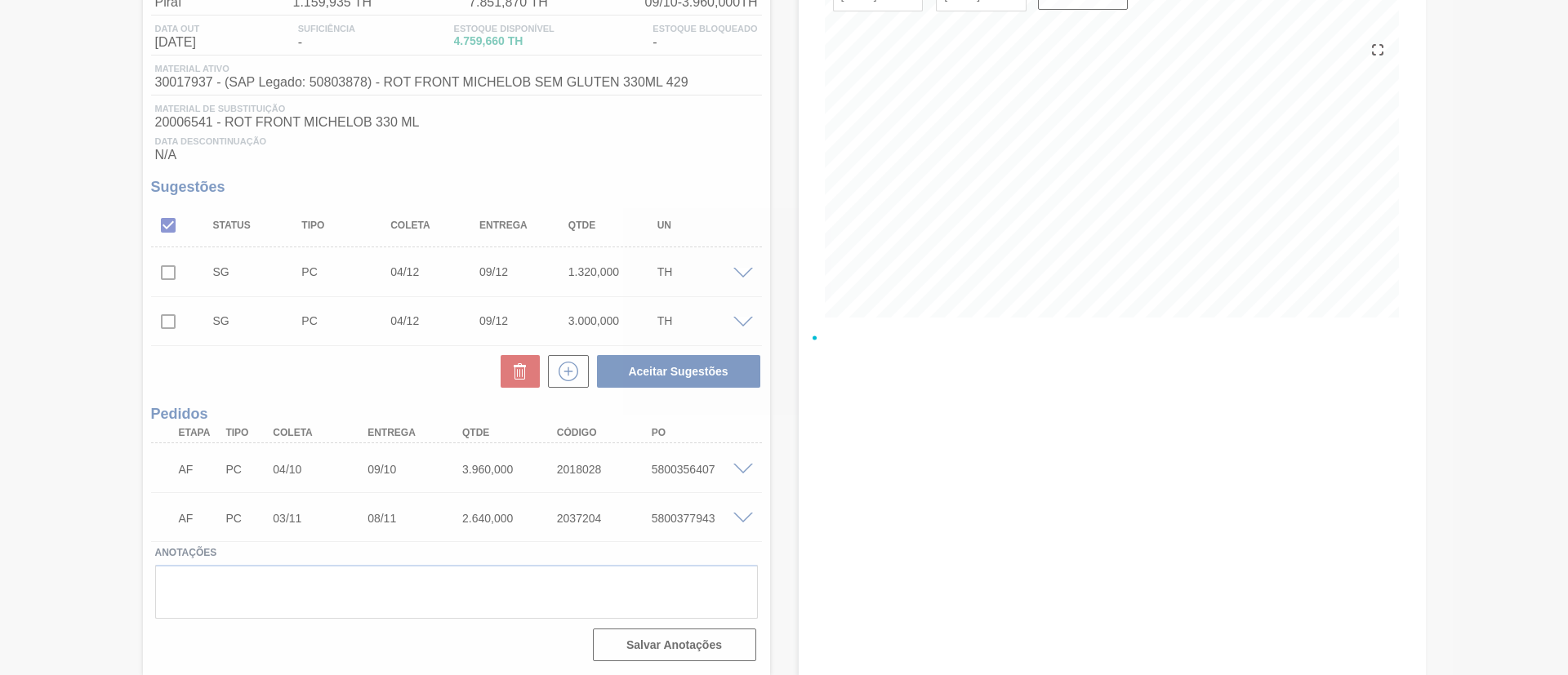
scroll to position [43, 0]
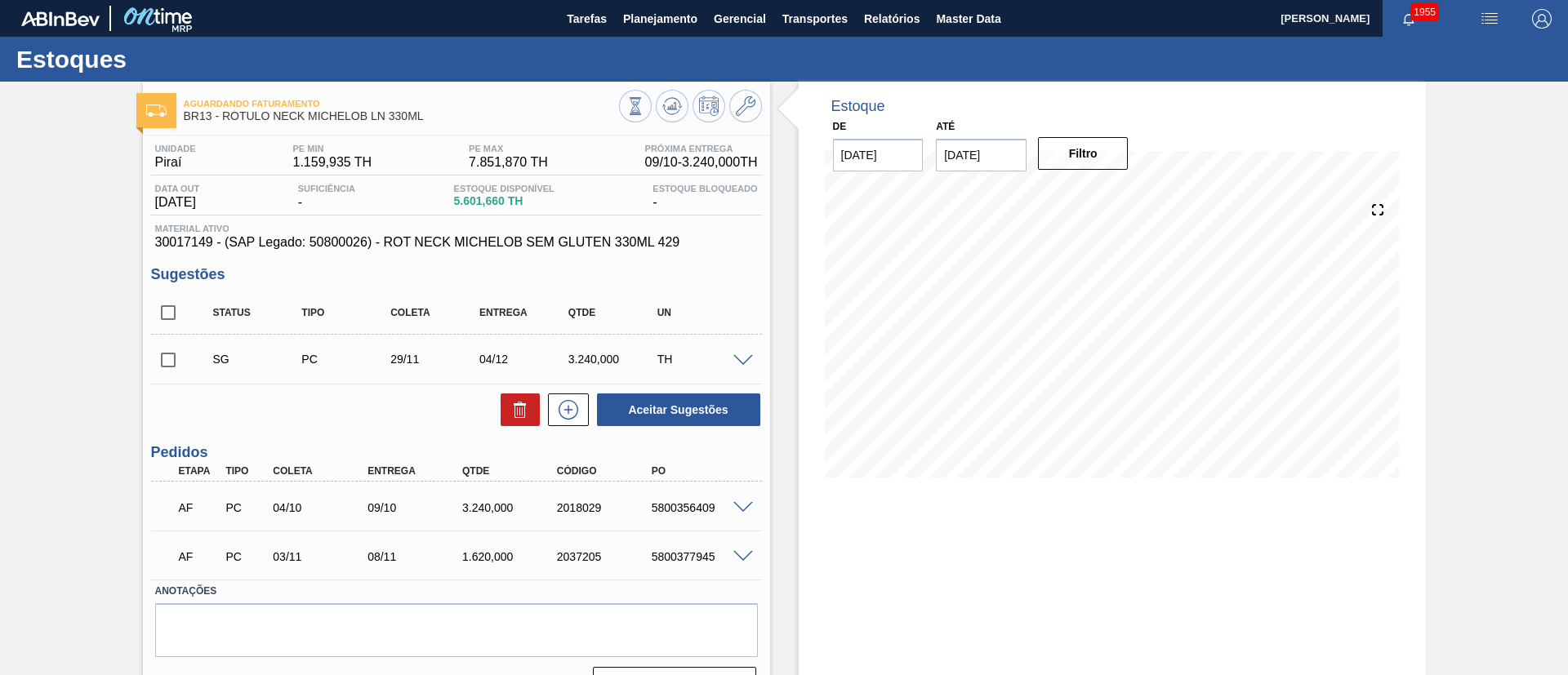
click at [168, 322] on input "checkbox" at bounding box center [168, 313] width 34 height 34
checkbox input "true"
click at [521, 414] on icon at bounding box center [520, 410] width 20 height 20
checkbox input "false"
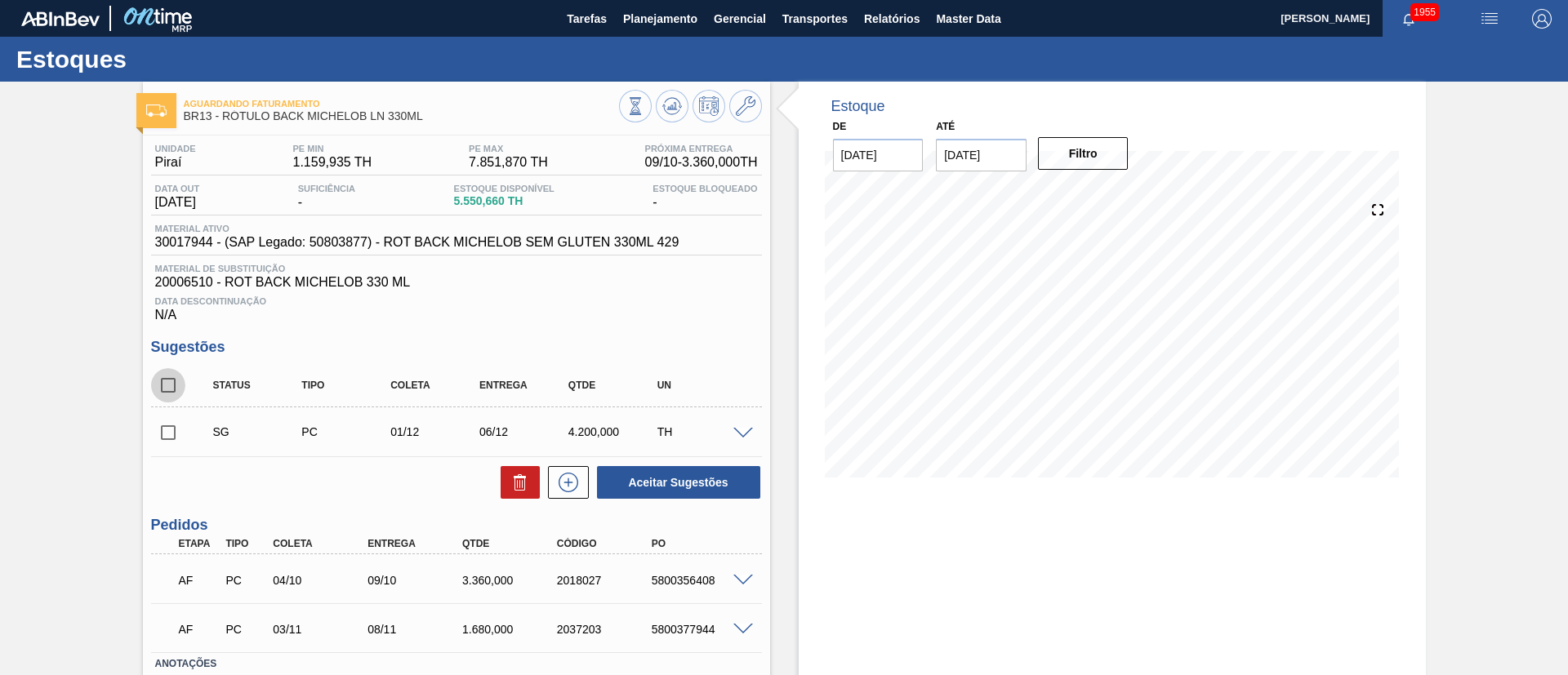
click at [168, 386] on input "checkbox" at bounding box center [168, 385] width 34 height 34
checkbox input "true"
click at [521, 482] on icon at bounding box center [521, 485] width 1 height 8
checkbox input "false"
